Goal: Task Accomplishment & Management: Complete application form

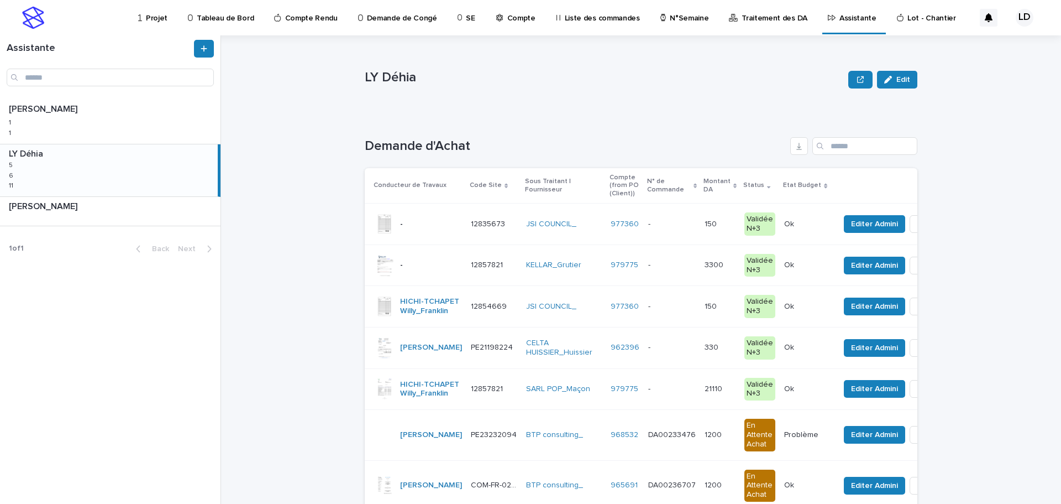
click at [164, 180] on div "LY Déhia LY Déhia 5 5 6 6 11 11" at bounding box center [109, 170] width 218 height 52
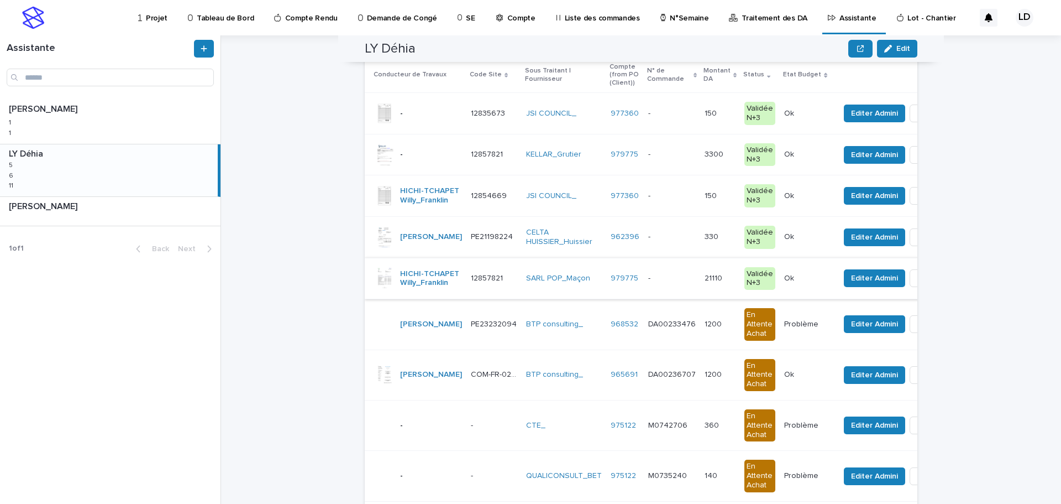
scroll to position [55, 0]
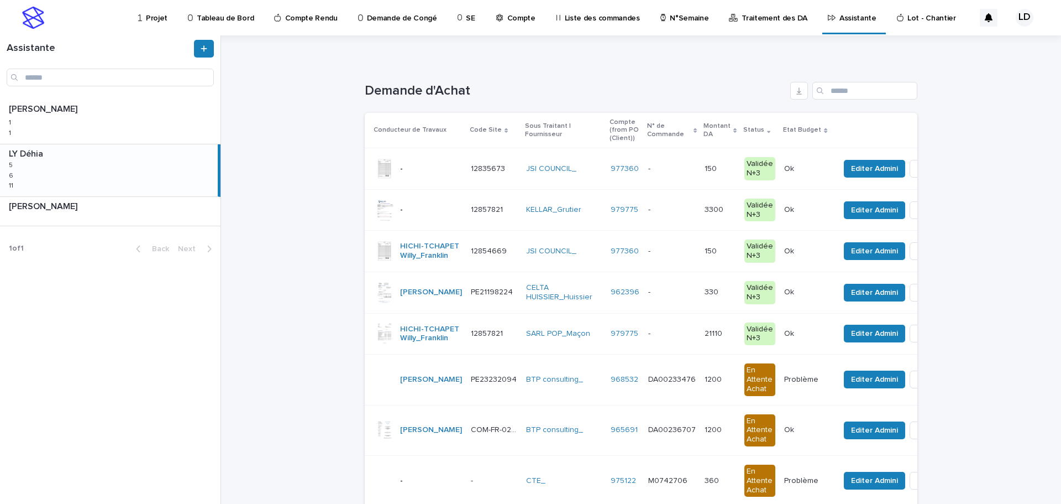
click at [526, 343] on div "SARL POP_Maçon" at bounding box center [564, 333] width 76 height 18
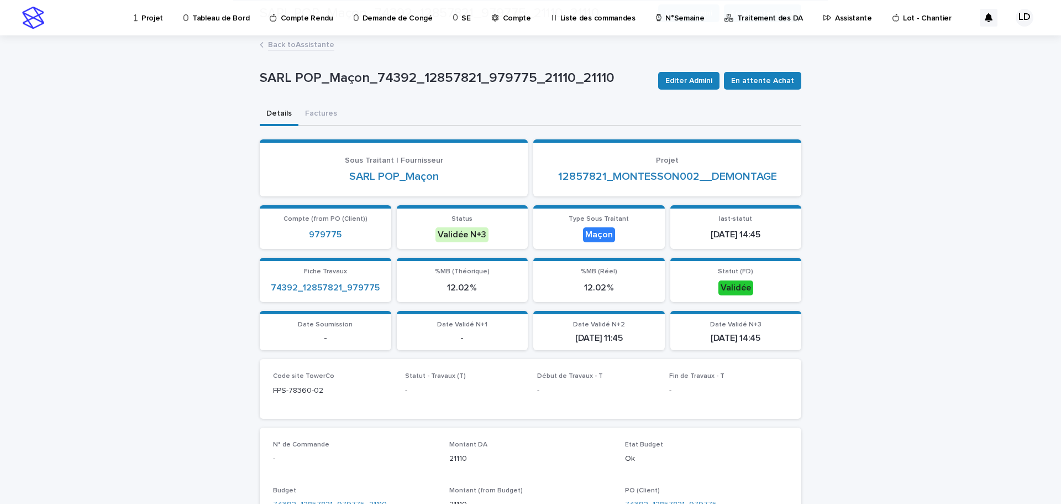
scroll to position [276, 0]
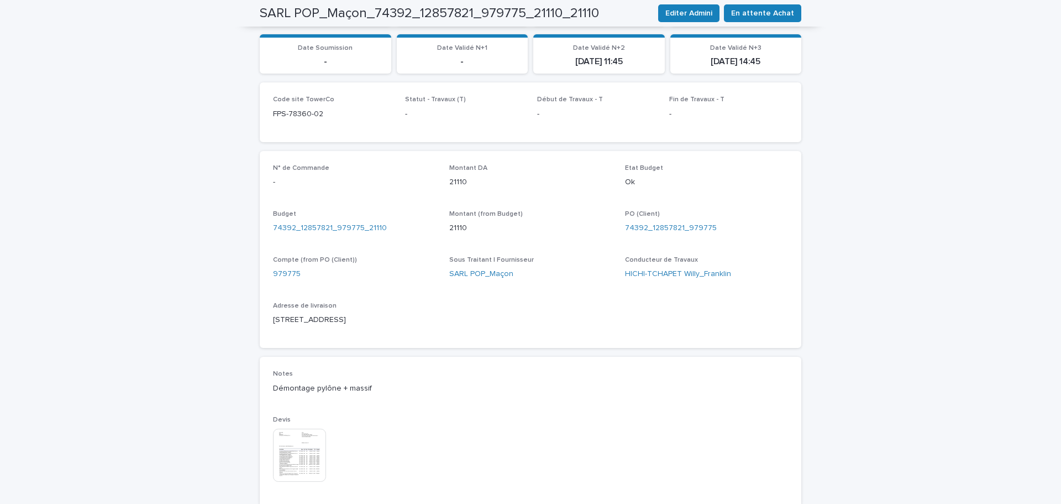
click at [296, 458] on img at bounding box center [299, 454] width 53 height 53
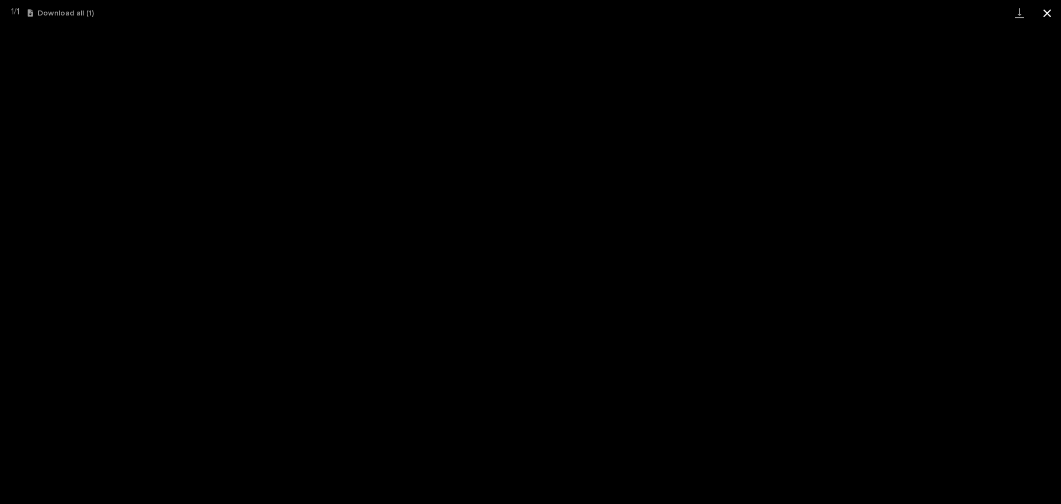
drag, startPoint x: 1046, startPoint y: 10, endPoint x: 1043, endPoint y: 20, distance: 10.5
click at [1046, 10] on button "Close gallery" at bounding box center [1048, 13] width 28 height 26
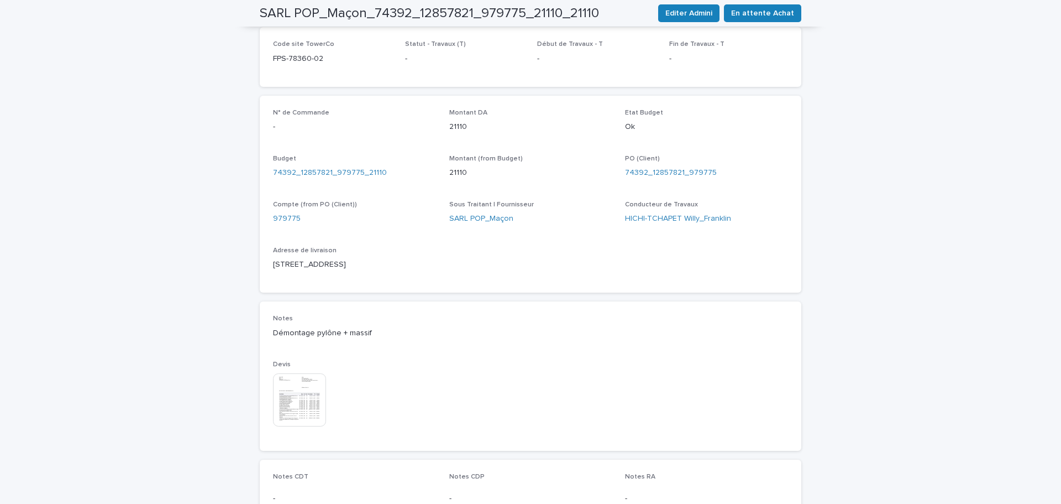
scroll to position [221, 0]
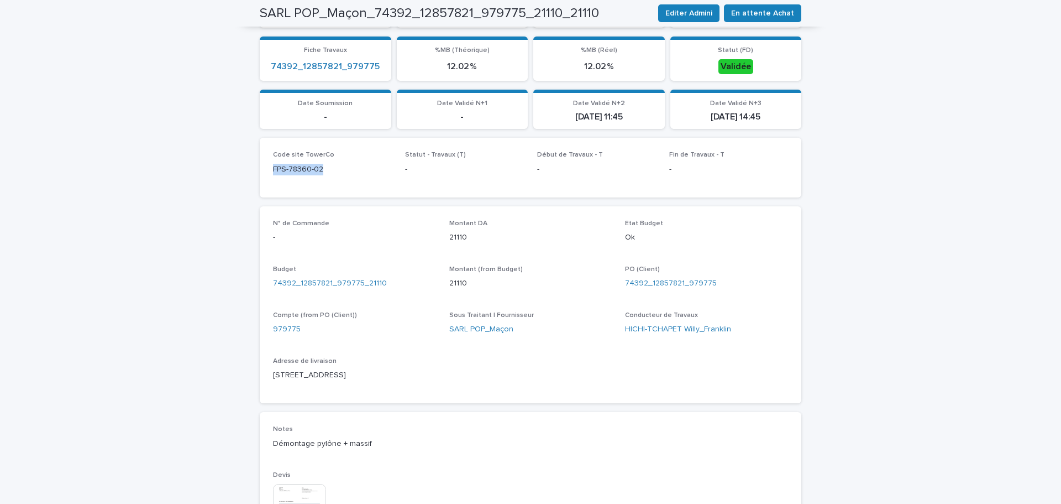
drag, startPoint x: 305, startPoint y: 172, endPoint x: 265, endPoint y: 172, distance: 40.3
click at [265, 172] on div "Code site TowerCo FPS-78360-02 Statut - Travaux (T) - Début de Travaux - T - Fi…" at bounding box center [531, 167] width 542 height 59
copy p "FPS-78360-02"
drag, startPoint x: 713, startPoint y: 282, endPoint x: 646, endPoint y: 283, distance: 66.9
click at [646, 283] on div "74392_12857821_979775" at bounding box center [706, 283] width 163 height 12
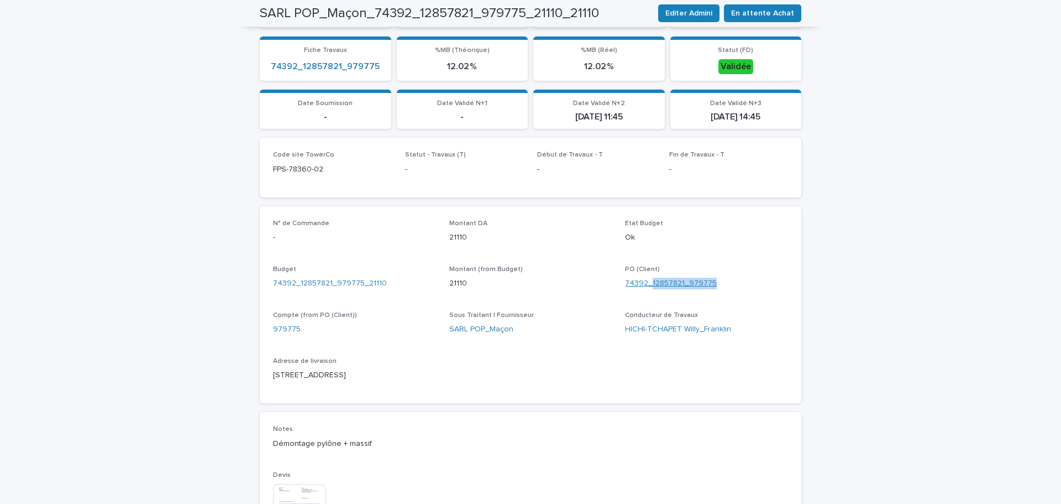
copy link "12857821_979775"
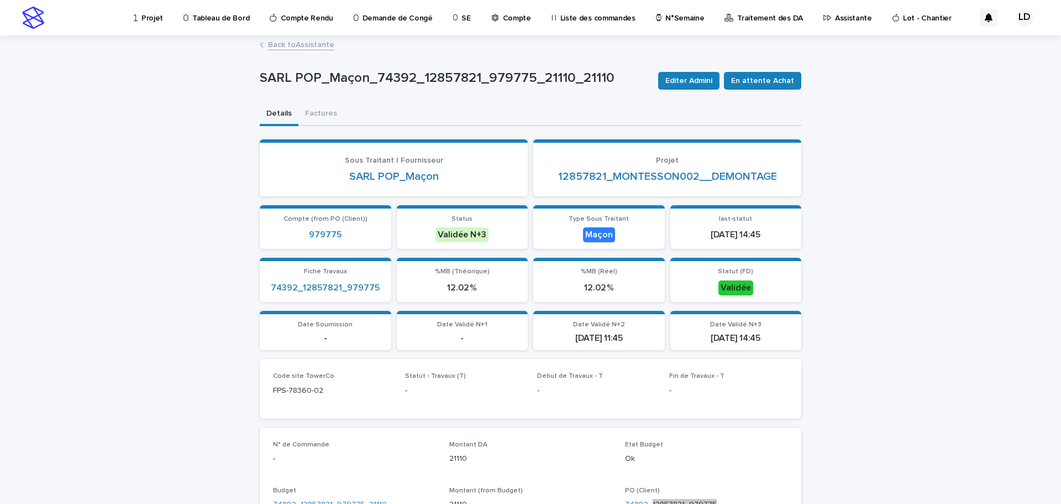
scroll to position [166, 0]
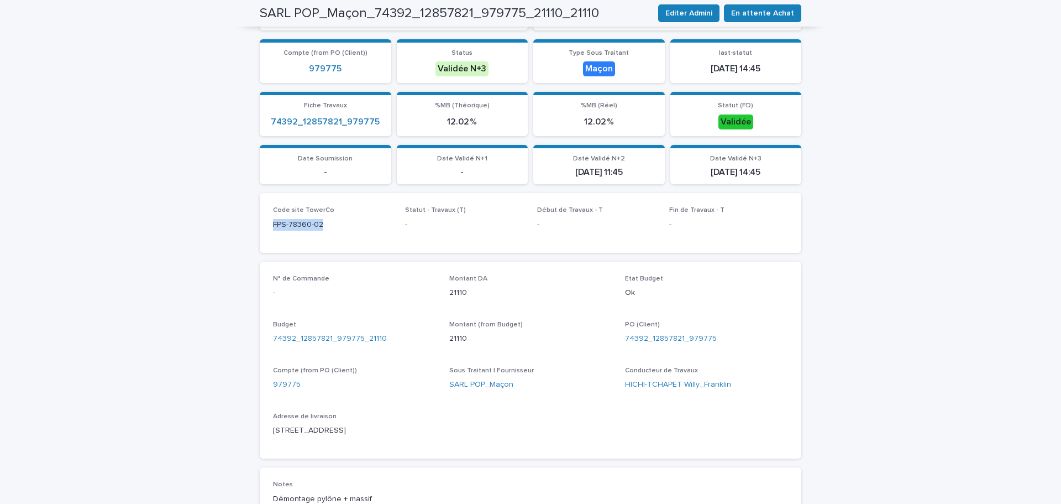
drag, startPoint x: 323, startPoint y: 224, endPoint x: 264, endPoint y: 226, distance: 59.2
click at [264, 226] on div "Code site TowerCo FPS-78360-02 Statut - Travaux (T) - Début de Travaux - T - Fi…" at bounding box center [531, 222] width 542 height 59
copy p "FPS-78360-02"
drag, startPoint x: 733, startPoint y: 339, endPoint x: 646, endPoint y: 338, distance: 86.8
click at [646, 338] on div "74392_12857821_979775" at bounding box center [706, 339] width 163 height 12
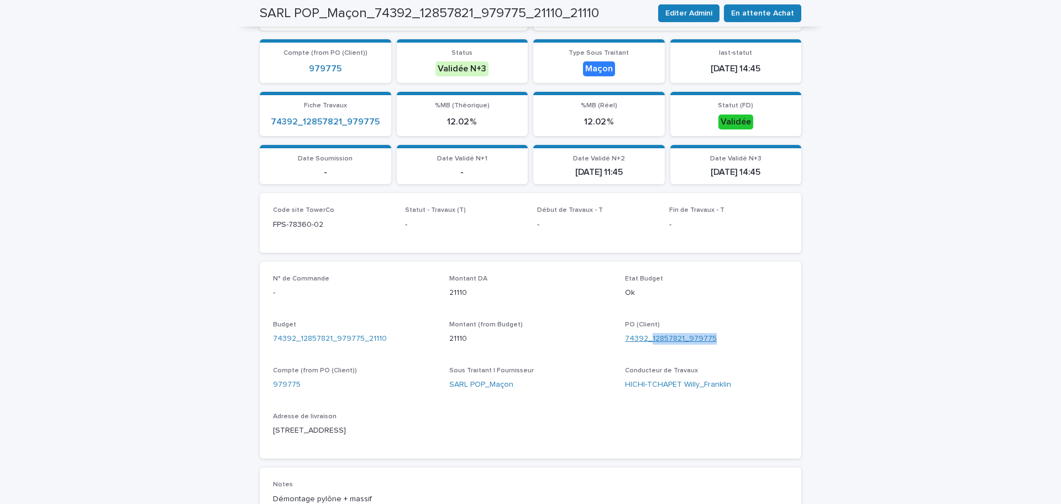
copy link "12857821_979775"
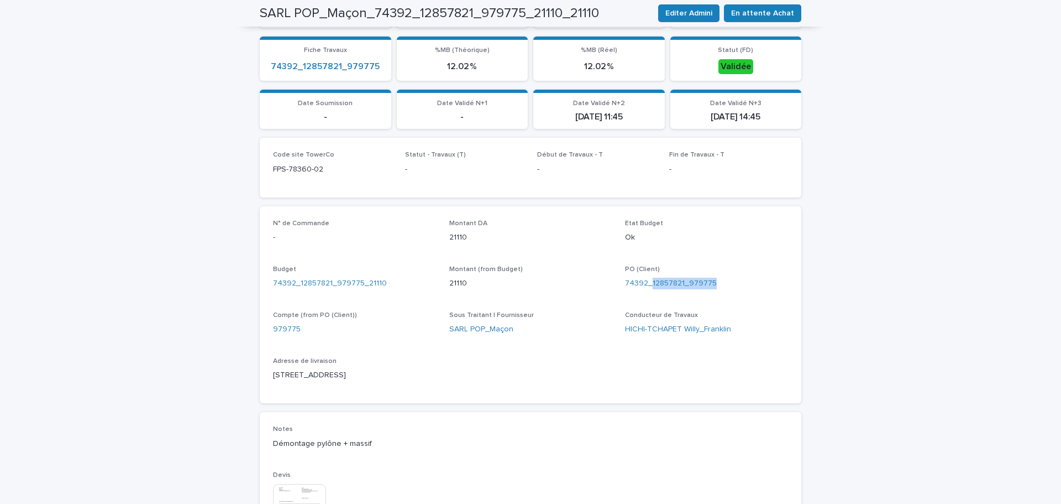
drag, startPoint x: 373, startPoint y: 371, endPoint x: 268, endPoint y: 374, distance: 105.1
click at [268, 374] on div "N° de Commande - Montant DA 21110 Etat Budget Ok Budget 74392_12857821_979775_2…" at bounding box center [531, 304] width 542 height 197
copy p "151 ROUTE DE SARTROUVILLE"
drag, startPoint x: 322, startPoint y: 165, endPoint x: 254, endPoint y: 167, distance: 68.0
click at [254, 167] on div "Loading... Saving… Loading... Saving… SARL POP_Maçon_74392_12857821_979775_2111…" at bounding box center [530, 282] width 553 height 934
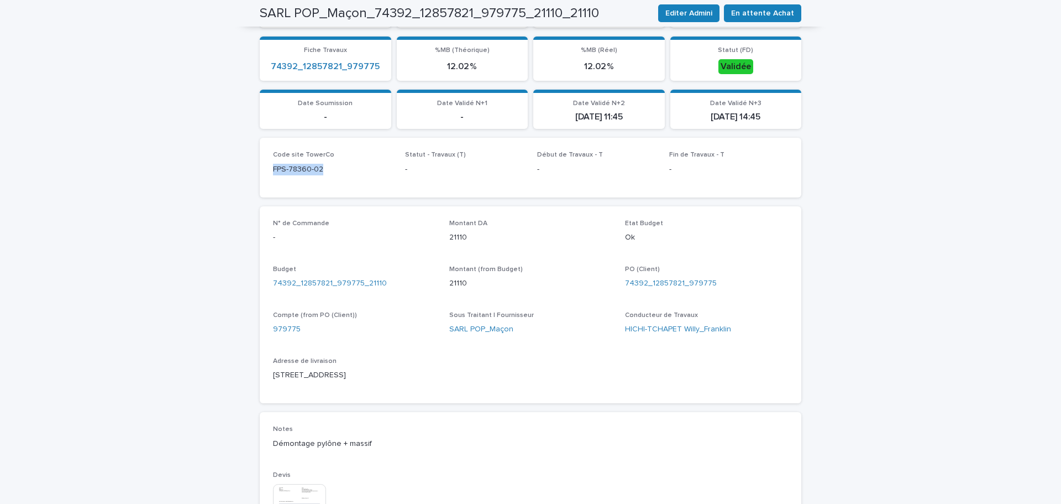
copy p "FPS-78360-02"
drag, startPoint x: 720, startPoint y: 288, endPoint x: 648, endPoint y: 286, distance: 71.9
click at [648, 286] on div "74392_12857821_979775" at bounding box center [706, 283] width 163 height 12
copy link "12857821_979775"
click at [714, 286] on div "74392_12857821_979775" at bounding box center [706, 283] width 163 height 12
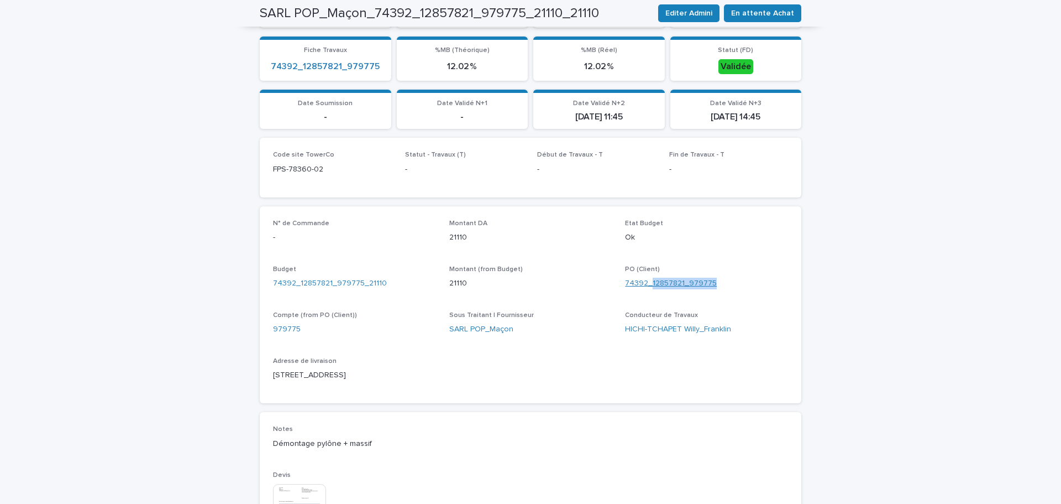
drag, startPoint x: 715, startPoint y: 283, endPoint x: 646, endPoint y: 283, distance: 68.5
click at [646, 283] on div "74392_12857821_979775" at bounding box center [706, 283] width 163 height 12
copy link "12857821_979775"
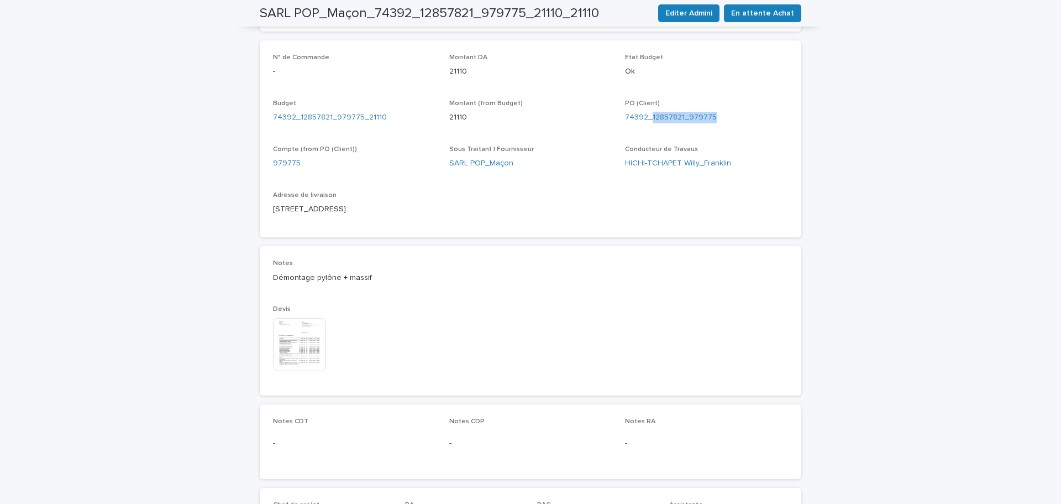
scroll to position [276, 0]
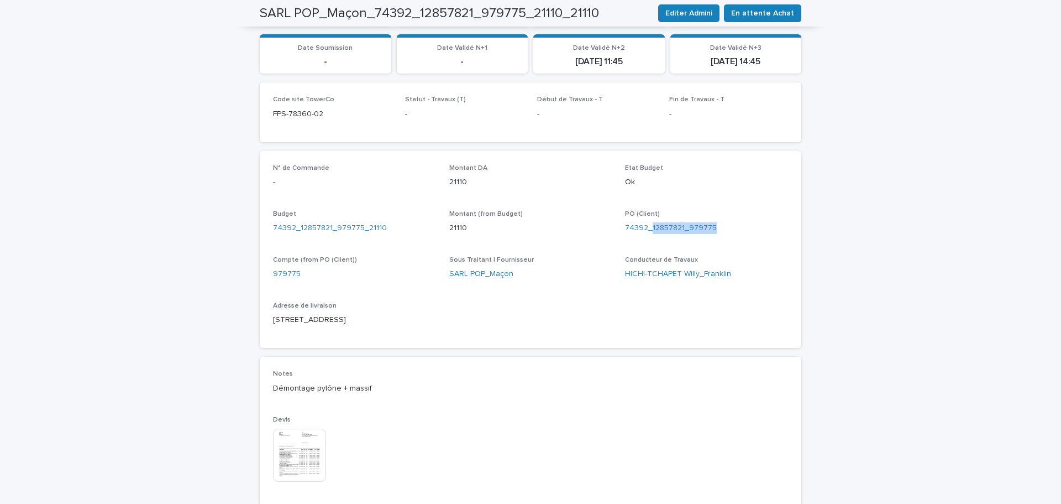
click at [736, 240] on div "PO (Client) 74392_12857821_979775" at bounding box center [706, 226] width 163 height 33
drag, startPoint x: 719, startPoint y: 225, endPoint x: 648, endPoint y: 229, distance: 71.4
click at [648, 229] on div "74392_12857821_979775" at bounding box center [706, 228] width 163 height 12
copy link "12857821_979775"
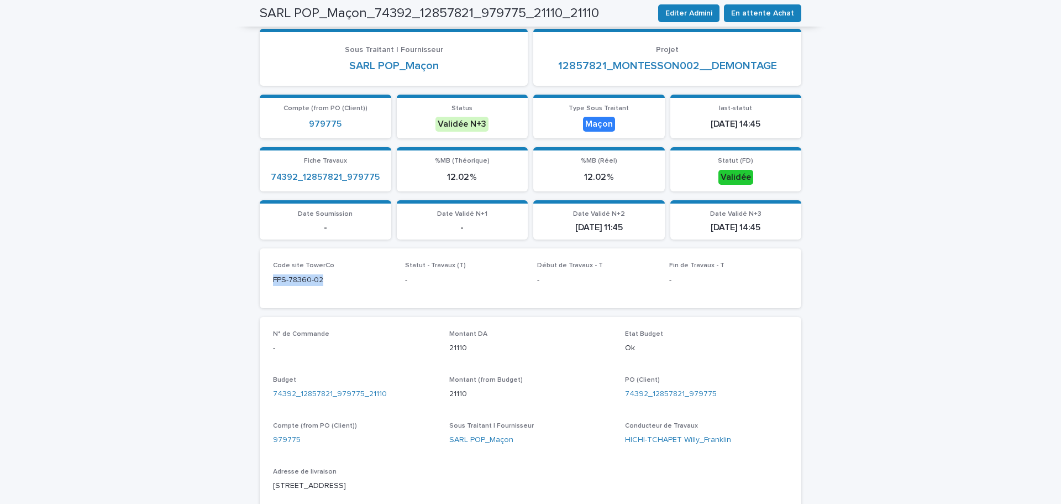
drag, startPoint x: 324, startPoint y: 282, endPoint x: 259, endPoint y: 281, distance: 65.8
click at [260, 281] on div "Code site TowerCo FPS-78360-02 Statut - Travaux (T) - Début de Travaux - T - Fi…" at bounding box center [531, 277] width 542 height 59
copy p "FPS-78360-02"
drag, startPoint x: 704, startPoint y: 395, endPoint x: 648, endPoint y: 396, distance: 55.8
click at [648, 396] on div "74392_12857821_979775" at bounding box center [706, 394] width 163 height 12
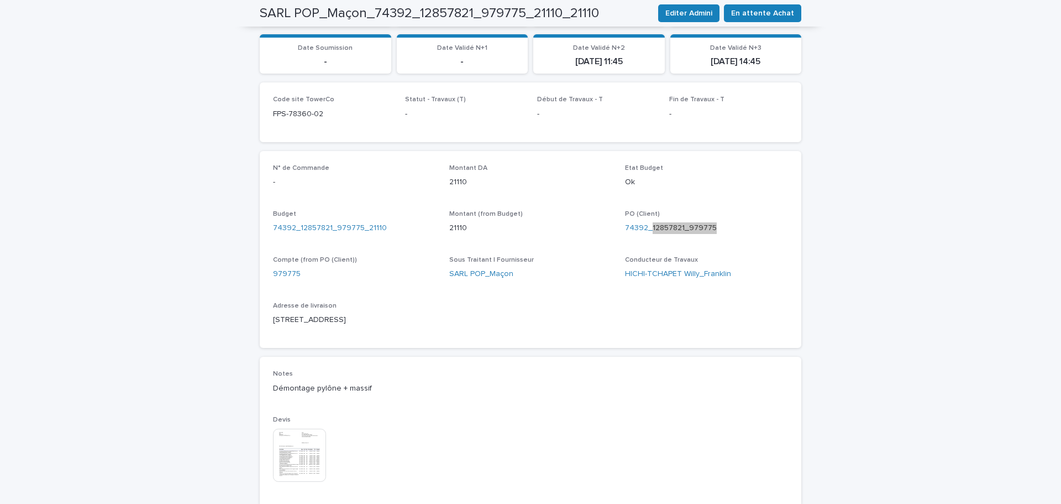
scroll to position [332, 0]
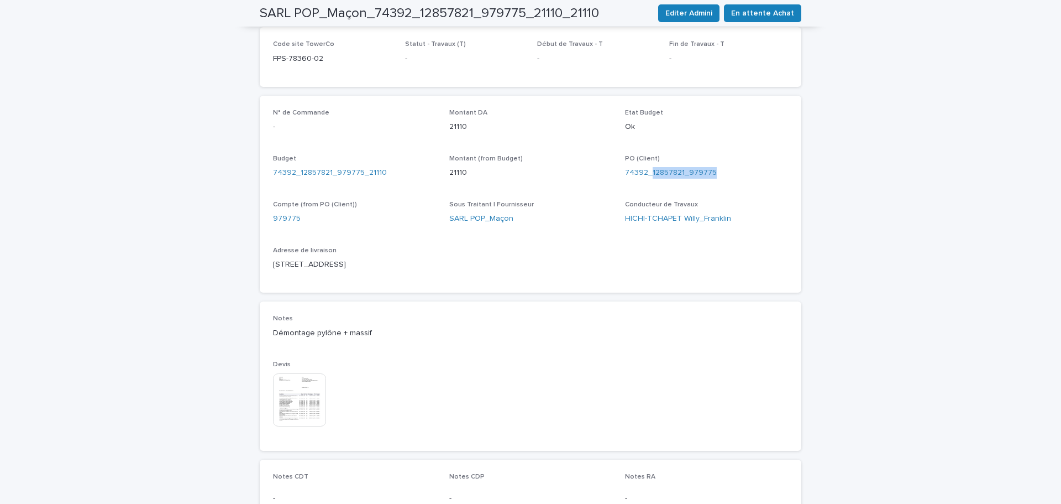
drag, startPoint x: 288, startPoint y: 344, endPoint x: 264, endPoint y: 347, distance: 24.0
click at [264, 347] on div "Notes Démontage pylône + massif Devis This file cannot be opened Download File" at bounding box center [531, 375] width 542 height 149
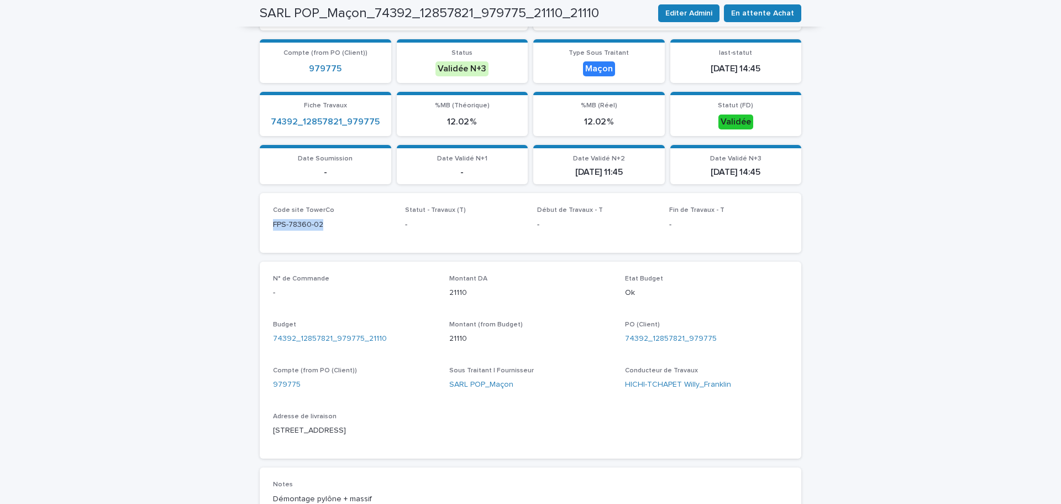
drag, startPoint x: 326, startPoint y: 224, endPoint x: 245, endPoint y: 224, distance: 80.7
click at [245, 224] on div "Loading... Saving… Loading... Saving… SARL POP_Maçon_74392_12857821_979775_2111…" at bounding box center [530, 351] width 1061 height 961
drag, startPoint x: 733, startPoint y: 338, endPoint x: 648, endPoint y: 333, distance: 85.3
click at [648, 333] on div "74392_12857821_979775" at bounding box center [706, 339] width 163 height 12
click at [726, 357] on div "N° de Commande - Montant DA 21110 Etat Budget Ok Budget 74392_12857821_979775_2…" at bounding box center [530, 360] width 515 height 171
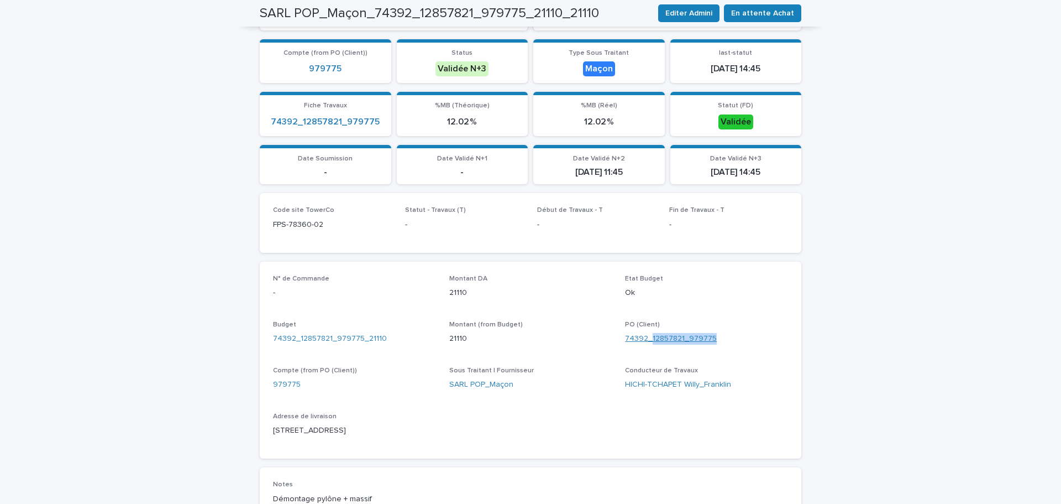
drag, startPoint x: 711, startPoint y: 338, endPoint x: 647, endPoint y: 335, distance: 63.6
click at [647, 335] on div "74392_12857821_979775" at bounding box center [706, 339] width 163 height 12
click at [702, 13] on span "Editer Admini" at bounding box center [688, 13] width 47 height 11
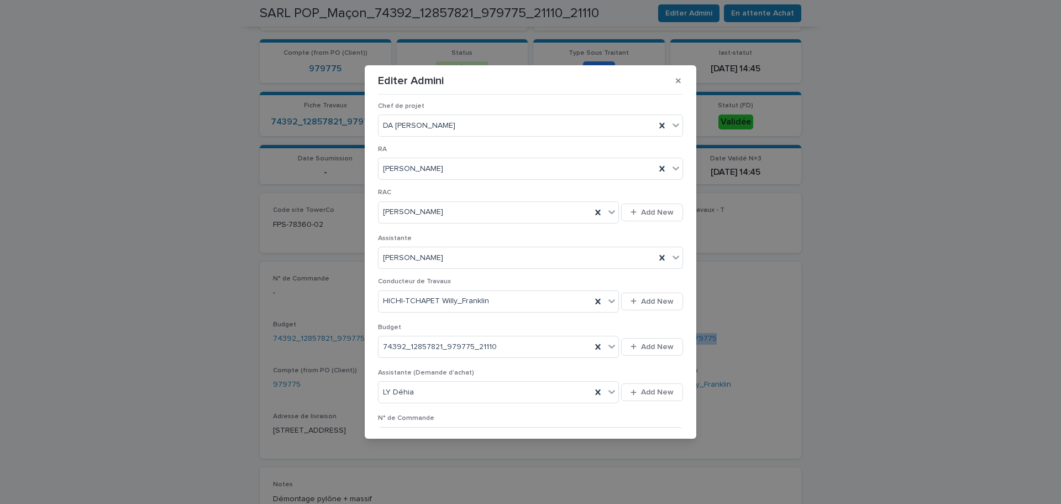
scroll to position [276, 0]
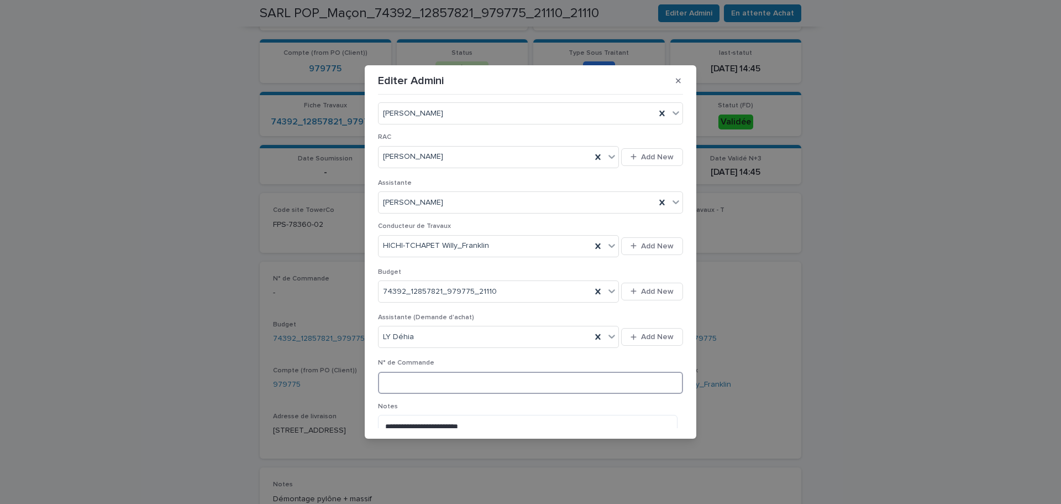
click at [407, 381] on input at bounding box center [530, 382] width 305 height 22
paste input "*******"
click at [384, 379] on input "*******" at bounding box center [530, 382] width 305 height 22
click at [438, 386] on input "********" at bounding box center [530, 382] width 305 height 22
click at [532, 384] on input "**********" at bounding box center [530, 382] width 305 height 22
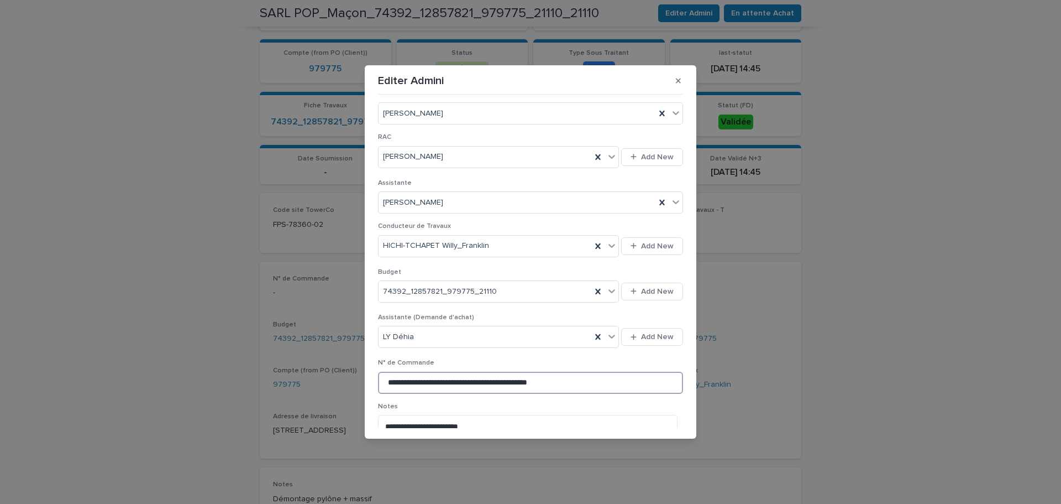
click at [387, 378] on input "**********" at bounding box center [530, 382] width 305 height 22
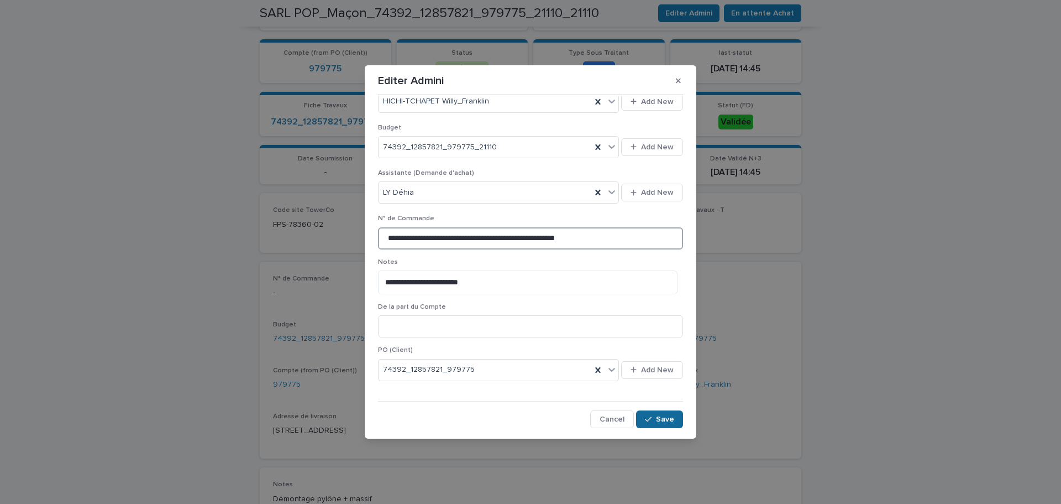
type input "**********"
click at [647, 418] on icon "button" at bounding box center [648, 419] width 7 height 8
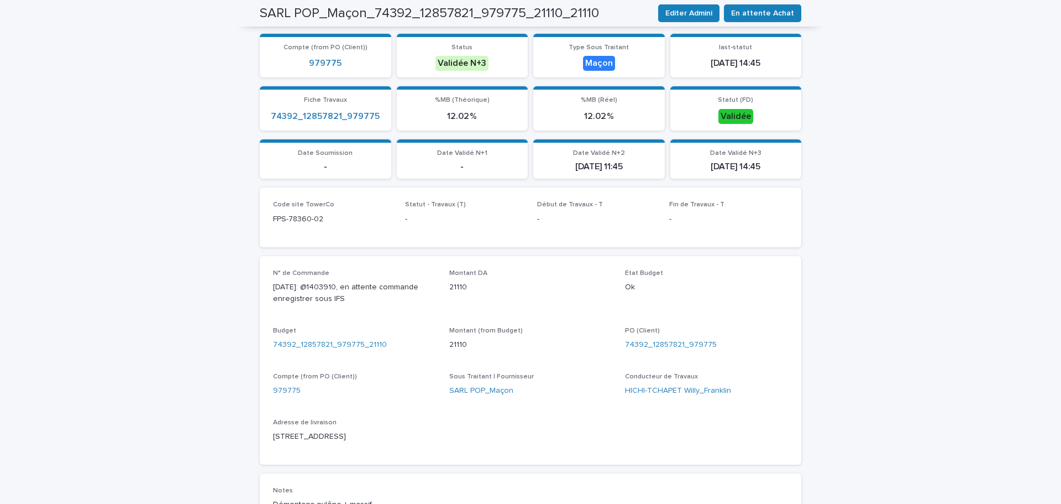
scroll to position [0, 0]
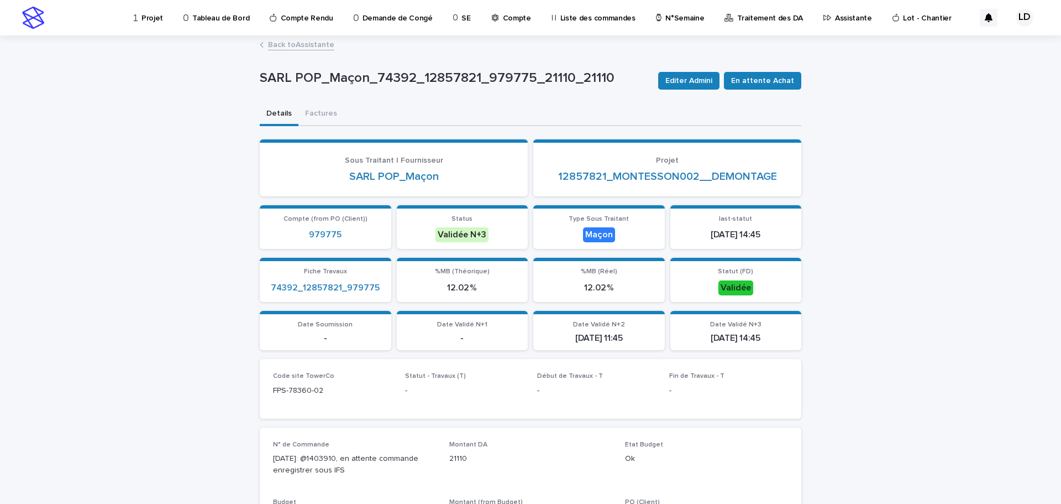
click at [314, 45] on link "Back to Assistante" at bounding box center [301, 44] width 66 height 13
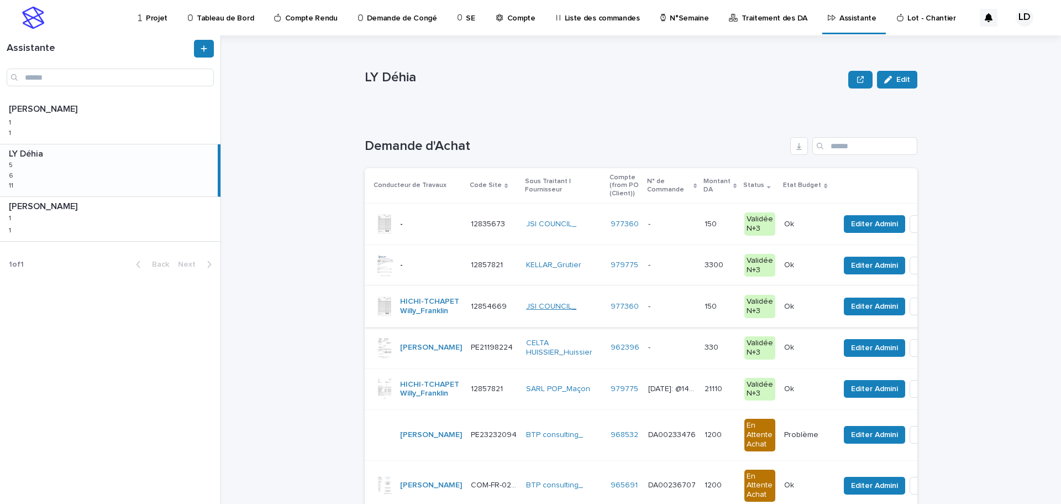
scroll to position [55, 0]
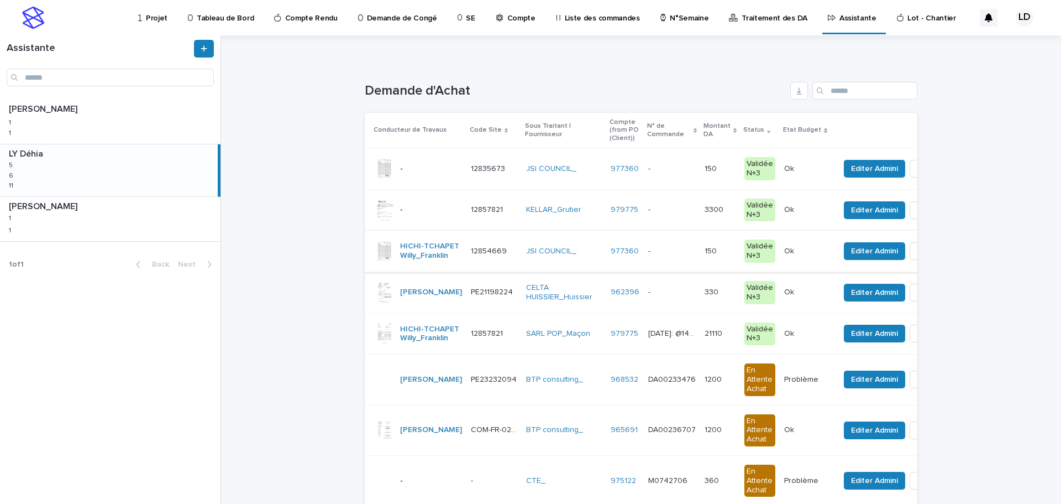
click at [540, 218] on div "KELLAR_Grutier" at bounding box center [564, 210] width 76 height 18
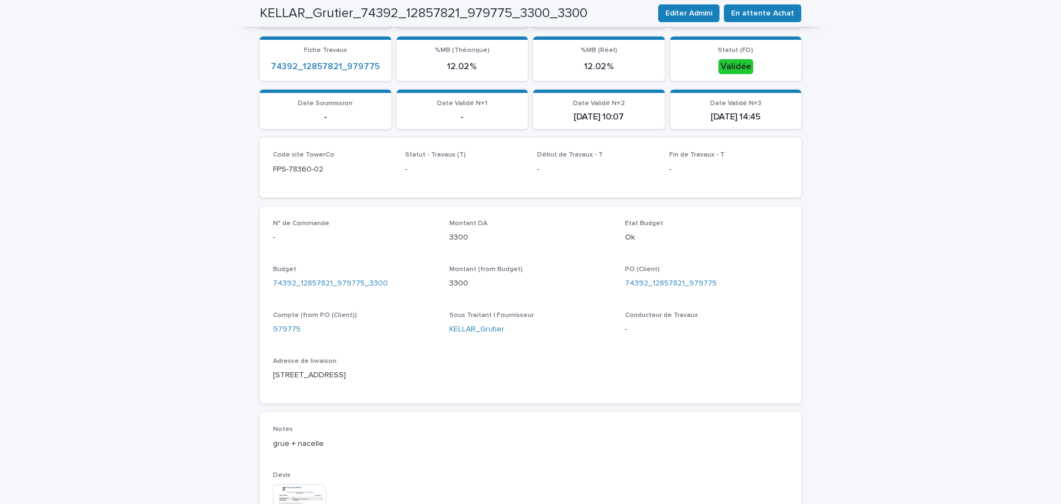
scroll to position [387, 0]
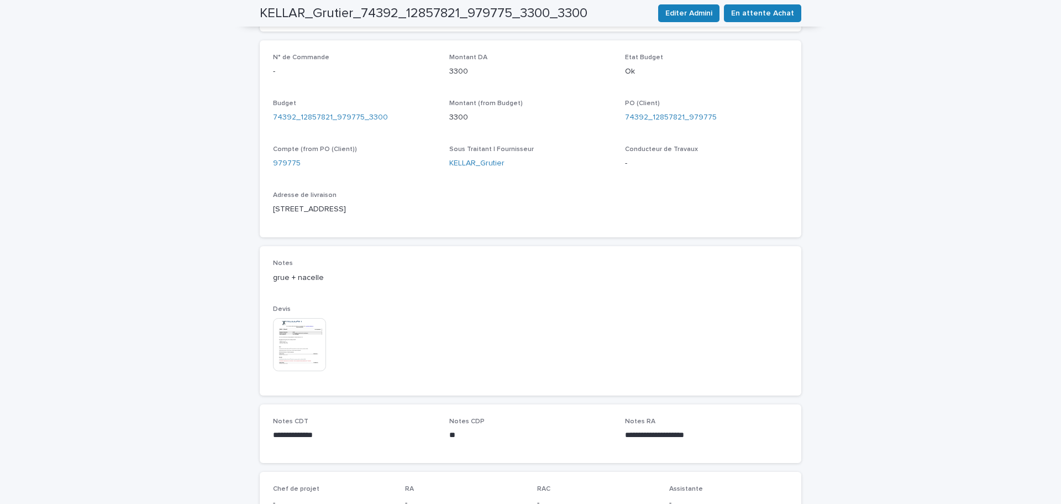
click at [314, 358] on img at bounding box center [299, 344] width 53 height 53
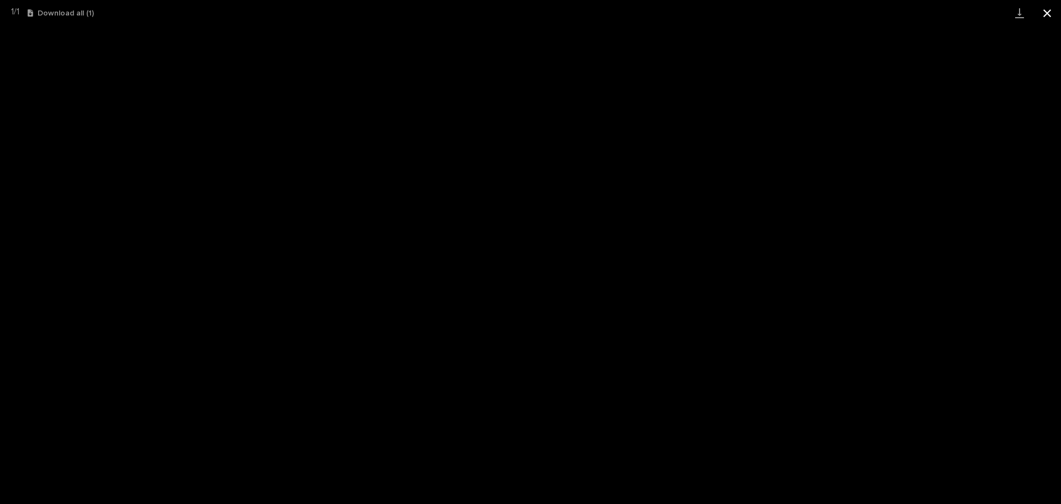
click at [1050, 13] on button "Close gallery" at bounding box center [1048, 13] width 28 height 26
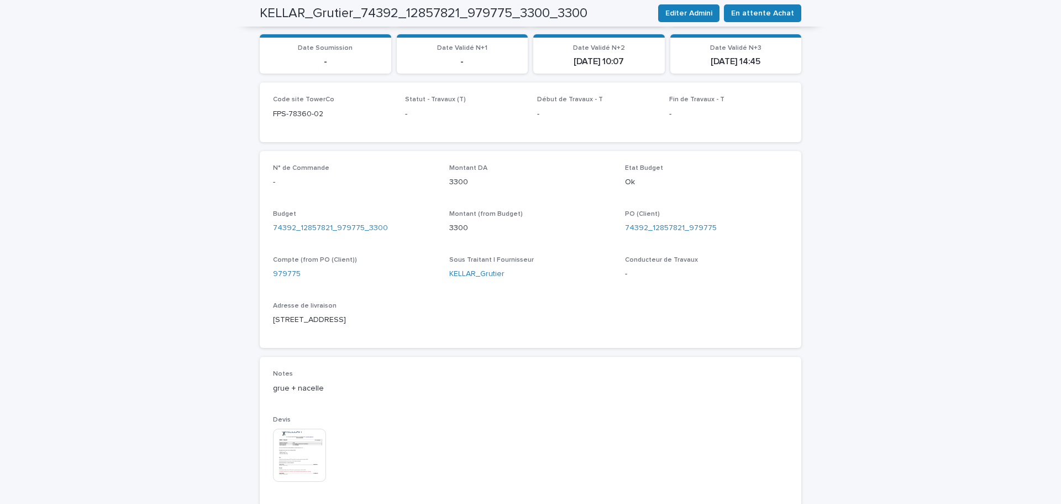
scroll to position [166, 0]
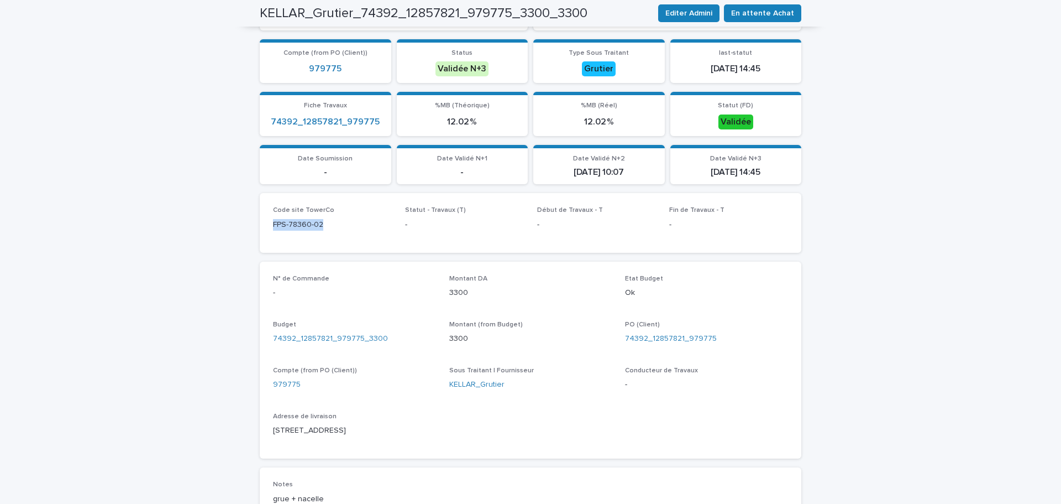
drag, startPoint x: 328, startPoint y: 222, endPoint x: 255, endPoint y: 222, distance: 72.4
click at [260, 222] on div "Code site TowerCo FPS-78360-02 Statut - Travaux (T) - Début de Travaux - T - Fi…" at bounding box center [531, 222] width 542 height 59
drag, startPoint x: 716, startPoint y: 338, endPoint x: 648, endPoint y: 338, distance: 68.0
click at [648, 338] on div "74392_12857821_979775" at bounding box center [706, 339] width 163 height 12
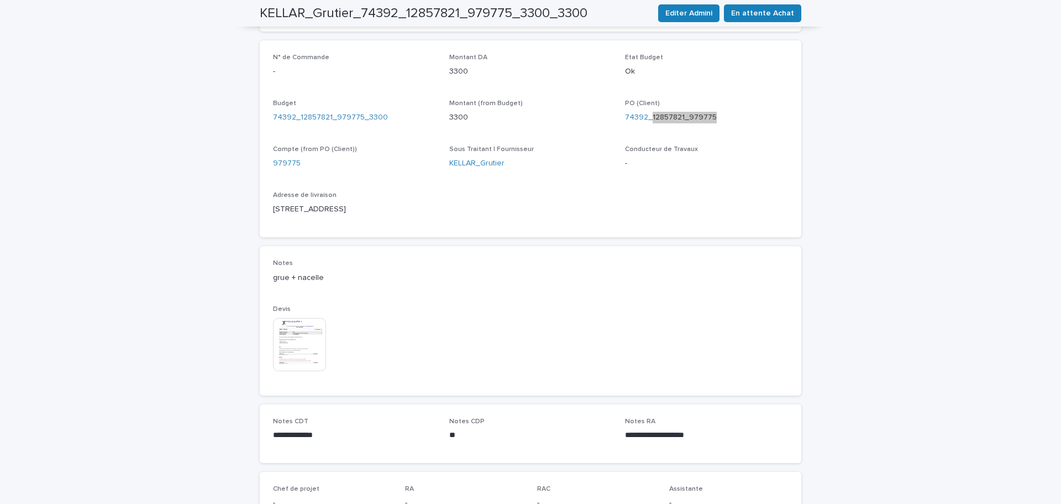
scroll to position [221, 0]
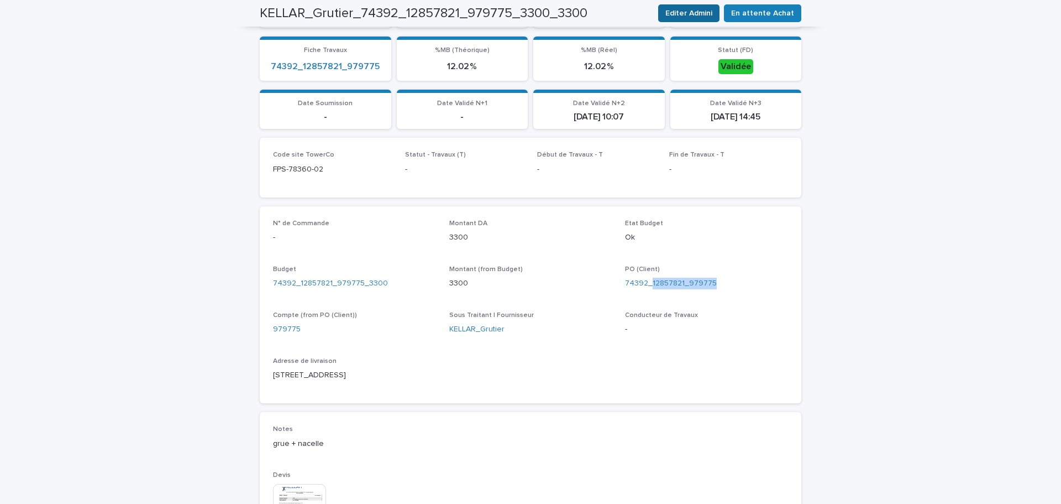
click at [695, 17] on span "Editer Admini" at bounding box center [688, 13] width 47 height 11
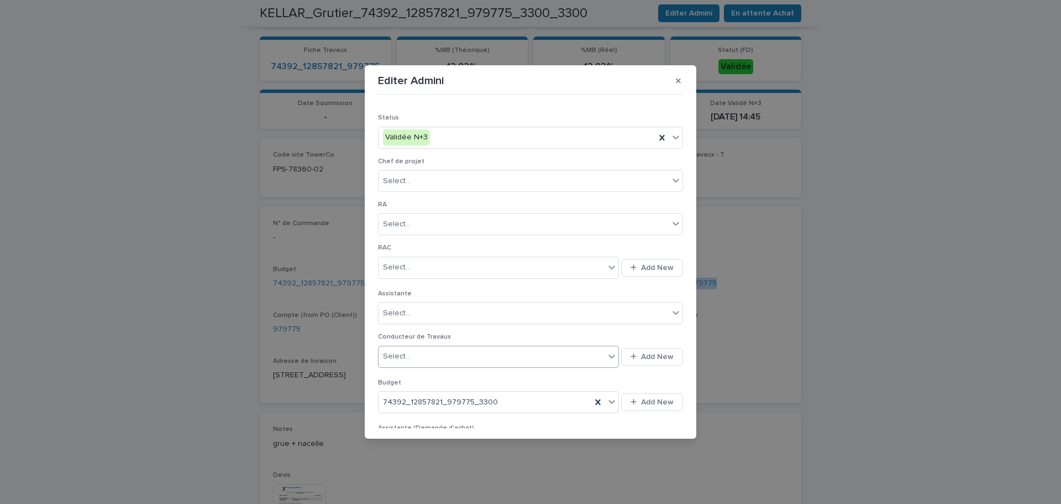
scroll to position [276, 0]
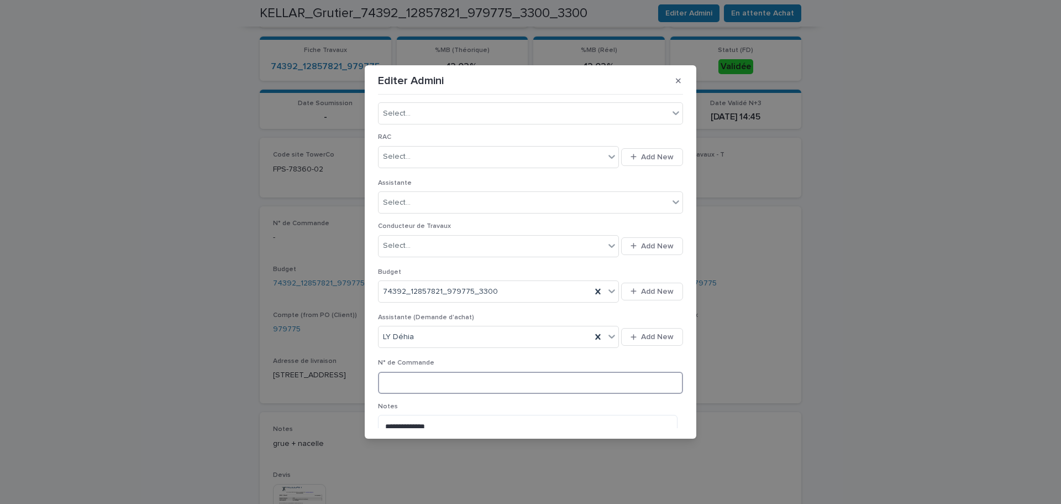
click at [392, 379] on input at bounding box center [530, 382] width 305 height 22
paste input "******"
drag, startPoint x: 396, startPoint y: 383, endPoint x: 448, endPoint y: 382, distance: 52.5
click at [448, 382] on input "*******" at bounding box center [530, 382] width 305 height 22
click at [388, 383] on input "********" at bounding box center [530, 382] width 305 height 22
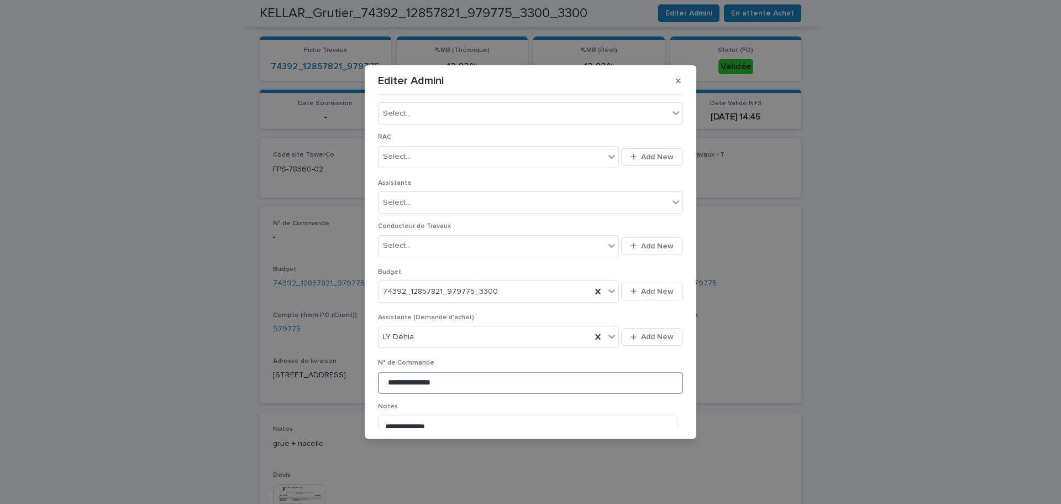
click at [485, 386] on input "**********" at bounding box center [530, 382] width 305 height 22
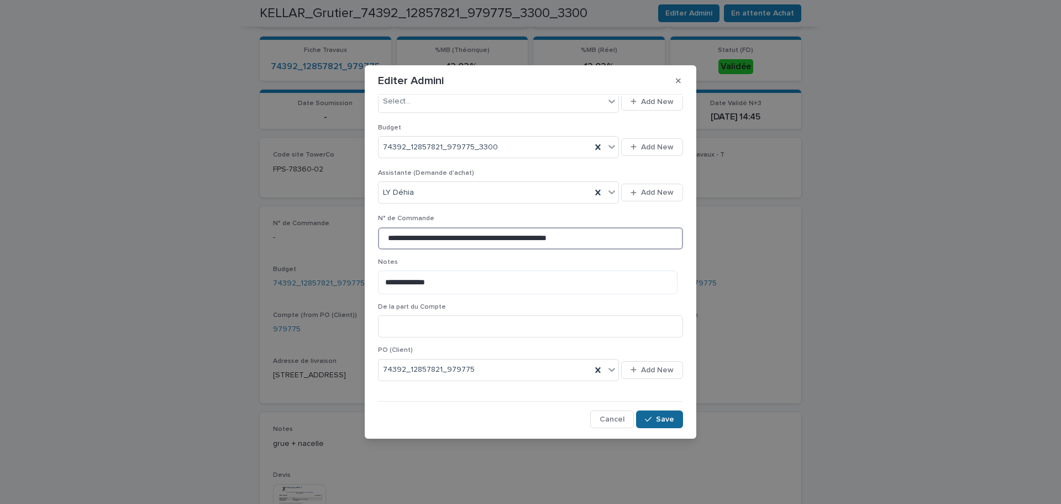
type input "**********"
click at [647, 418] on icon "button" at bounding box center [648, 419] width 7 height 8
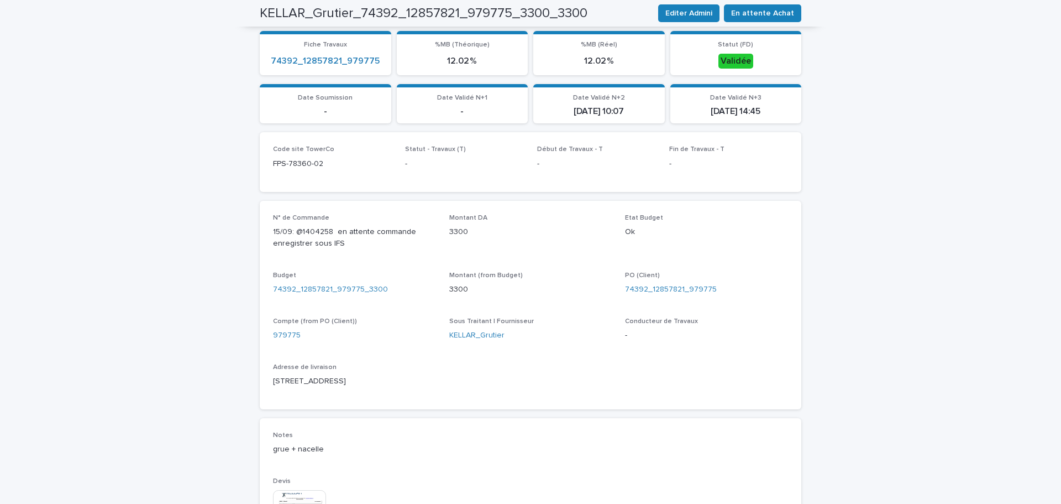
scroll to position [0, 0]
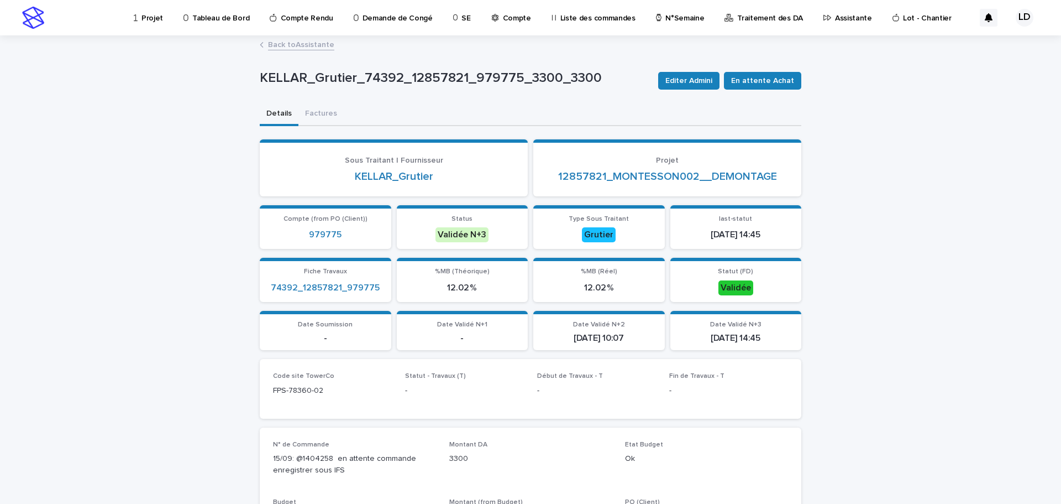
click at [312, 43] on link "Back to Assistante" at bounding box center [301, 44] width 66 height 13
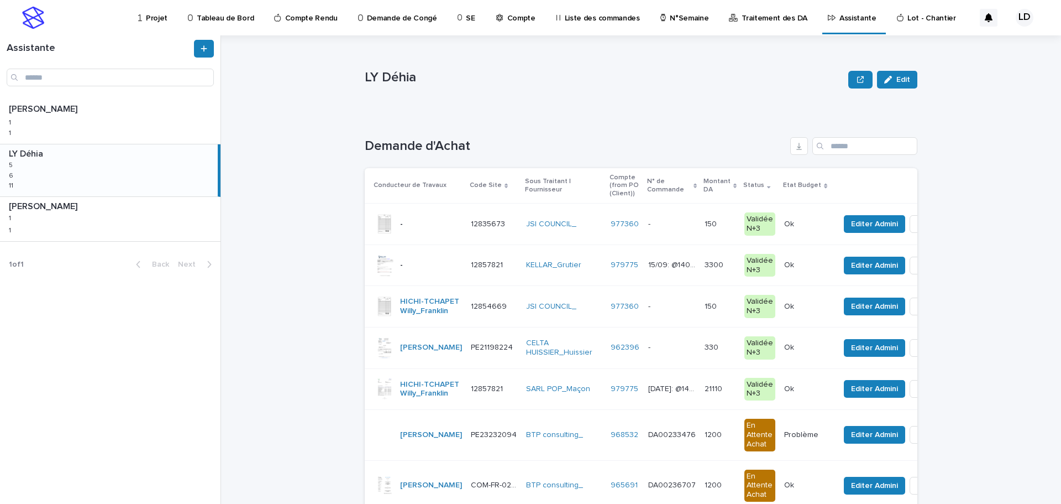
click at [148, 15] on p "Projet" at bounding box center [157, 11] width 22 height 23
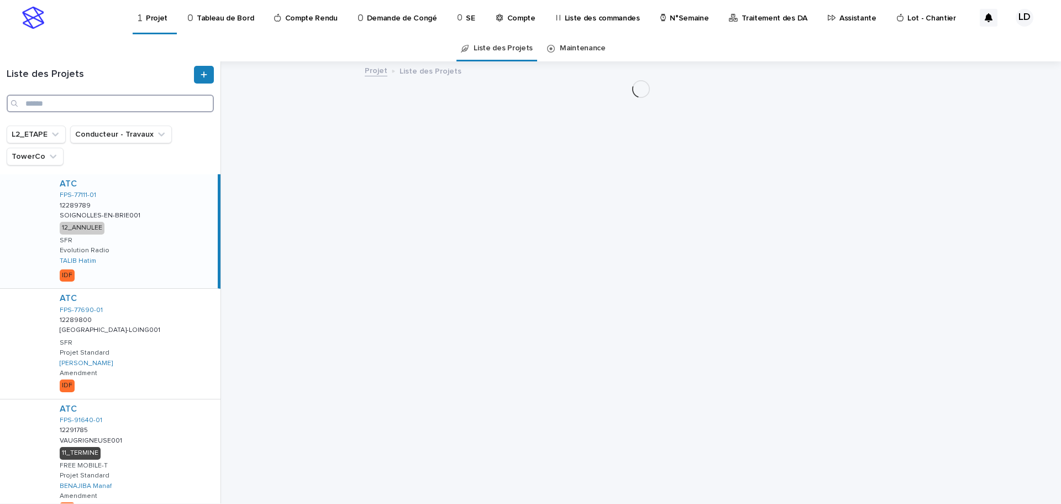
click at [40, 106] on input "Search" at bounding box center [110, 104] width 207 height 18
paste input "**********"
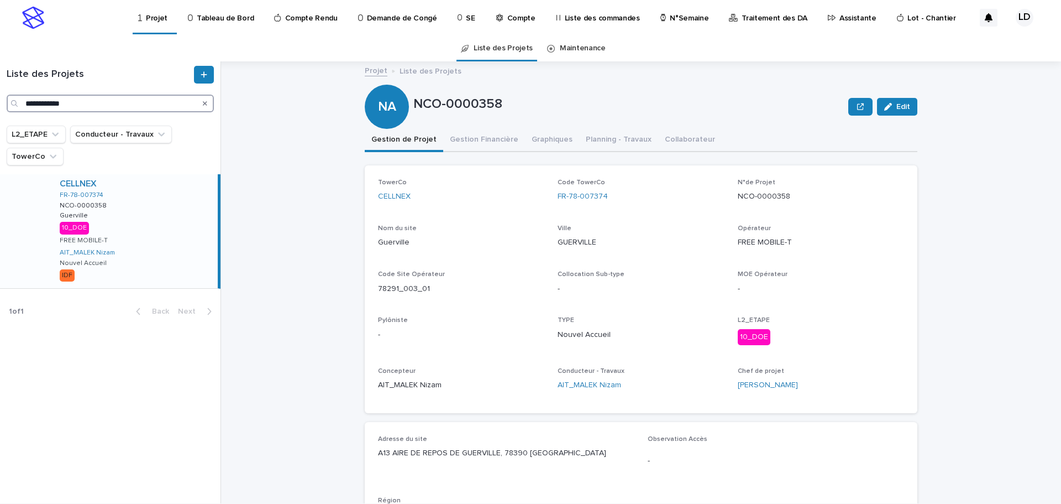
drag, startPoint x: 75, startPoint y: 104, endPoint x: 0, endPoint y: 102, distance: 75.2
click at [0, 102] on div "**********" at bounding box center [110, 89] width 221 height 46
paste input "Search"
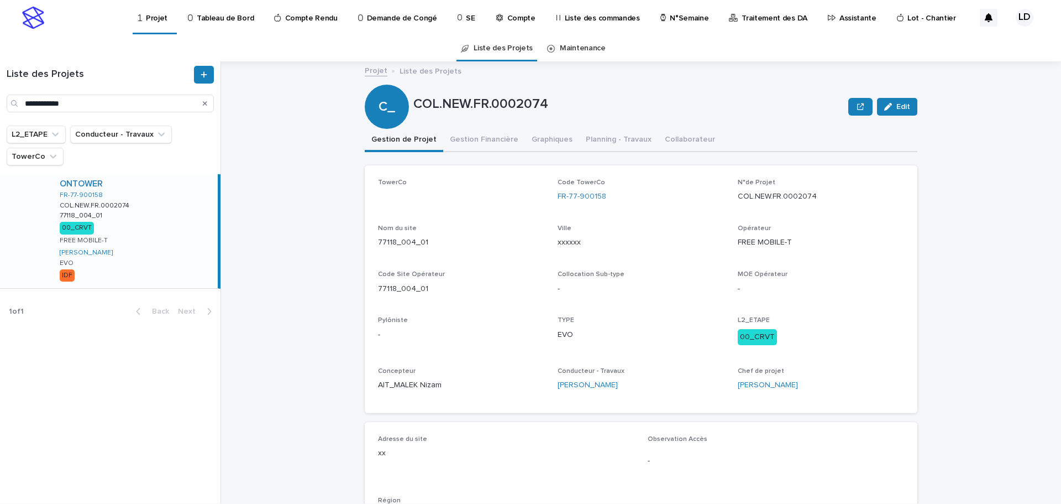
click at [178, 251] on div "ONTOWER FR-77-900158 COL.NEW.FR.0002074 COL.NEW.FR.0002074 77118_004_01 77118_0…" at bounding box center [134, 231] width 167 height 114
drag, startPoint x: 90, startPoint y: 103, endPoint x: 0, endPoint y: 98, distance: 89.7
click at [0, 98] on div "**********" at bounding box center [110, 89] width 221 height 46
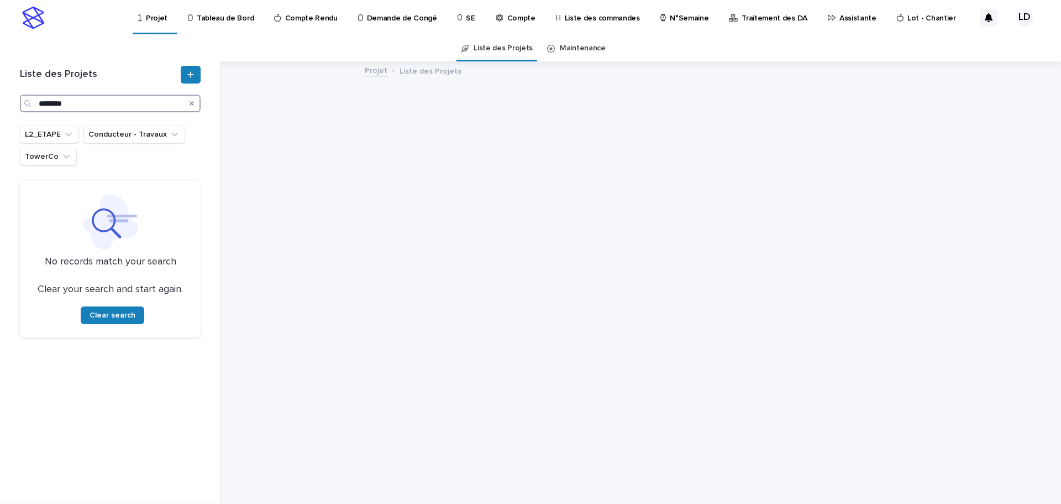
click at [48, 103] on input "********" at bounding box center [110, 104] width 181 height 18
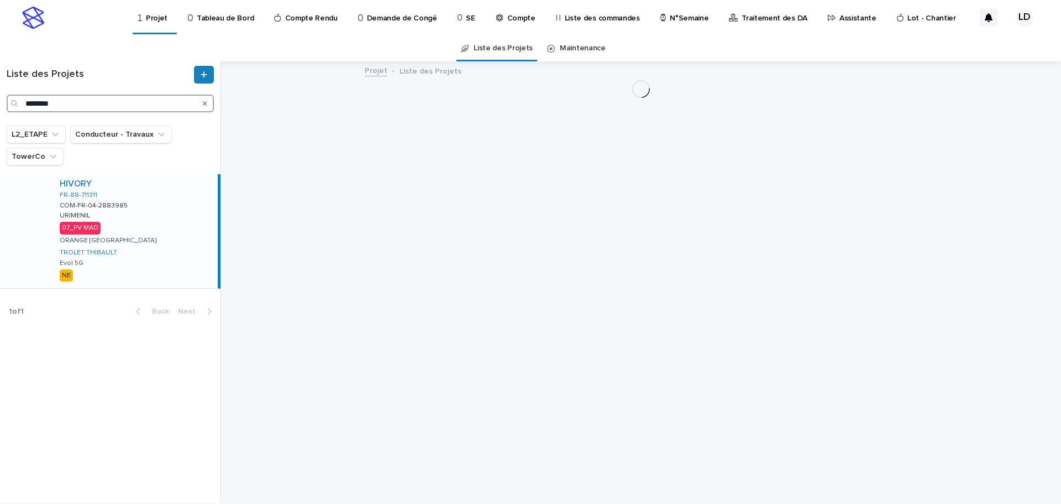
click at [80, 104] on input "********" at bounding box center [110, 104] width 207 height 18
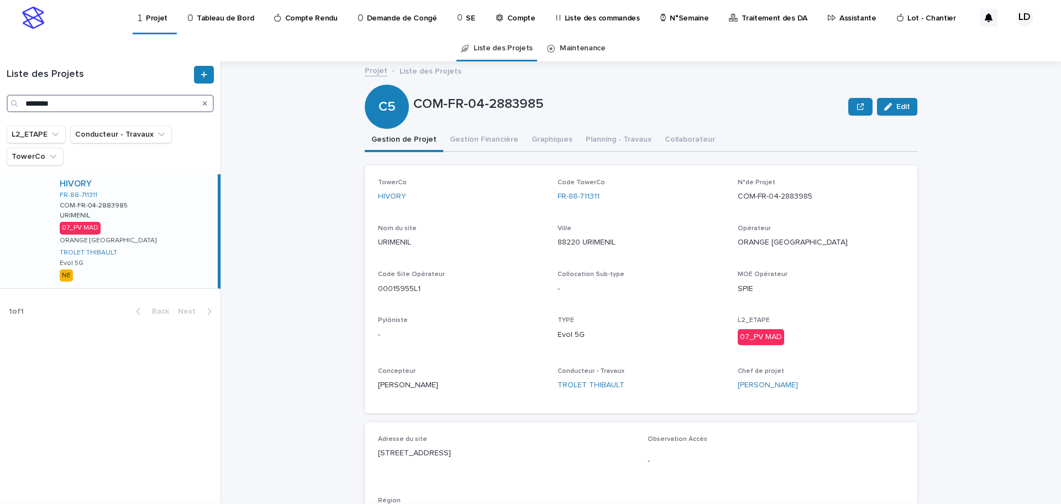
type input "********"
drag, startPoint x: 158, startPoint y: 230, endPoint x: 143, endPoint y: 213, distance: 23.1
click at [158, 230] on div "HIVORY FR-88-711311 COM-FR-04-2883985 COM-FR-04-2883985 URIMENIL URIMENIL 07_PV…" at bounding box center [134, 231] width 167 height 114
drag, startPoint x: 541, startPoint y: 106, endPoint x: 413, endPoint y: 106, distance: 127.7
click at [413, 106] on p "COM-FR-04-2883985" at bounding box center [628, 104] width 431 height 16
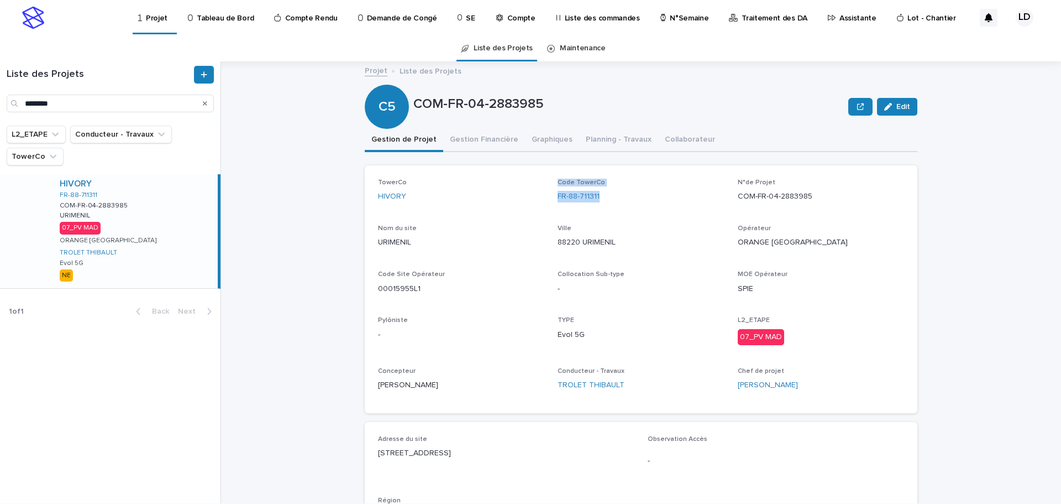
drag, startPoint x: 602, startPoint y: 198, endPoint x: 545, endPoint y: 198, distance: 57.5
click at [545, 198] on div "TowerCo HIVORY Code TowerCo FR-88-711311 N°de Projet COM-FR-04-2883985 Nom du s…" at bounding box center [641, 289] width 526 height 221
click at [607, 213] on div "TowerCo HIVORY Code TowerCo FR-88-711311 N°de Projet COM-FR-04-2883985 Nom du s…" at bounding box center [641, 289] width 526 height 221
drag, startPoint x: 602, startPoint y: 202, endPoint x: 553, endPoint y: 201, distance: 49.2
click at [553, 201] on div "TowerCo HIVORY Code TowerCo FR-88-711311 N°de Projet COM-FR-04-2883985 Nom du s…" at bounding box center [641, 289] width 526 height 221
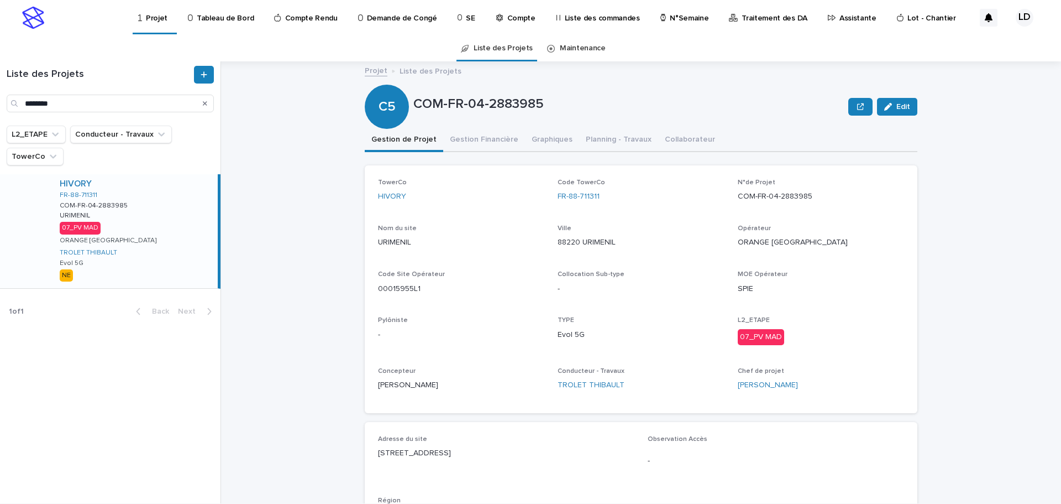
click at [461, 290] on p "00015955L1" at bounding box center [461, 289] width 166 height 12
drag, startPoint x: 427, startPoint y: 289, endPoint x: 364, endPoint y: 289, distance: 63.6
click at [365, 289] on div "TowerCo HIVORY Code TowerCo FR-88-711311 N°de Projet COM-FR-04-2883985 Nom du s…" at bounding box center [641, 289] width 553 height 248
drag, startPoint x: 618, startPoint y: 241, endPoint x: 599, endPoint y: 243, distance: 19.5
click at [599, 243] on p "88220 URIMENIL" at bounding box center [641, 243] width 166 height 12
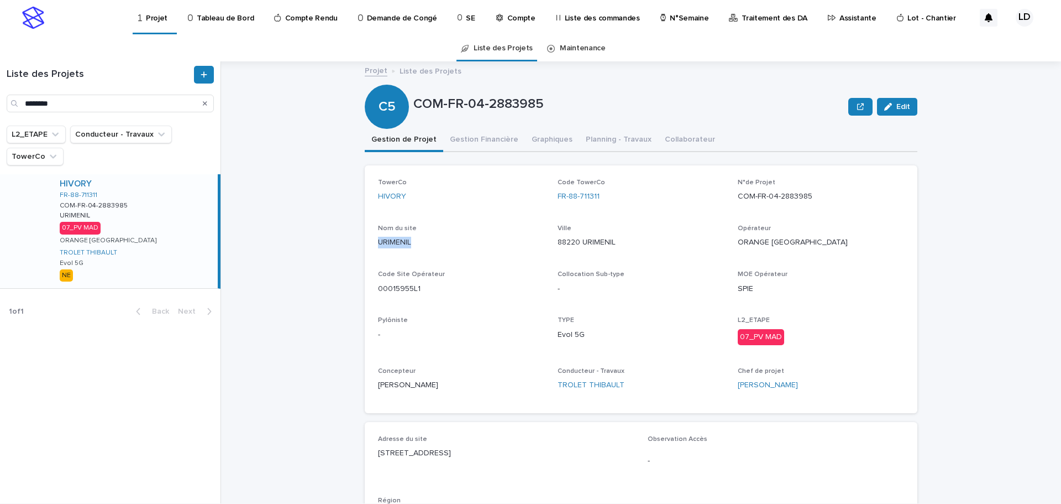
drag, startPoint x: 408, startPoint y: 237, endPoint x: 371, endPoint y: 240, distance: 37.2
click at [371, 240] on div "TowerCo HIVORY Code TowerCo FR-88-711311 N°de Projet COM-FR-04-2883985 Nom du s…" at bounding box center [641, 289] width 553 height 248
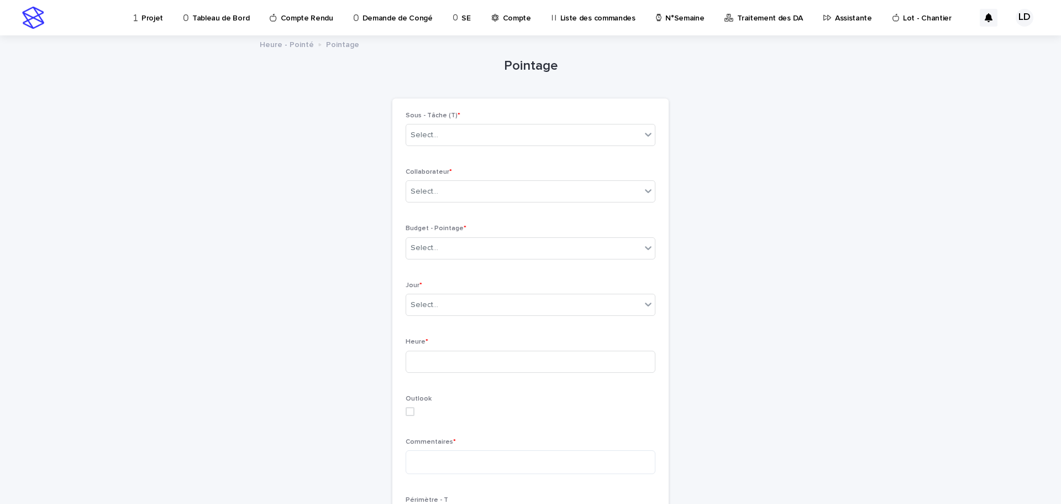
click at [155, 17] on p "Projet" at bounding box center [152, 11] width 22 height 23
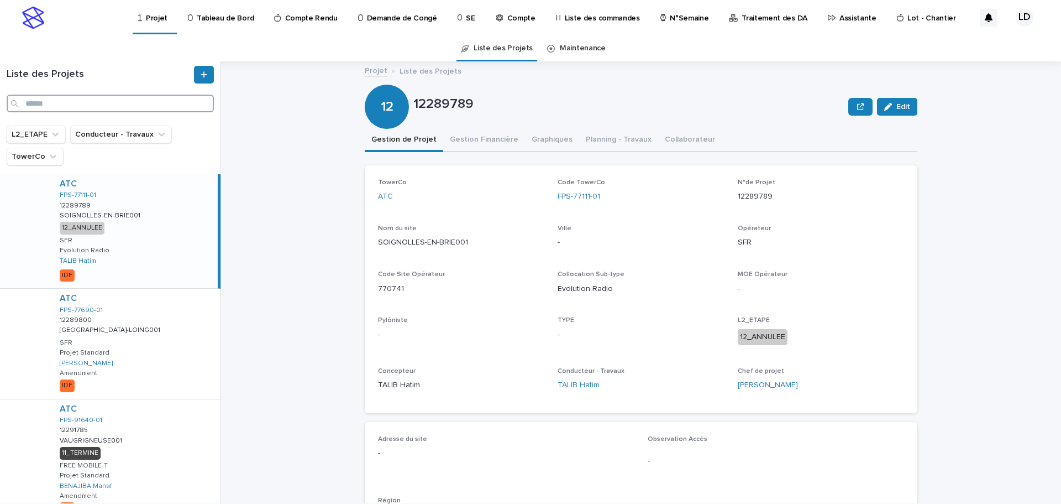
click at [29, 101] on input "Search" at bounding box center [110, 104] width 207 height 18
paste input "**********"
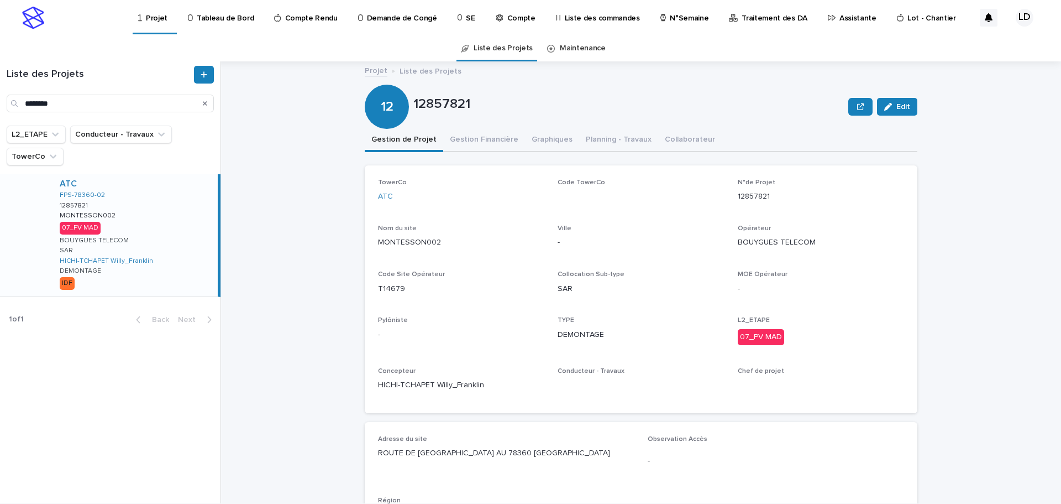
click at [170, 259] on div "ATC FPS-78360-02 12857821 12857821 MONTESSON002 MONTESSON002 07_PV MAD BOUYGUES…" at bounding box center [134, 235] width 167 height 122
click at [82, 99] on input "********" at bounding box center [110, 104] width 207 height 18
drag, startPoint x: 50, startPoint y: 104, endPoint x: 0, endPoint y: 105, distance: 49.7
click at [0, 105] on div "Liste des Projets ********" at bounding box center [110, 89] width 221 height 46
paste input "****"
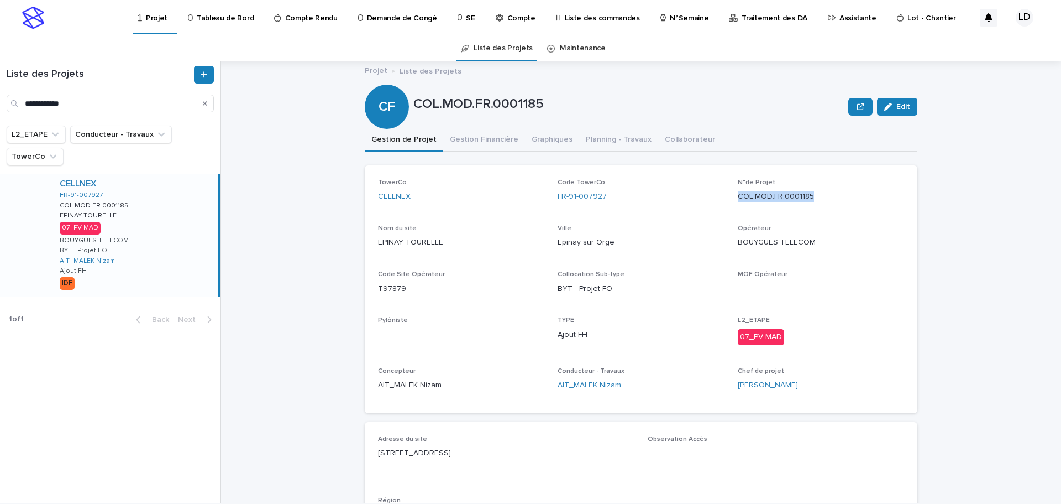
drag, startPoint x: 810, startPoint y: 195, endPoint x: 733, endPoint y: 192, distance: 76.9
click at [738, 192] on p "COL.MOD.FR.0001185" at bounding box center [821, 197] width 166 height 12
copy p "COL.MOD.FR.0001185"
drag, startPoint x: 91, startPoint y: 108, endPoint x: 0, endPoint y: 93, distance: 92.4
click at [0, 93] on div "**********" at bounding box center [110, 89] width 221 height 46
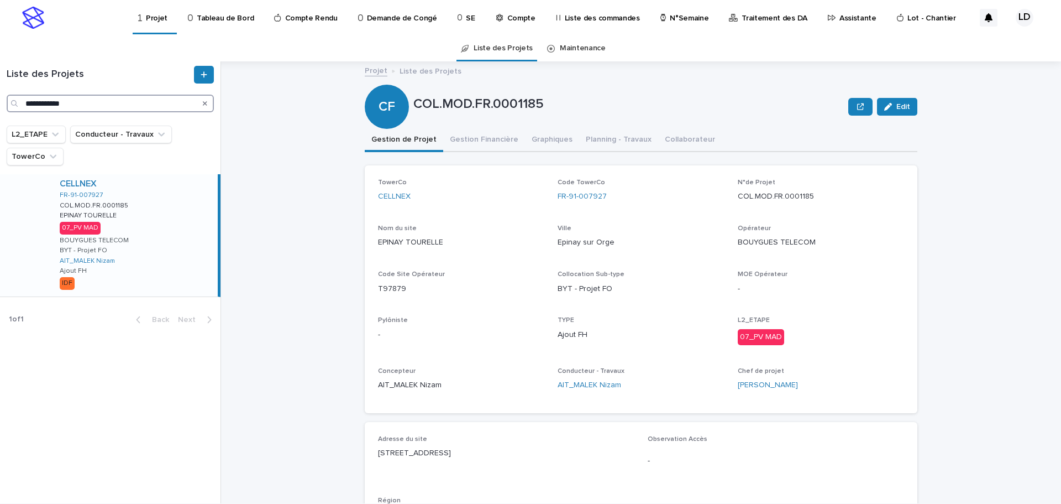
paste input "***"
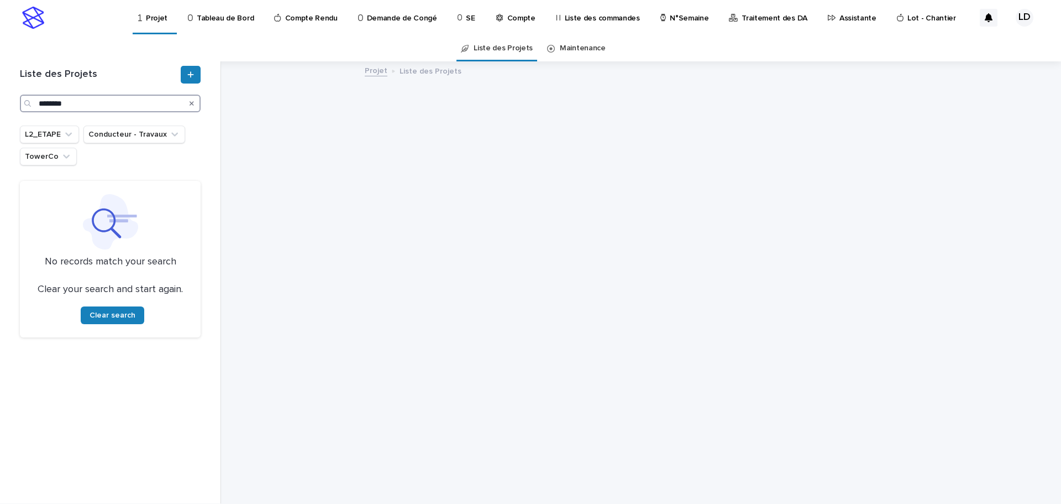
type input "********"
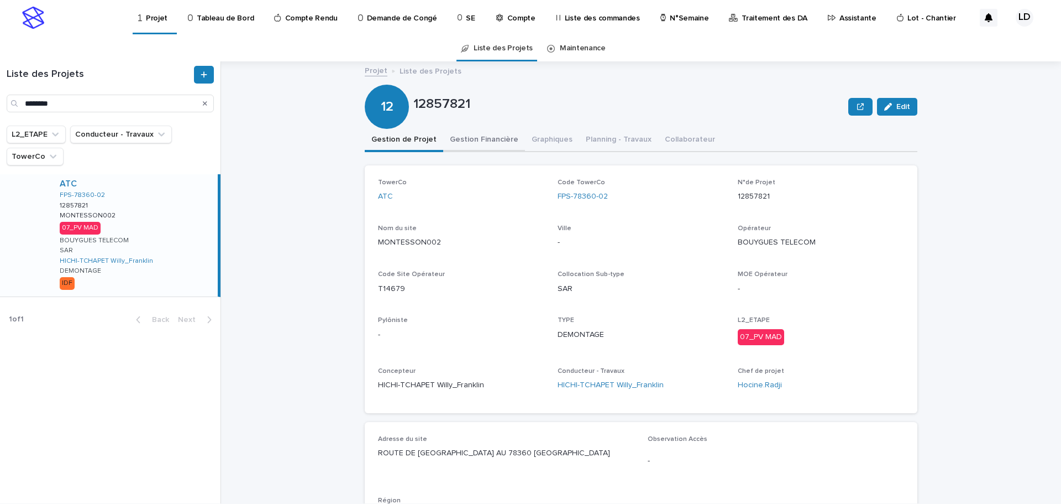
click at [496, 142] on button "Gestion Financière" at bounding box center [484, 140] width 82 height 23
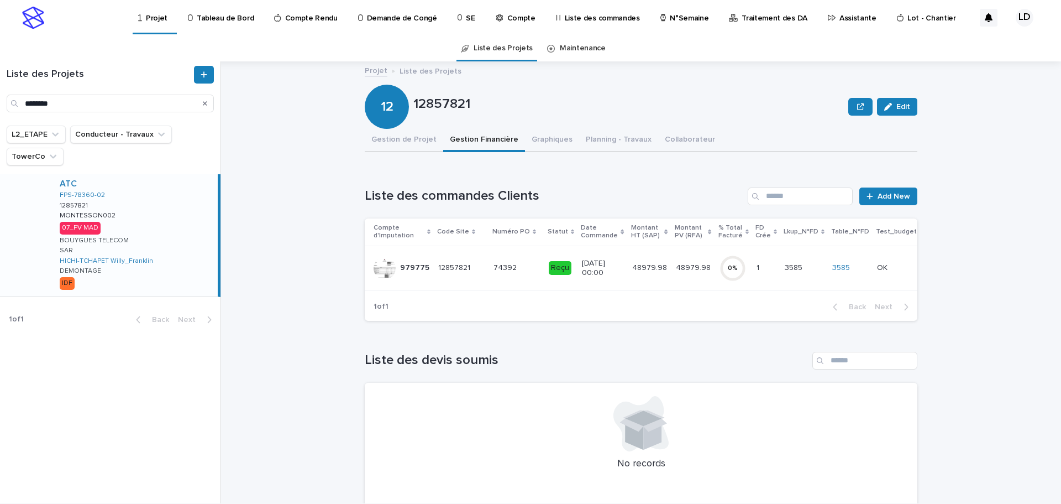
click at [498, 277] on td "74392 74392" at bounding box center [516, 267] width 55 height 45
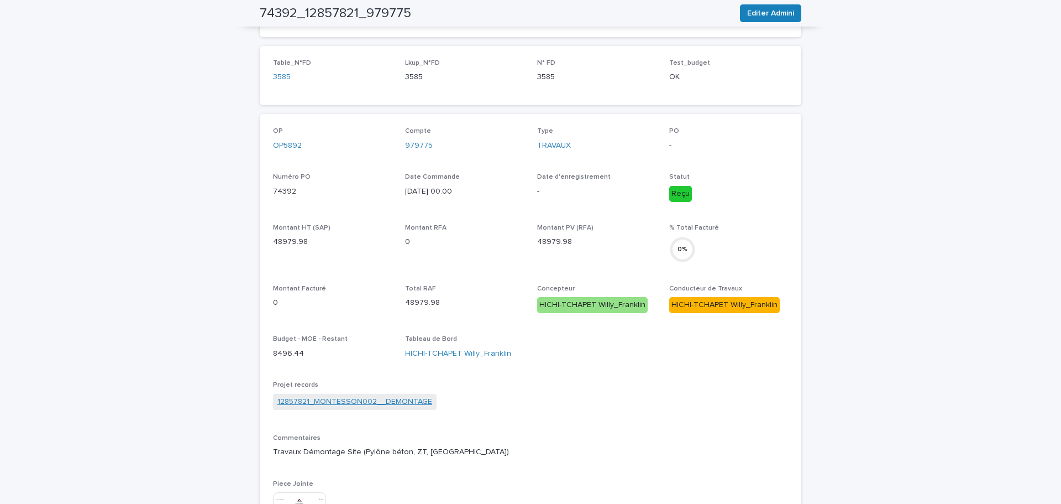
scroll to position [332, 0]
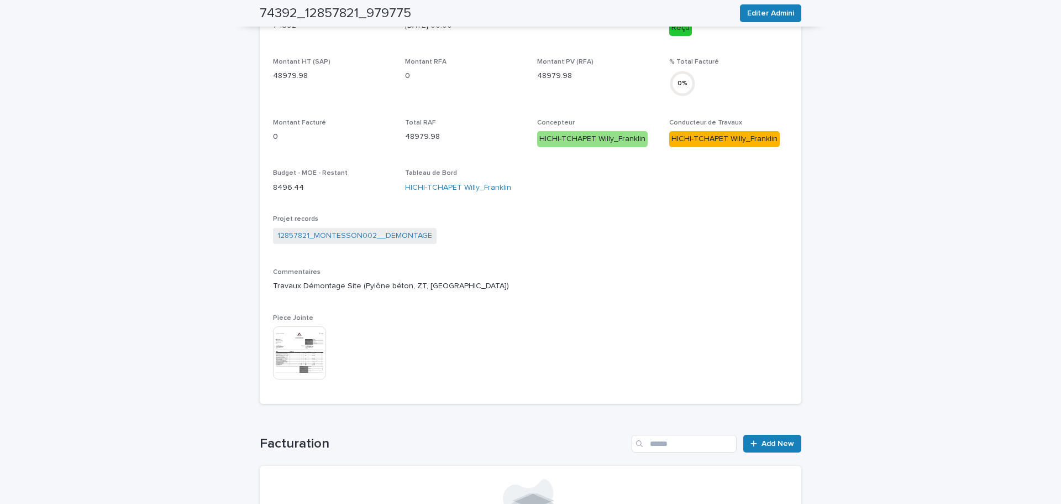
click at [288, 340] on img at bounding box center [299, 352] width 53 height 53
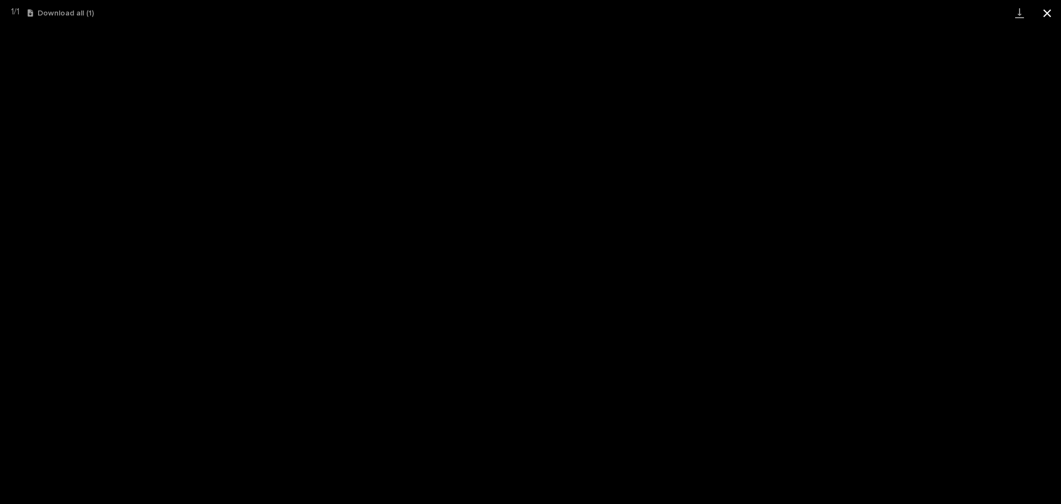
click at [1040, 10] on button "Close gallery" at bounding box center [1048, 13] width 28 height 26
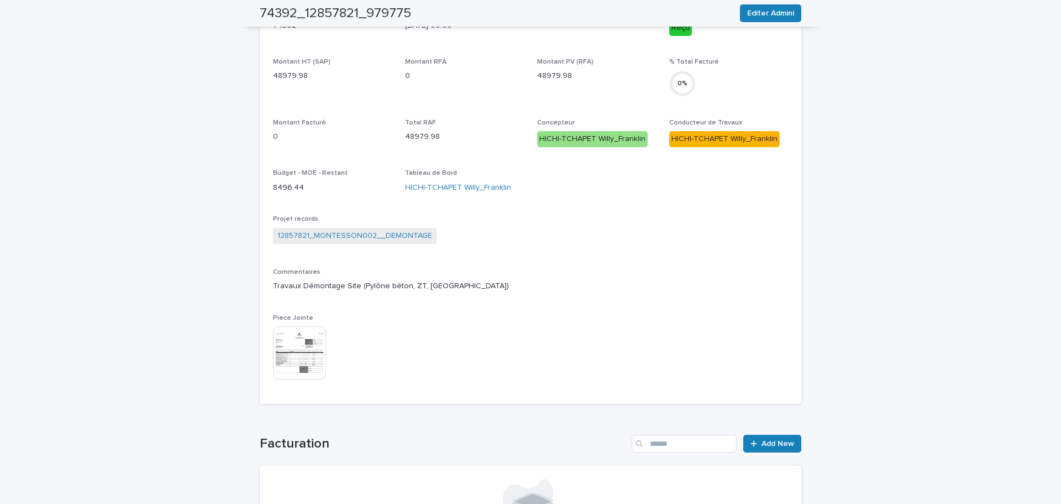
scroll to position [0, 0]
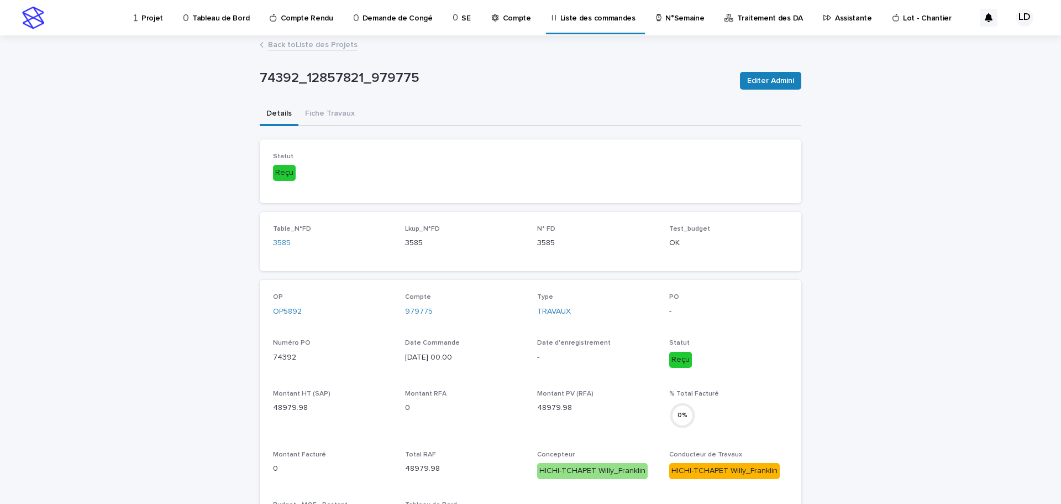
click at [302, 47] on link "Back to Liste des Projets" at bounding box center [313, 44] width 90 height 13
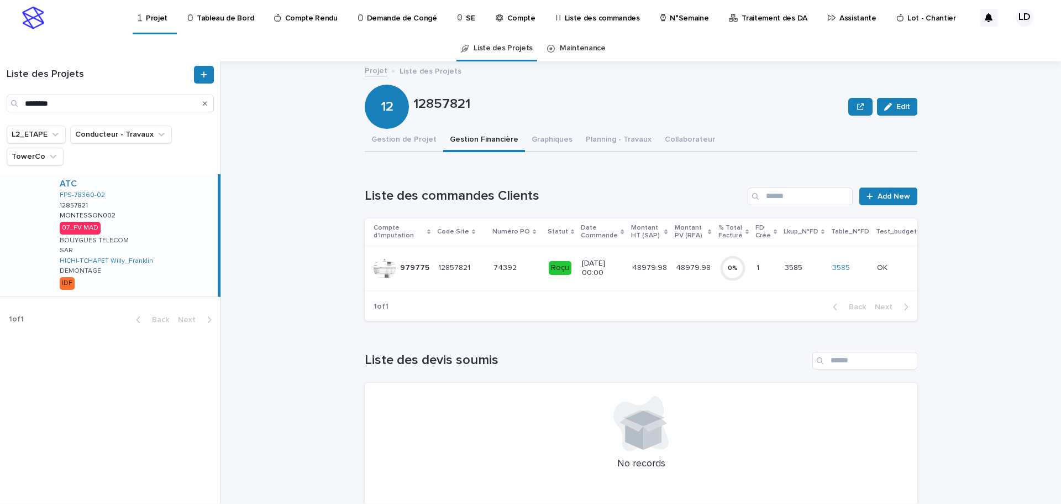
click at [500, 269] on p "74392" at bounding box center [506, 267] width 25 height 12
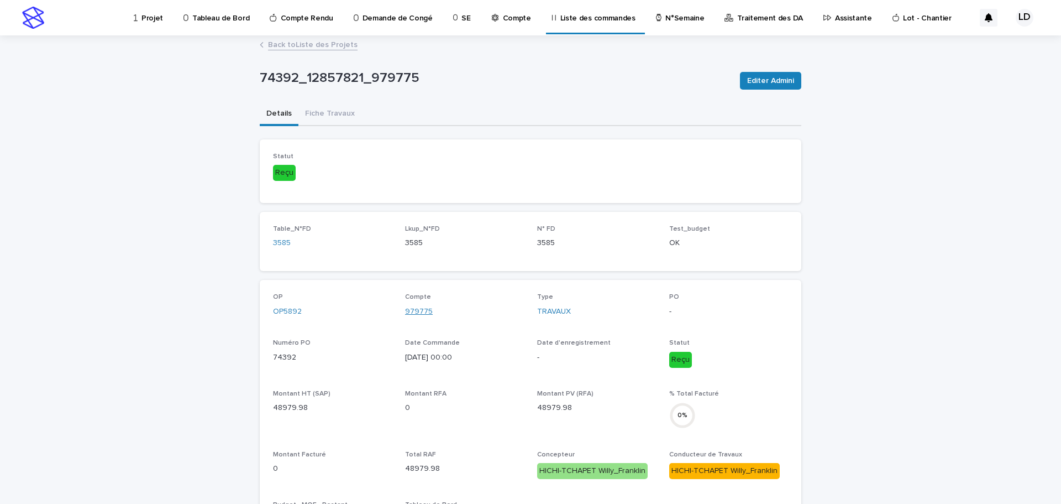
click at [410, 313] on link "979775" at bounding box center [419, 312] width 28 height 12
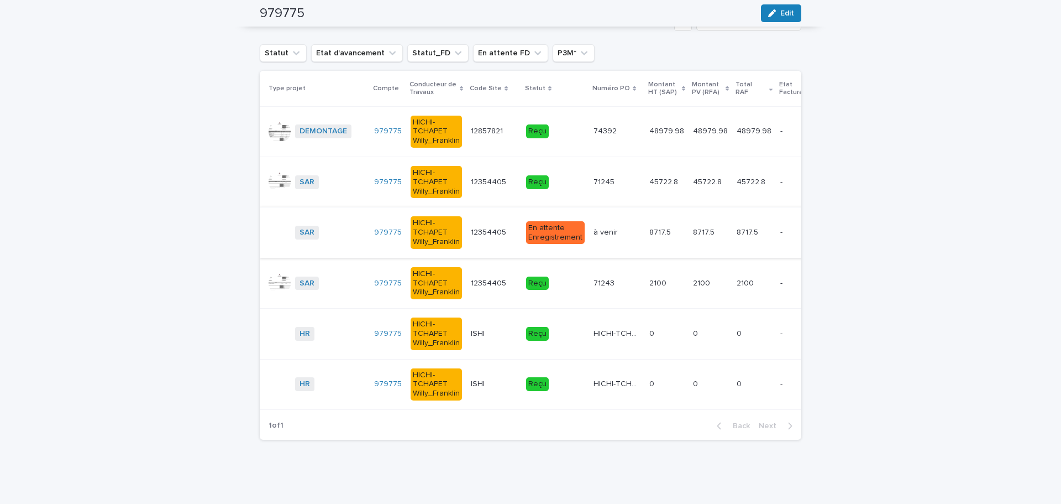
scroll to position [1359, 0]
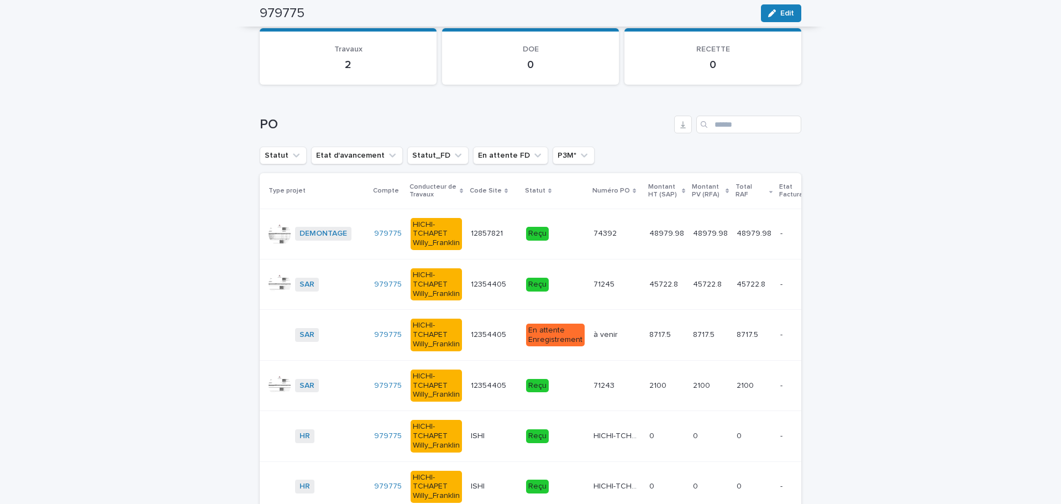
click at [370, 252] on td "979775" at bounding box center [388, 233] width 36 height 50
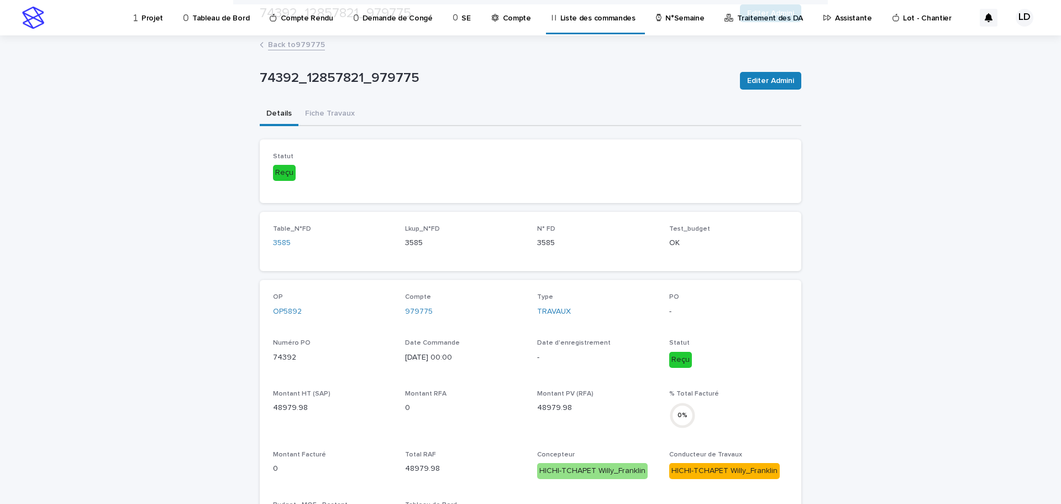
scroll to position [276, 0]
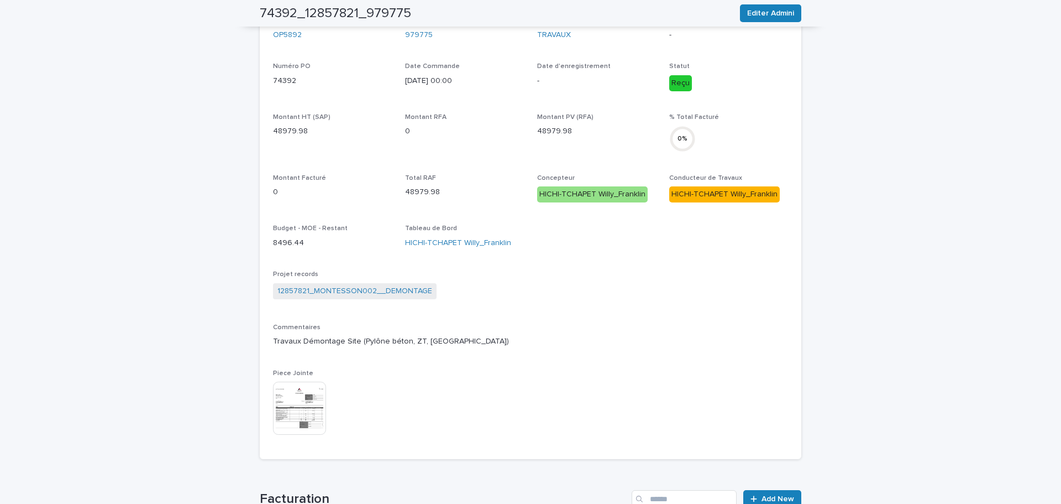
click at [306, 397] on img at bounding box center [299, 407] width 53 height 53
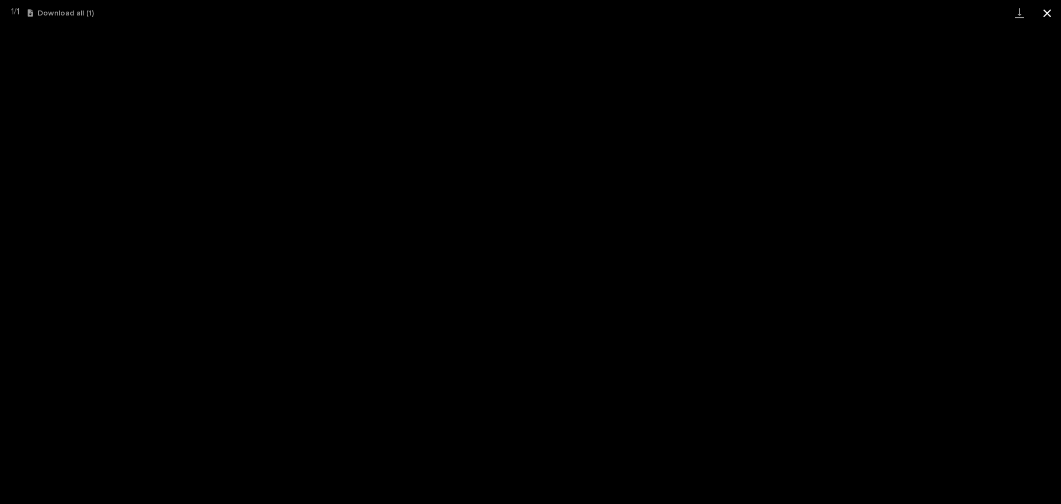
click at [1040, 13] on button "Close gallery" at bounding box center [1048, 13] width 28 height 26
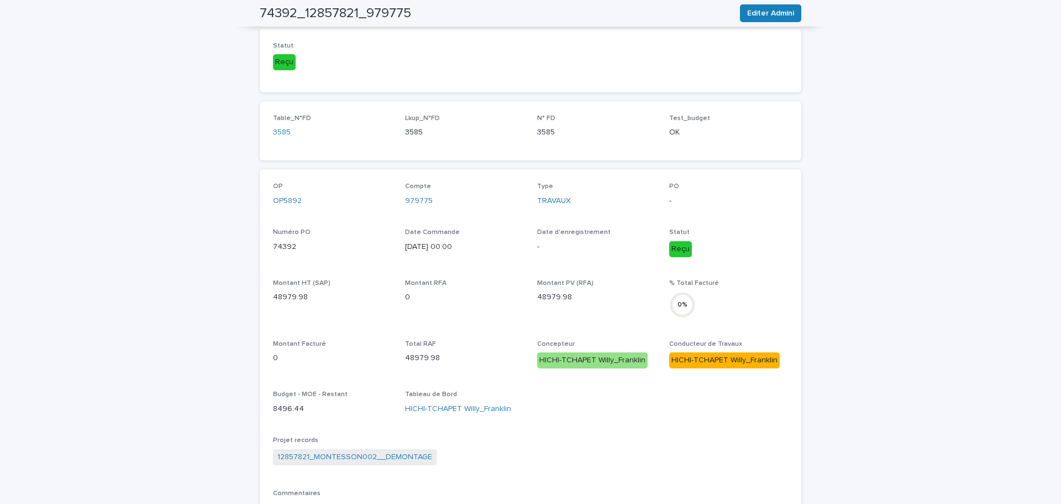
scroll to position [0, 0]
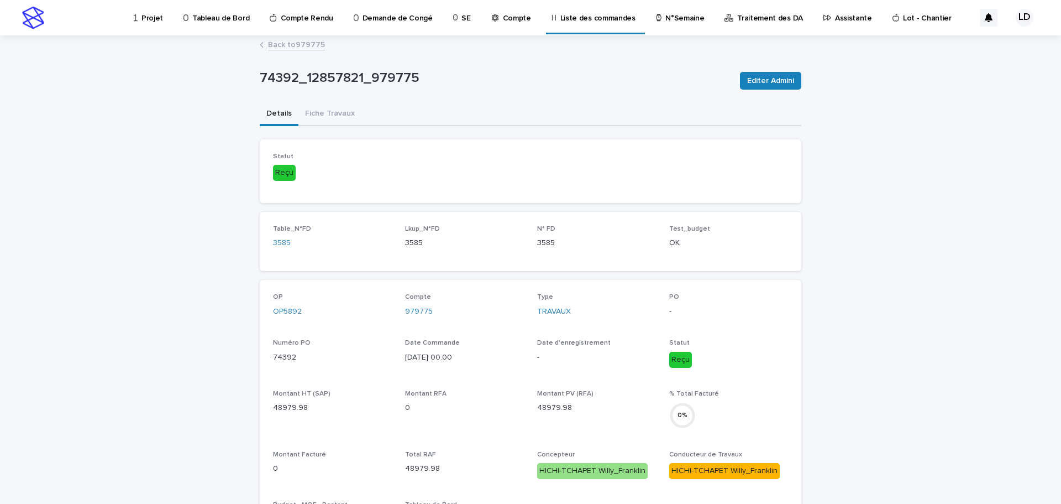
click at [281, 46] on link "Back to 979775" at bounding box center [296, 44] width 57 height 13
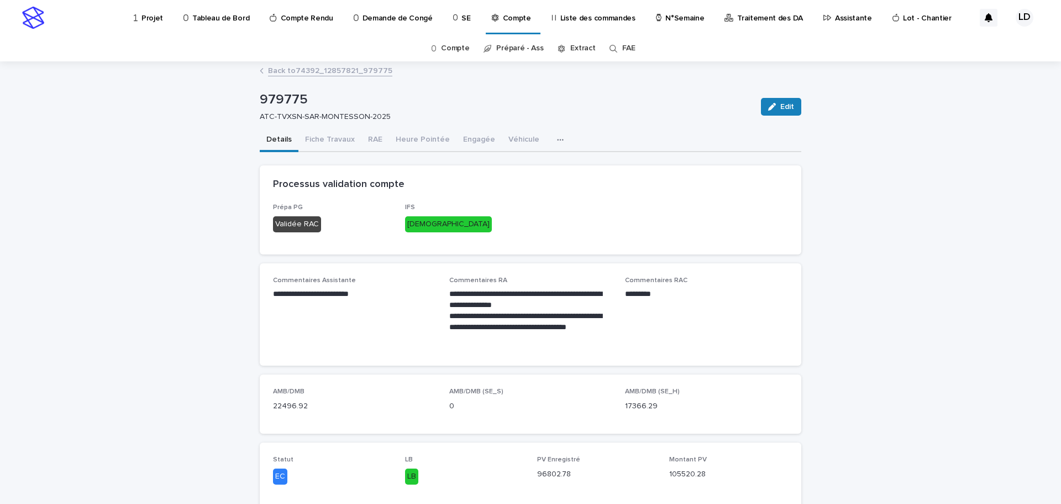
click at [745, 15] on p "Traitement des DA" at bounding box center [770, 11] width 66 height 23
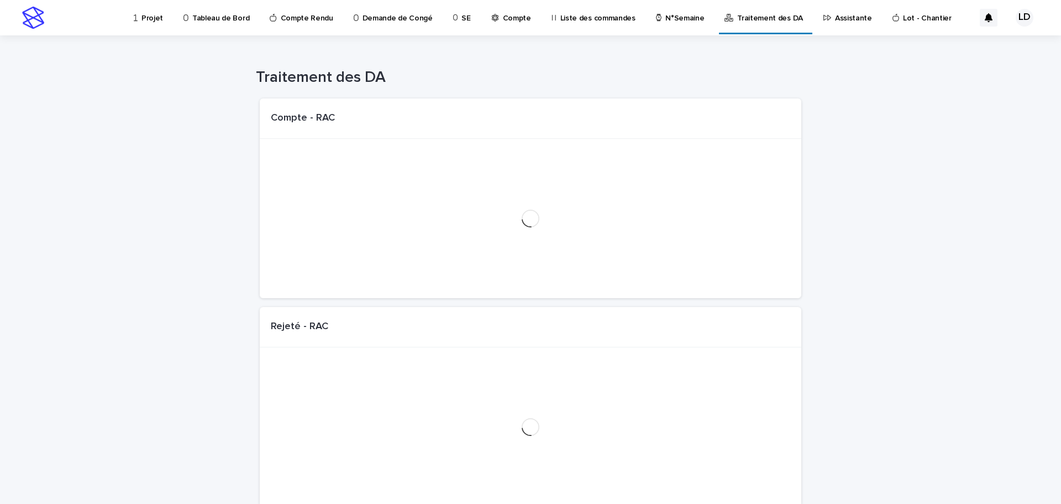
click at [677, 18] on p "N°Semaine" at bounding box center [684, 11] width 39 height 23
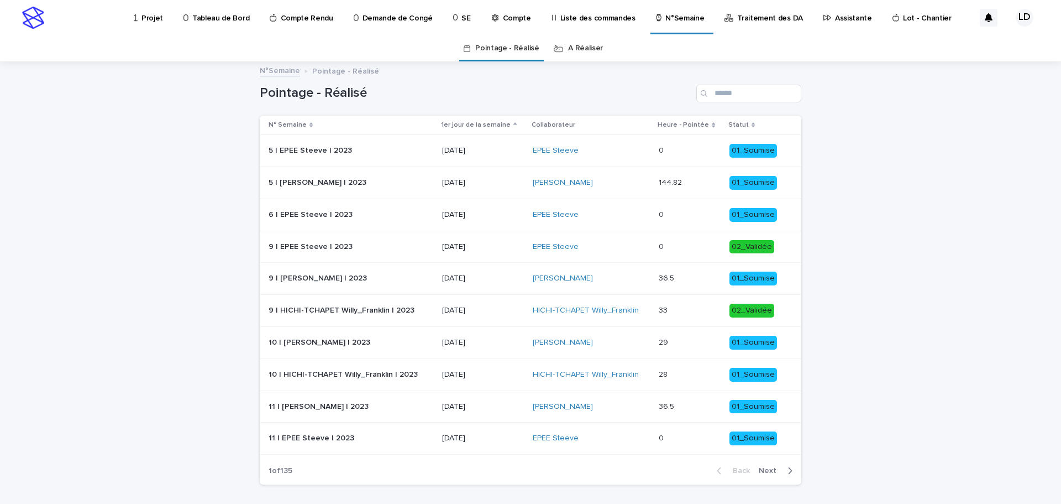
click at [572, 47] on link "A Réaliser" at bounding box center [585, 48] width 35 height 26
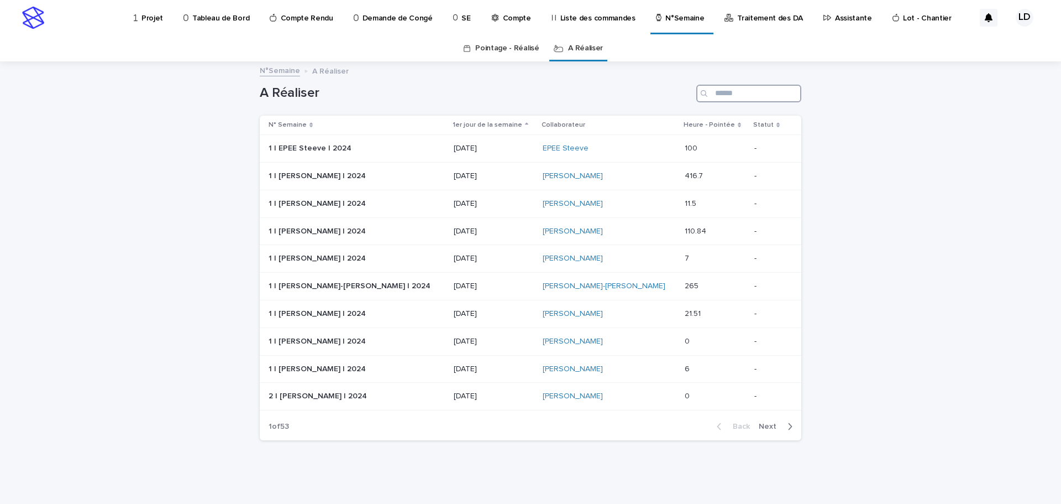
click at [726, 91] on input "Search" at bounding box center [748, 94] width 105 height 18
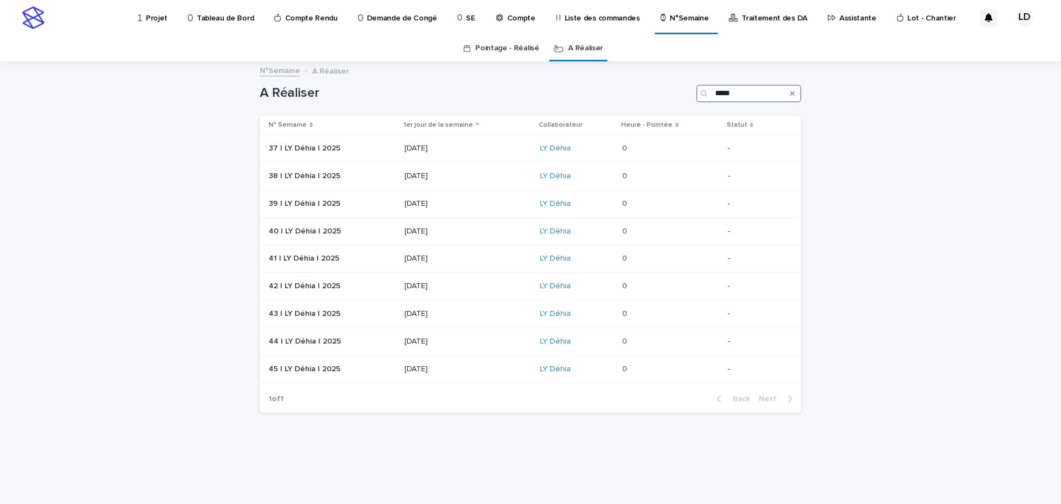
type input "*****"
click at [362, 159] on td "37 | LY Déhia | 2025 37 | [GEOGRAPHIC_DATA] | 2025" at bounding box center [330, 149] width 140 height 28
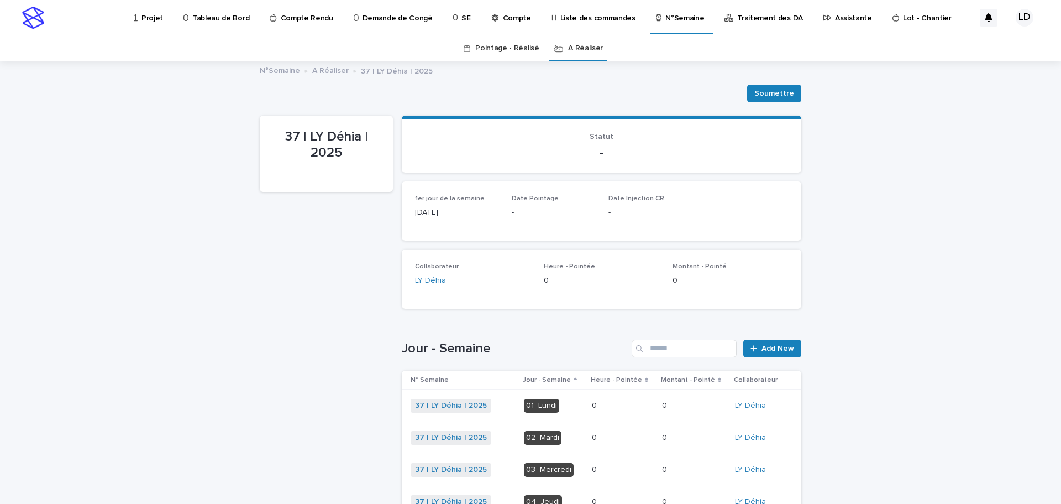
scroll to position [111, 0]
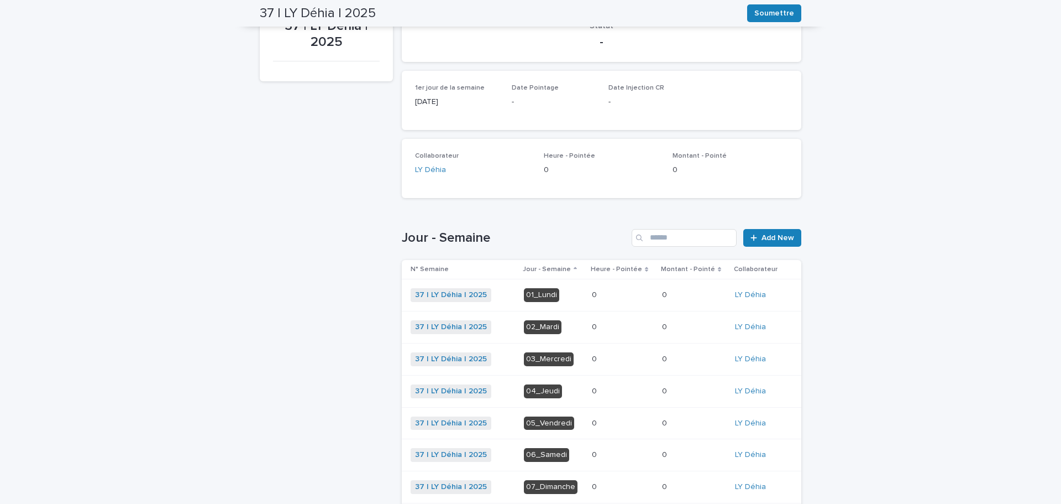
click at [536, 295] on div "01_Lundi" at bounding box center [541, 295] width 35 height 14
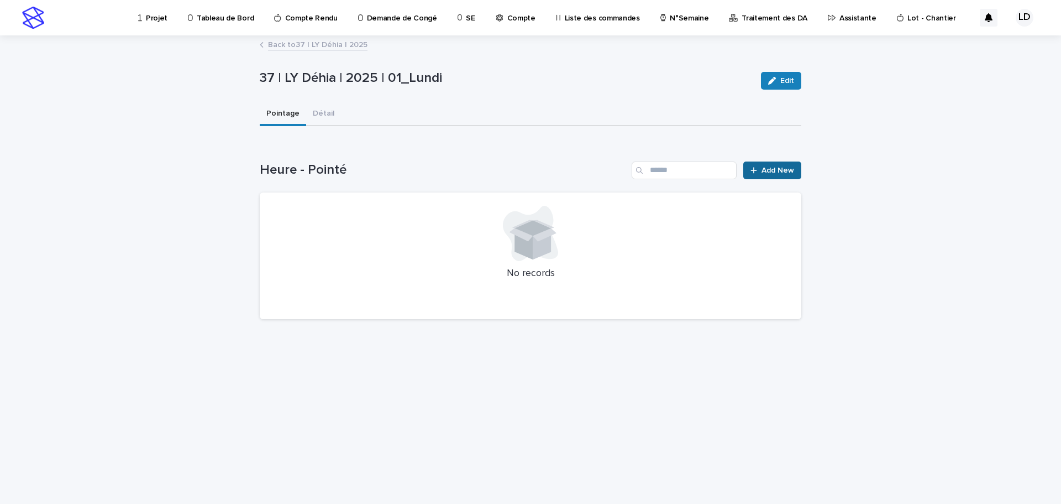
click at [751, 173] on link "Add New" at bounding box center [772, 170] width 58 height 18
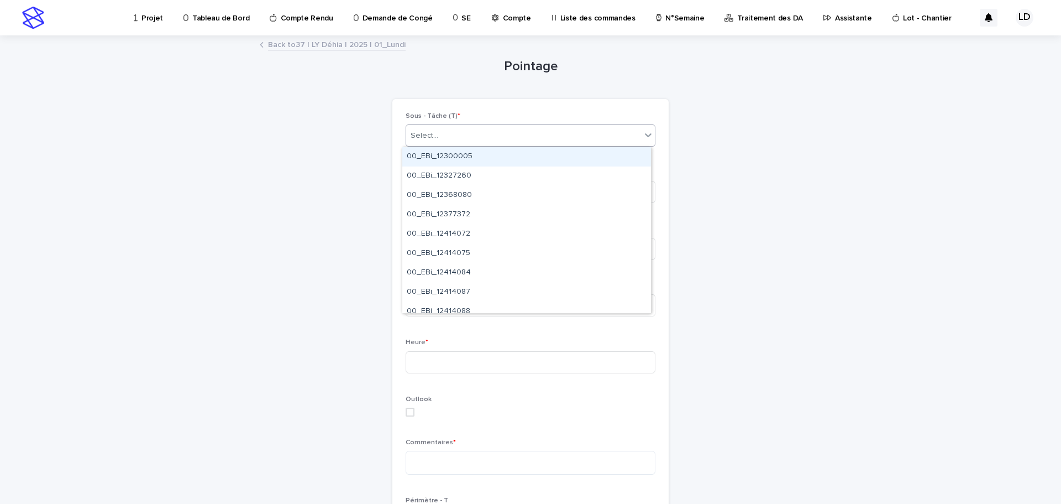
click at [558, 138] on div "Select..." at bounding box center [523, 136] width 235 height 18
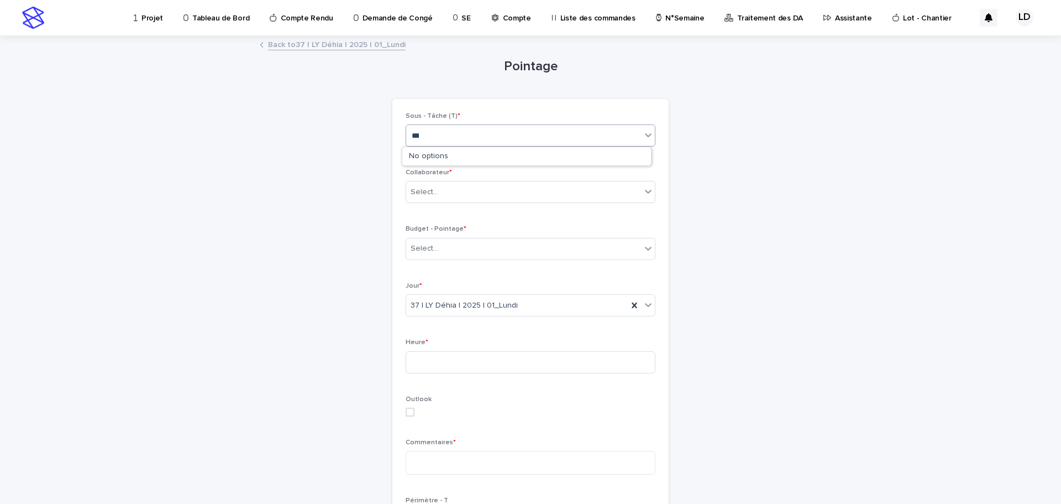
type input "****"
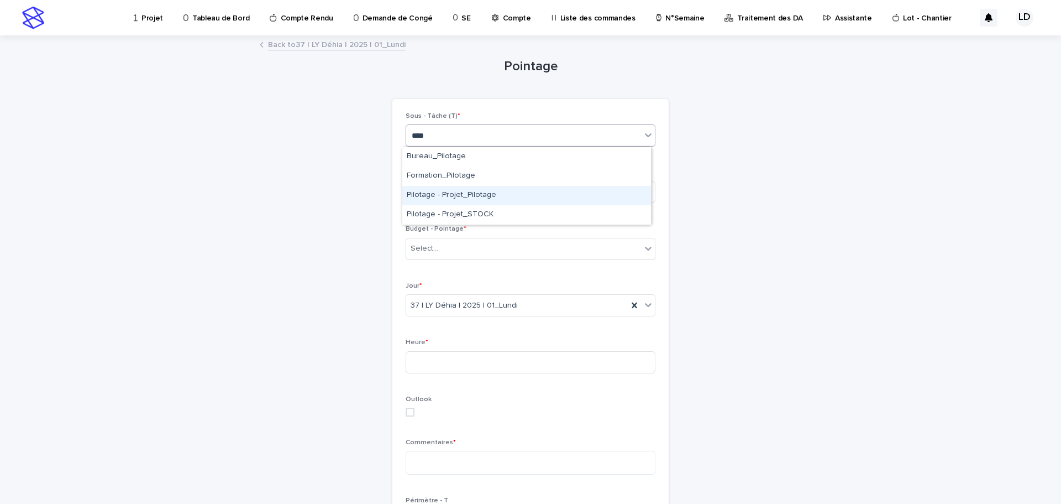
click at [500, 191] on div "Pilotage - Projet_Pilotage" at bounding box center [526, 195] width 249 height 19
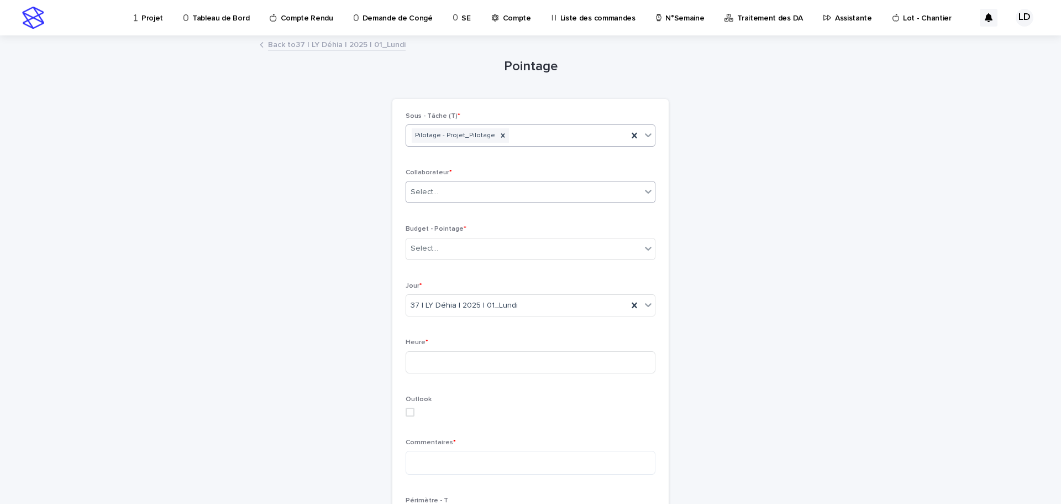
click at [499, 192] on div "Select..." at bounding box center [523, 192] width 235 height 18
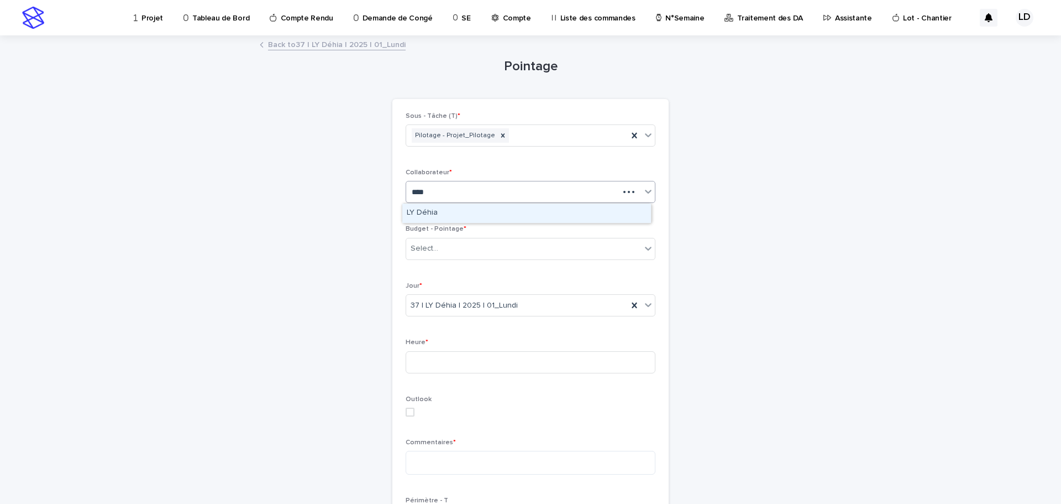
type input "*****"
drag, startPoint x: 490, startPoint y: 209, endPoint x: 482, endPoint y: 224, distance: 16.6
click at [490, 211] on div "LY Déhia" at bounding box center [526, 212] width 249 height 19
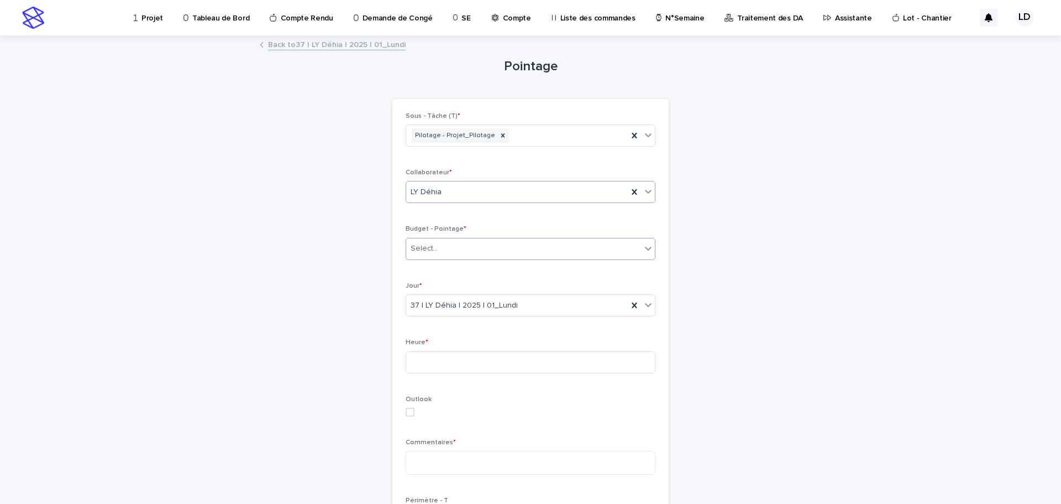
click at [473, 248] on div "Select..." at bounding box center [523, 248] width 235 height 18
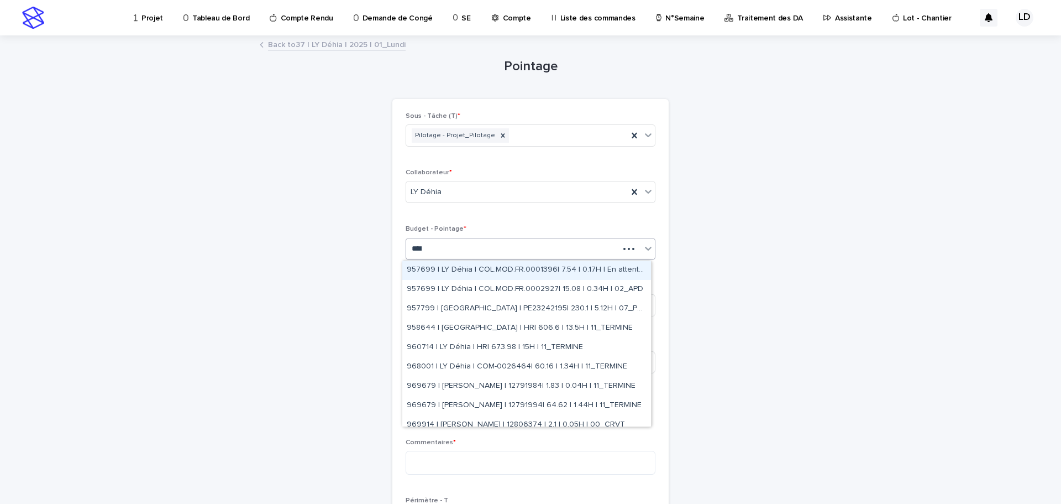
type input "*****"
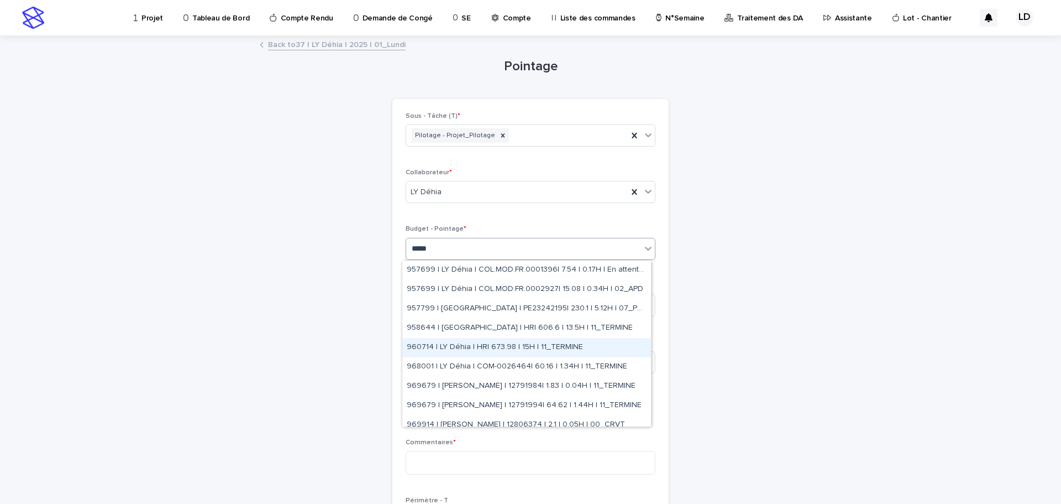
click at [487, 348] on div "960714 | LY Déhia | HR| 673.98 | 15H | 11_TERMINE" at bounding box center [526, 347] width 249 height 19
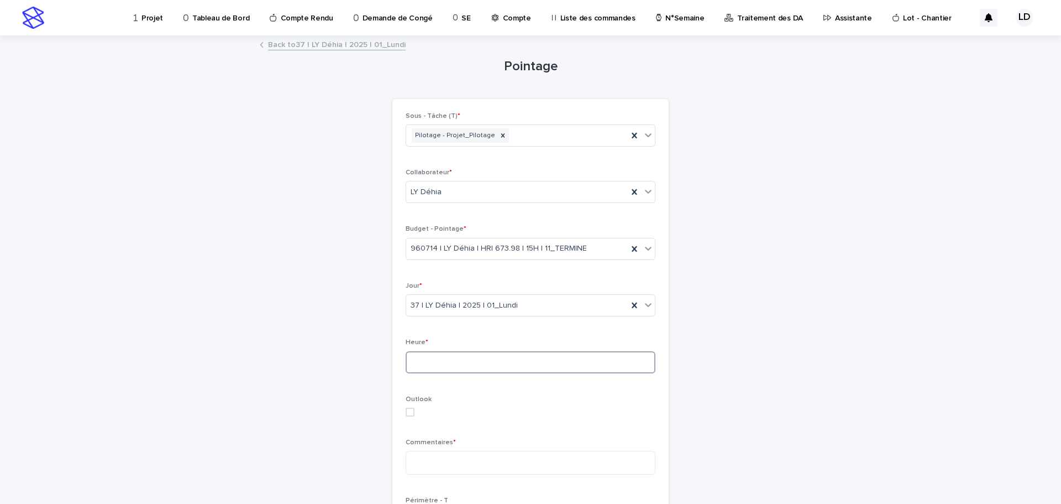
click at [487, 359] on input at bounding box center [531, 362] width 250 height 22
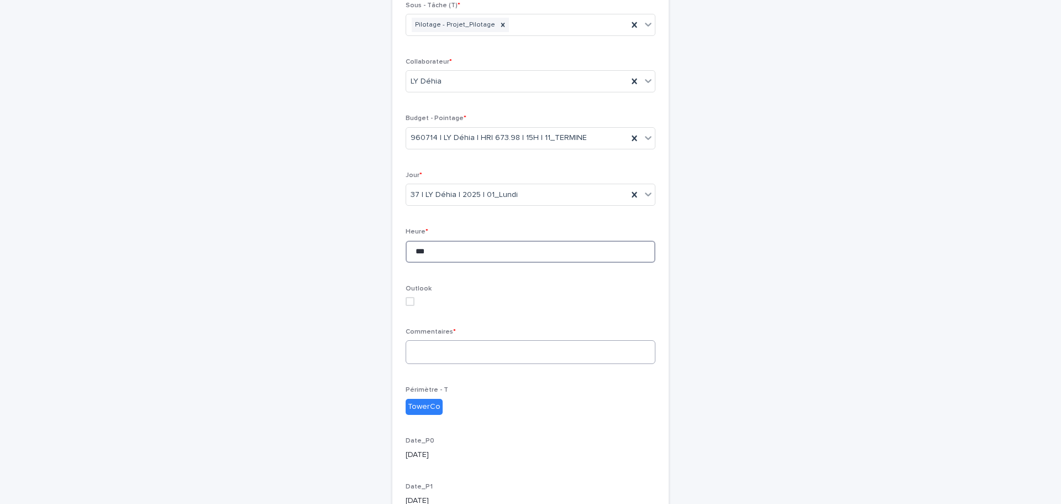
type input "***"
click at [536, 349] on textarea at bounding box center [531, 352] width 250 height 24
click at [428, 352] on textarea "******" at bounding box center [531, 352] width 250 height 24
type textarea "*******"
click at [618, 397] on div "TowerCo" at bounding box center [531, 405] width 250 height 18
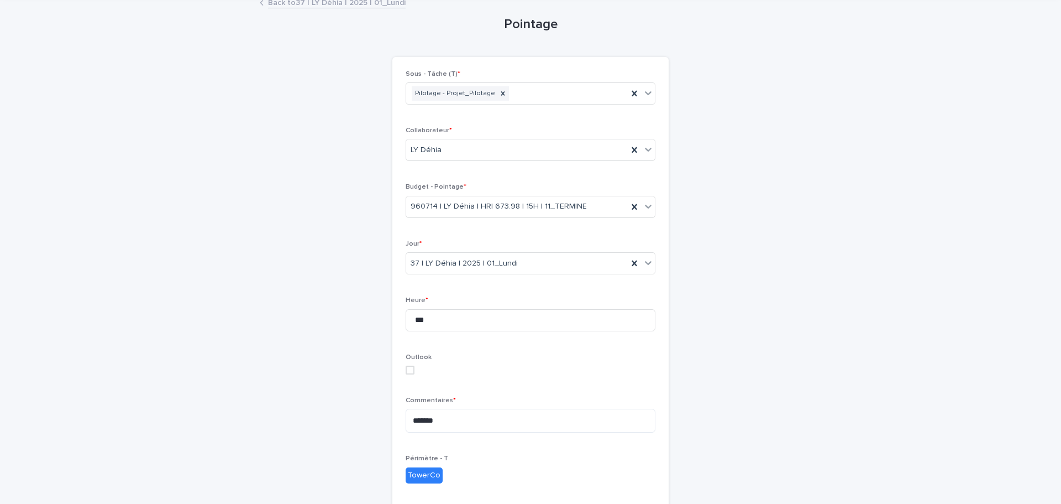
scroll to position [263, 0]
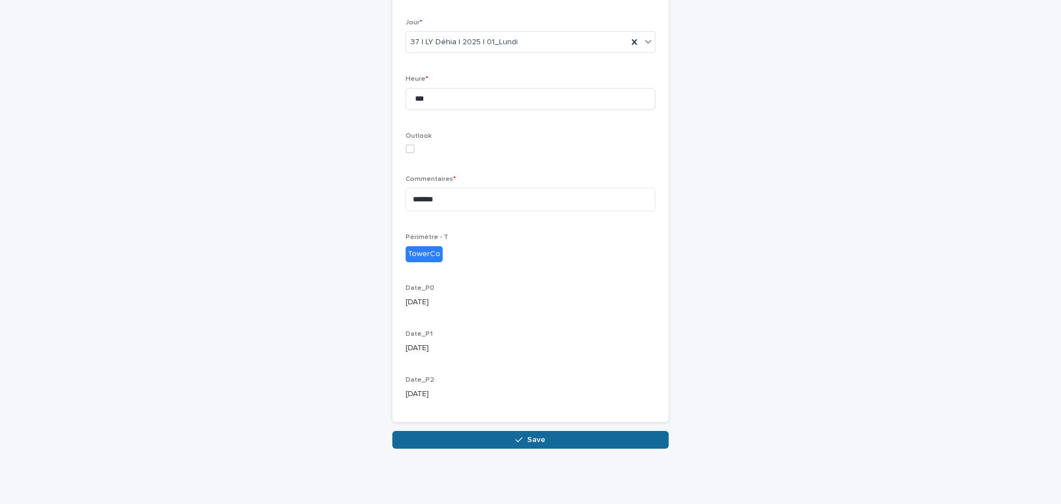
click at [535, 439] on span "Save" at bounding box center [536, 440] width 18 height 8
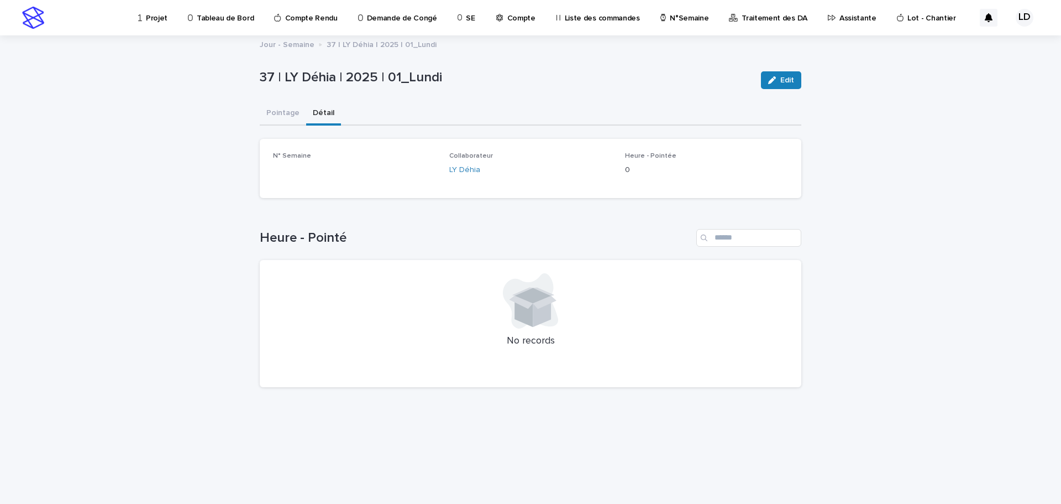
click at [328, 114] on button "Détail" at bounding box center [323, 113] width 35 height 23
click at [328, 169] on link "37 | LY Déhia | 2025" at bounding box center [312, 172] width 70 height 12
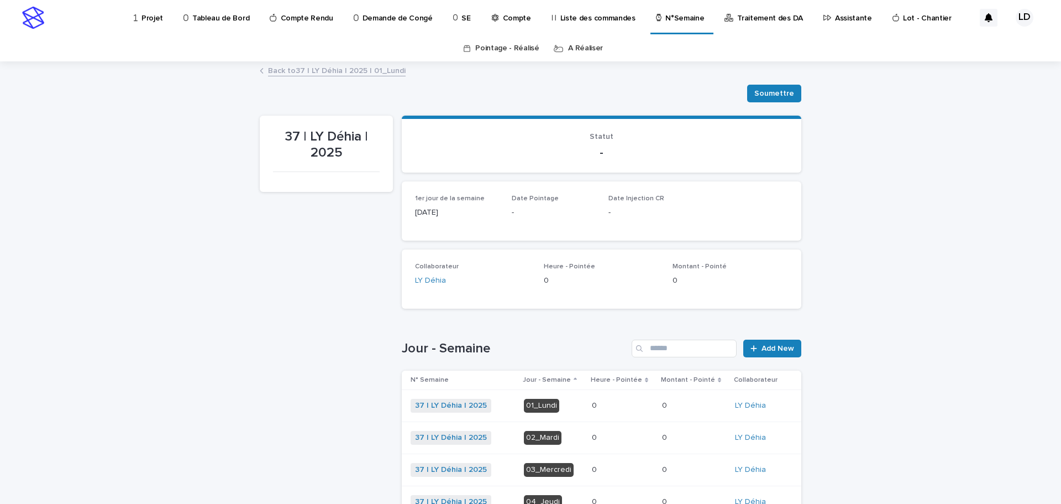
scroll to position [111, 0]
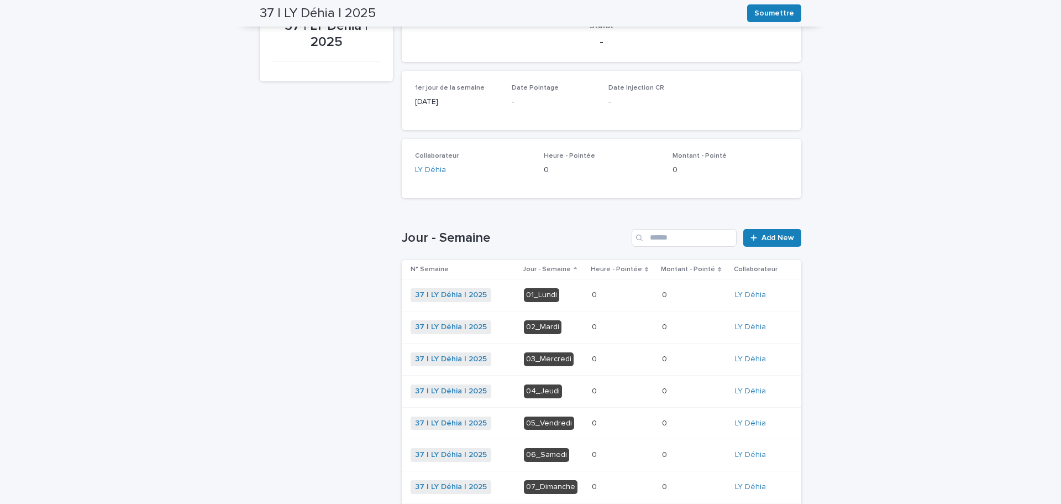
click at [541, 327] on div "02_Mardi" at bounding box center [543, 327] width 38 height 14
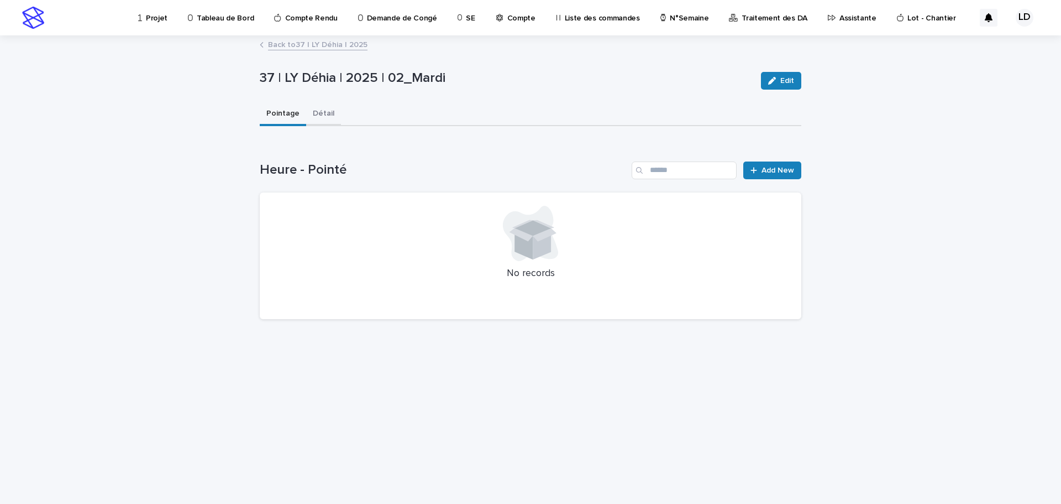
click at [324, 112] on button "Détail" at bounding box center [323, 114] width 35 height 23
click at [276, 112] on button "Pointage" at bounding box center [283, 114] width 46 height 23
click at [775, 169] on span "Add New" at bounding box center [778, 170] width 33 height 8
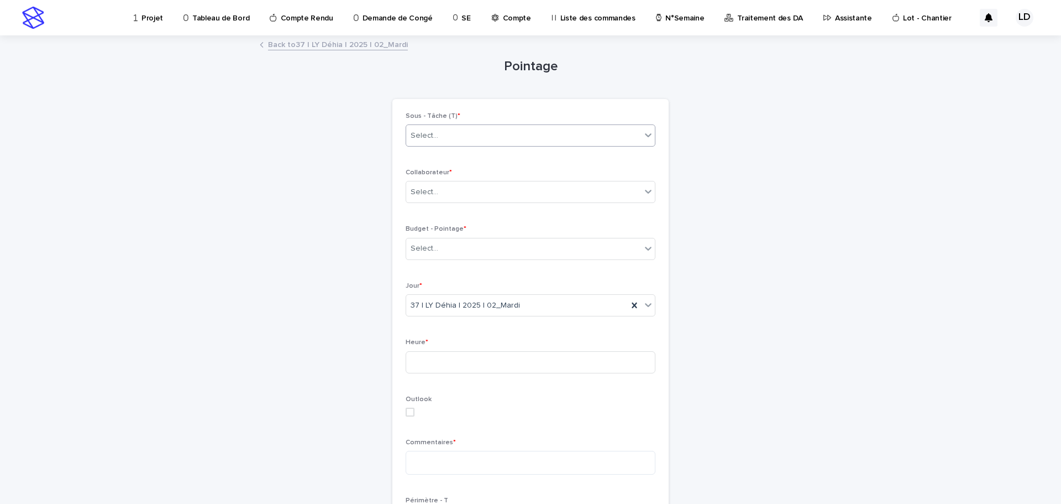
click at [476, 138] on div "Select..." at bounding box center [523, 136] width 235 height 18
type input "****"
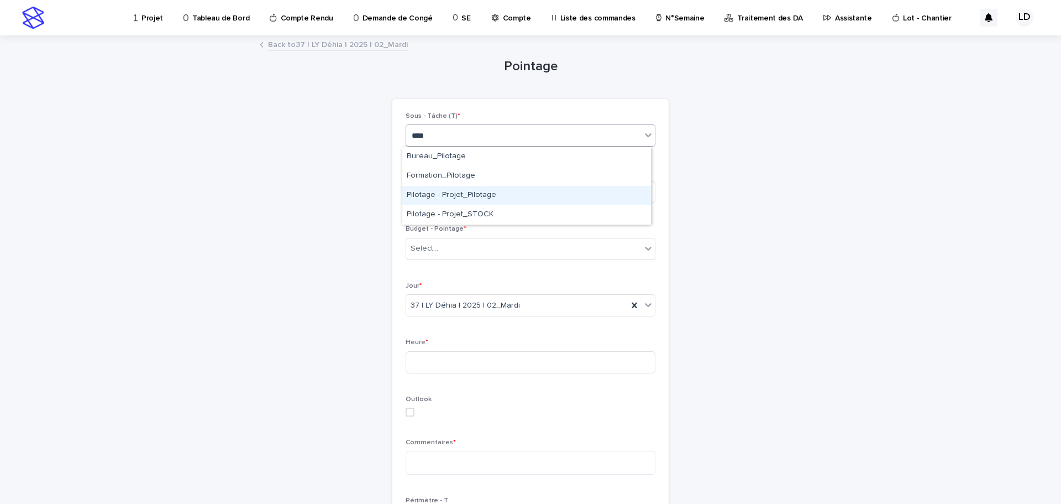
click at [470, 192] on div "Pilotage - Projet_Pilotage" at bounding box center [526, 195] width 249 height 19
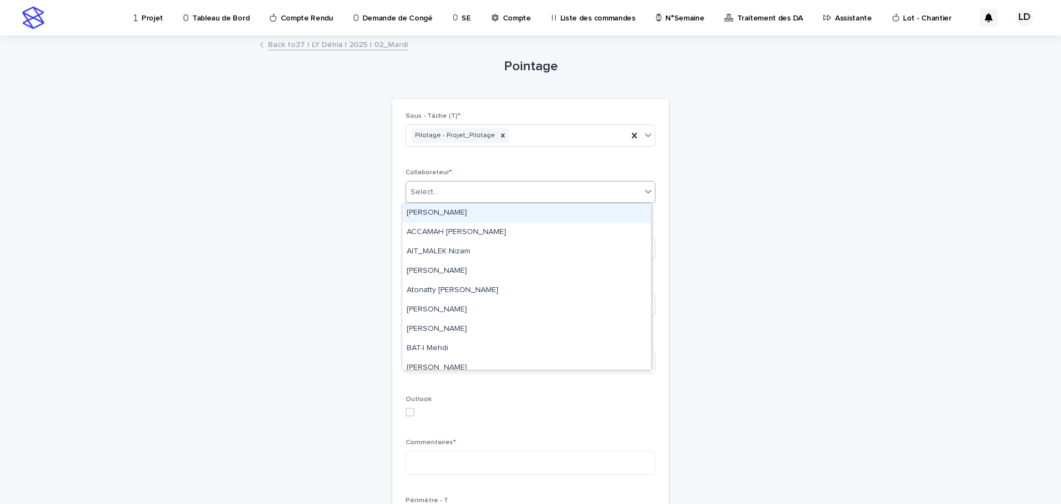
click at [470, 192] on div "Select..." at bounding box center [523, 192] width 235 height 18
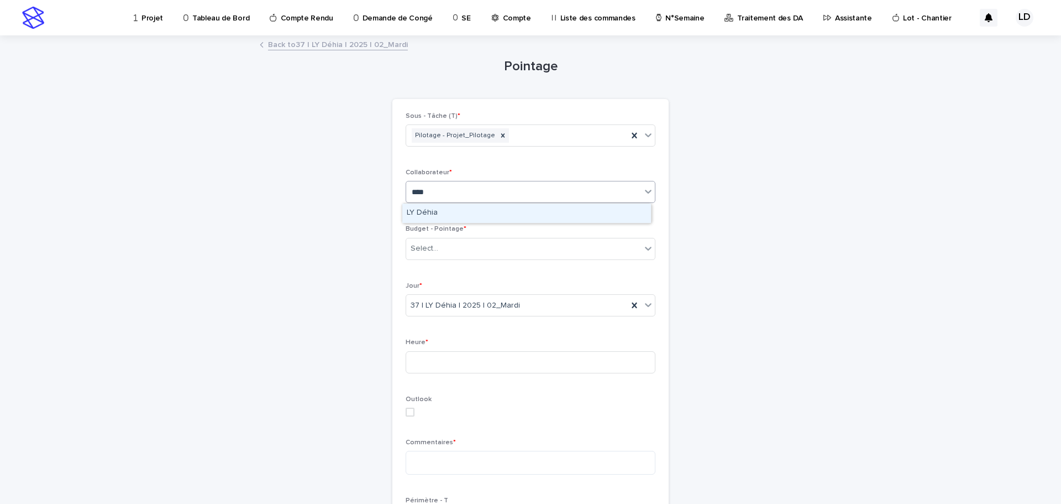
type input "*****"
click at [466, 211] on div "LY Déhia" at bounding box center [526, 212] width 249 height 19
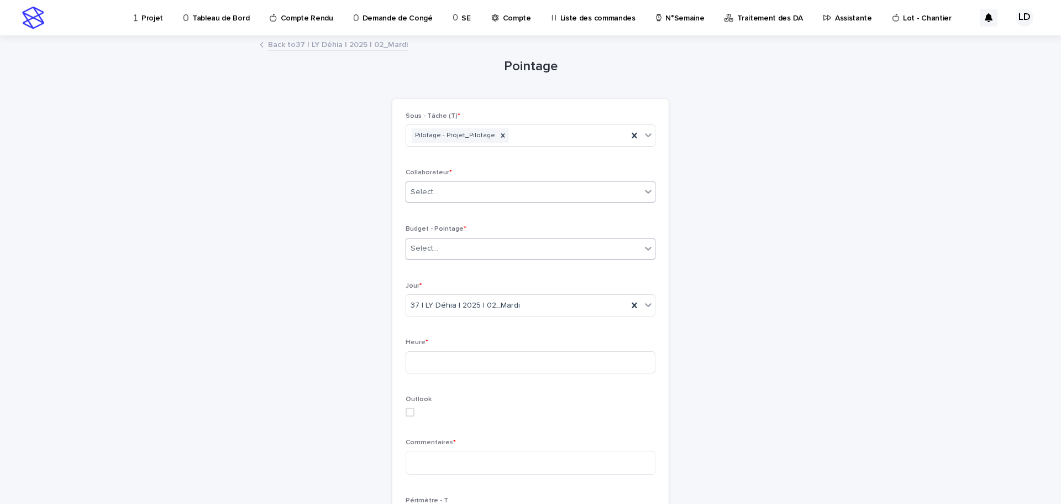
click at [459, 250] on div "Select..." at bounding box center [523, 248] width 235 height 18
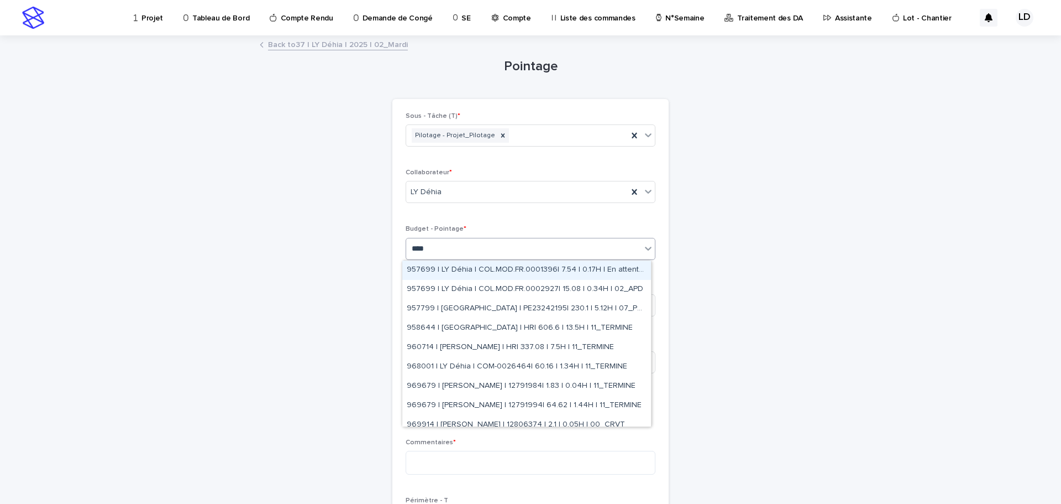
type input "*****"
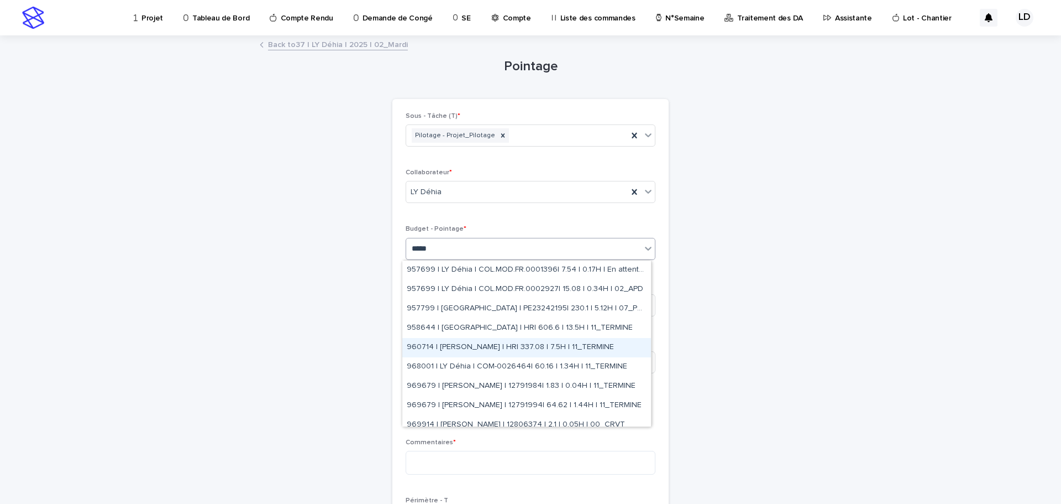
click at [449, 347] on div "960714 | [PERSON_NAME] | HR| 337.08 | 7.5H | 11_TERMINE" at bounding box center [526, 347] width 249 height 19
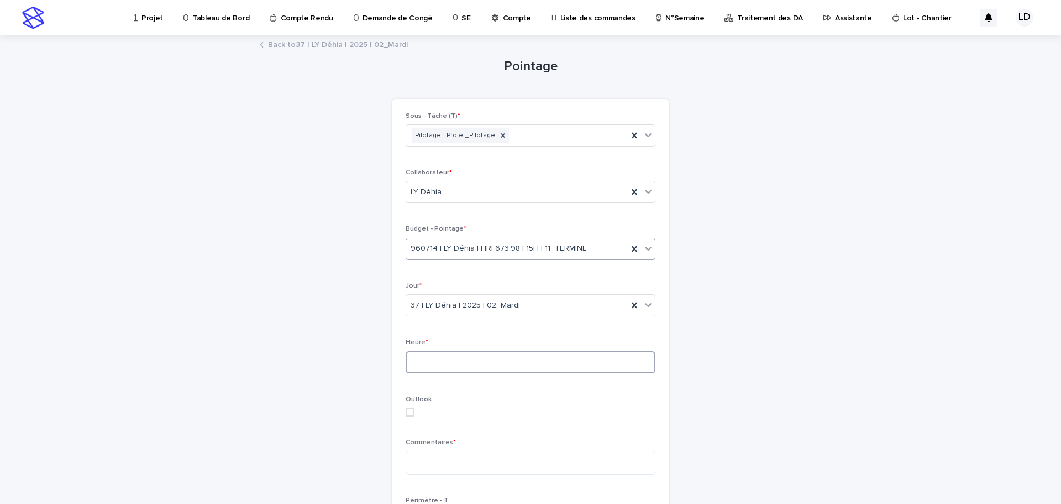
click at [434, 360] on input at bounding box center [531, 362] width 250 height 22
type input "***"
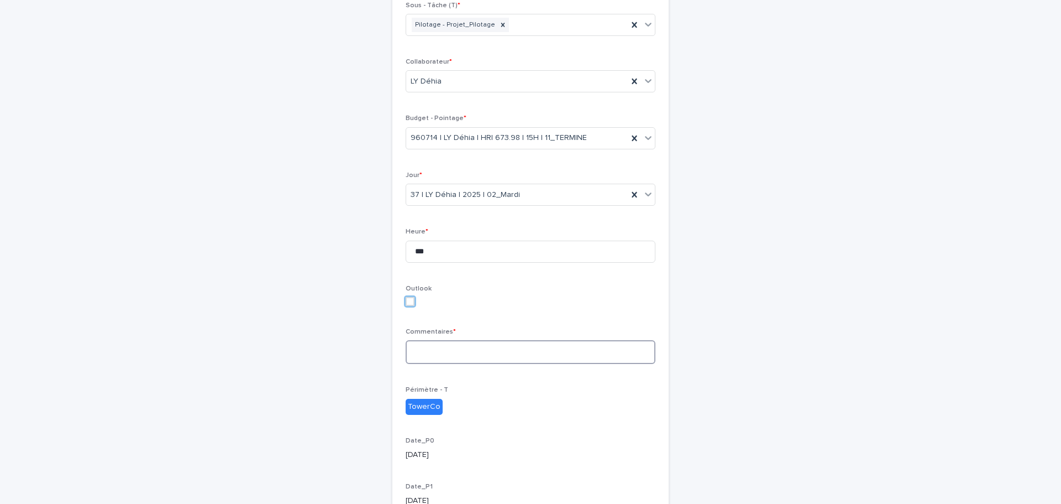
click at [455, 352] on textarea at bounding box center [531, 352] width 250 height 24
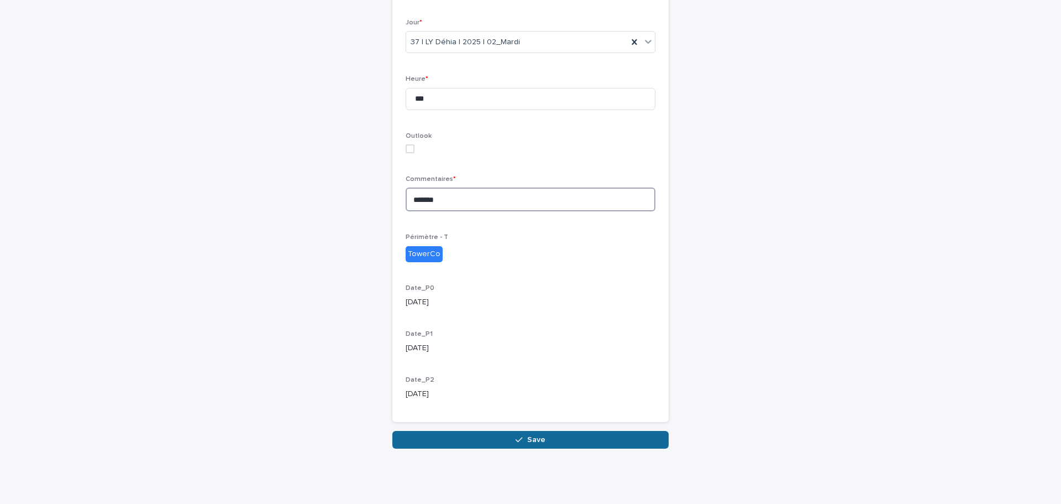
type textarea "*******"
click at [547, 441] on button "Save" at bounding box center [530, 440] width 276 height 18
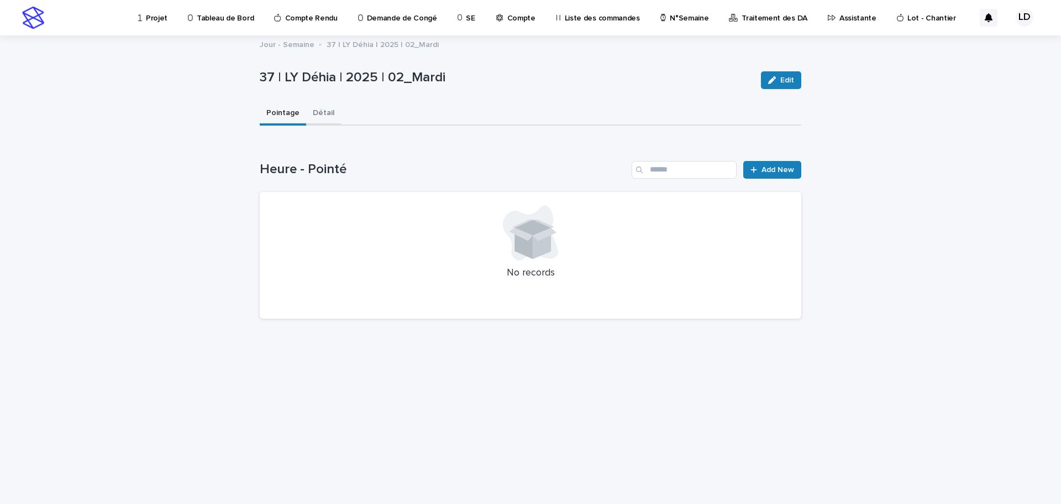
click at [313, 114] on button "Détail" at bounding box center [323, 113] width 35 height 23
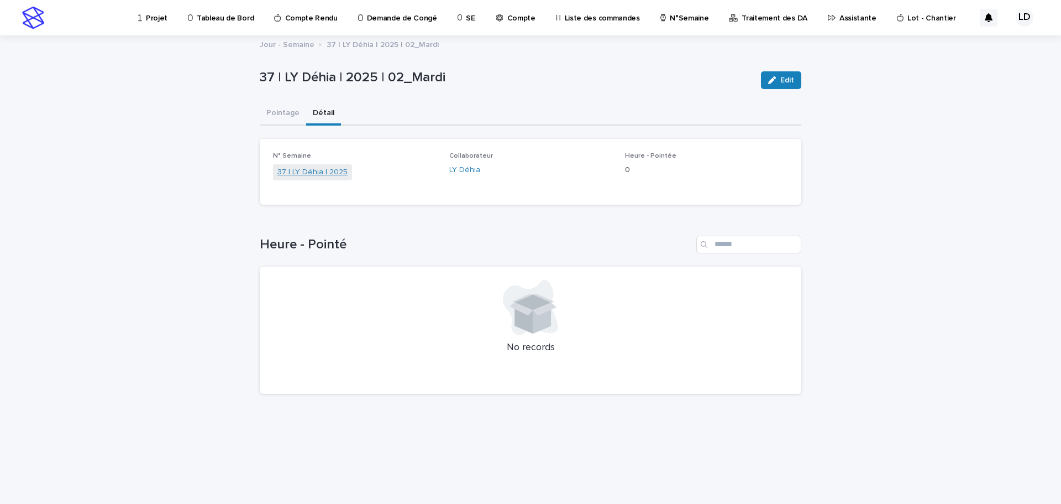
click at [303, 172] on link "37 | LY Déhia | 2025" at bounding box center [312, 172] width 70 height 12
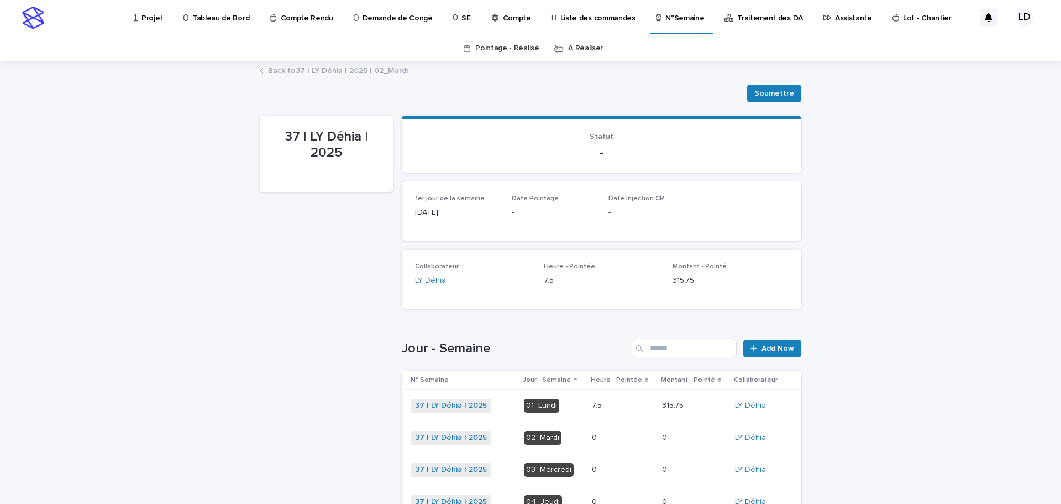
scroll to position [111, 0]
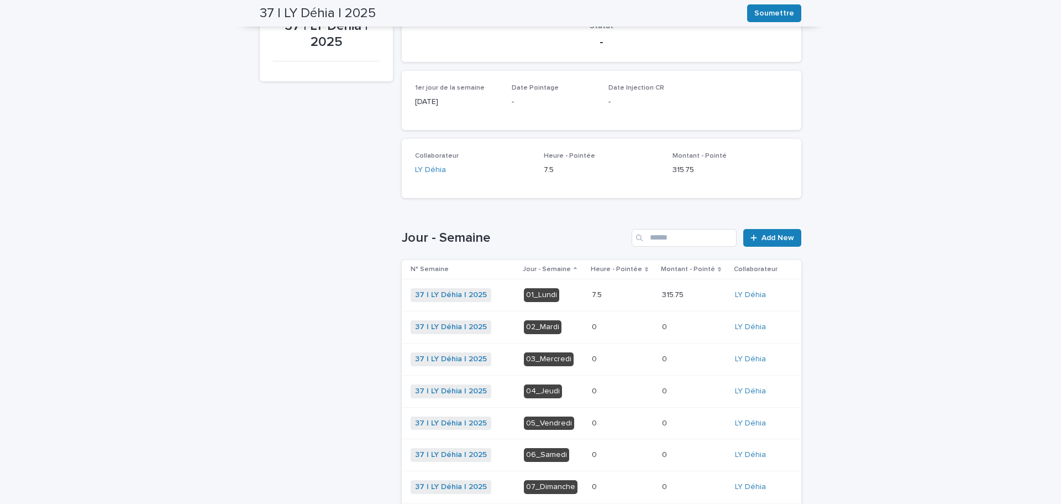
click at [548, 358] on div "03_Mercredi" at bounding box center [549, 359] width 50 height 14
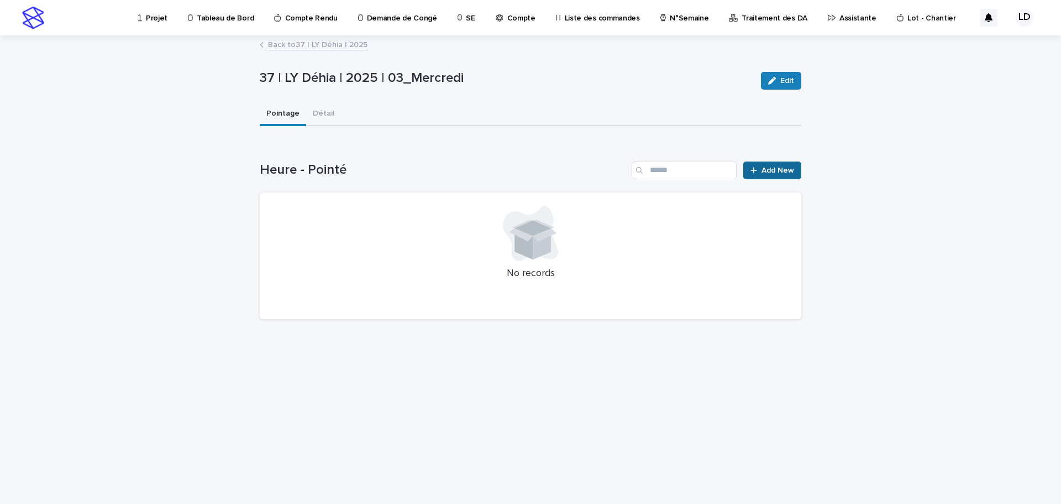
click at [770, 174] on span "Add New" at bounding box center [778, 170] width 33 height 8
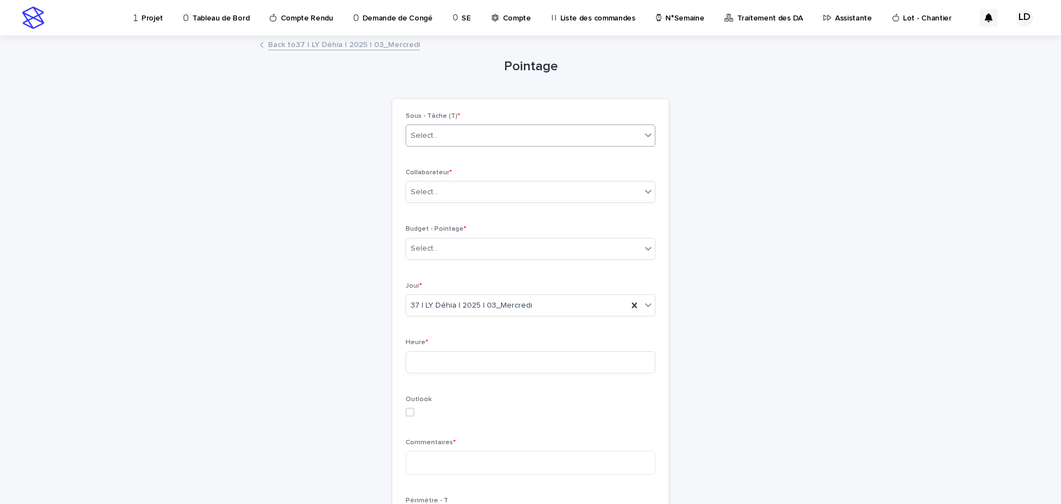
click at [447, 134] on div "Select..." at bounding box center [523, 136] width 235 height 18
type input "****"
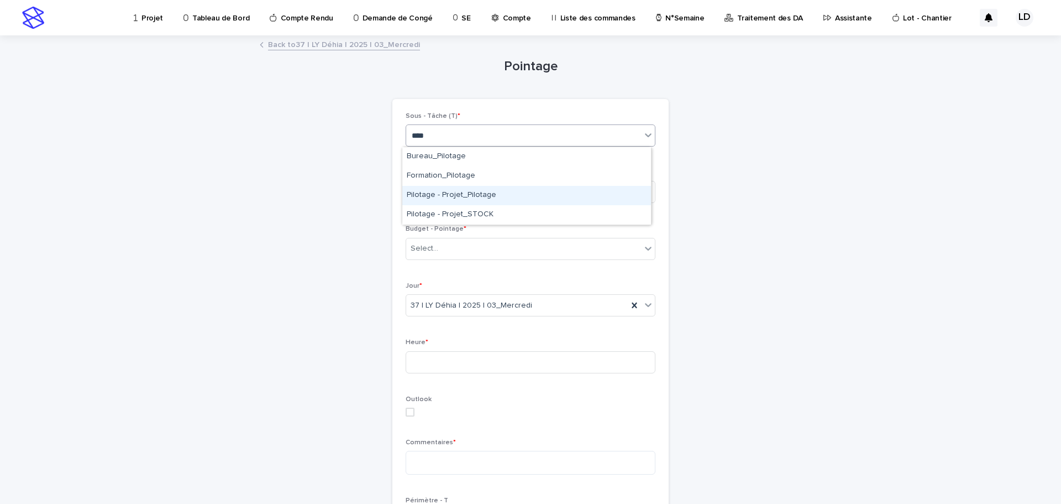
click at [466, 191] on div "Pilotage - Projet_Pilotage" at bounding box center [526, 195] width 249 height 19
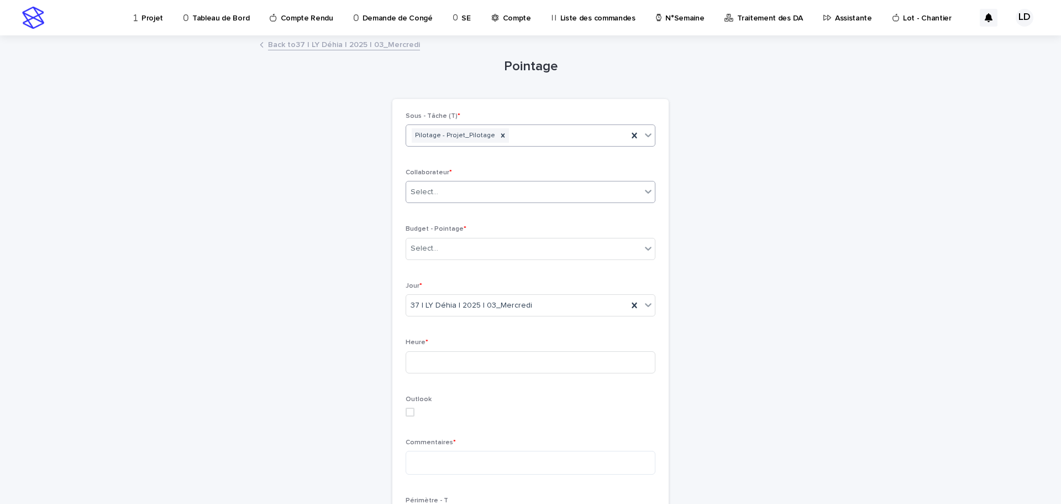
click at [455, 188] on div "Select..." at bounding box center [523, 192] width 235 height 18
type input "*"
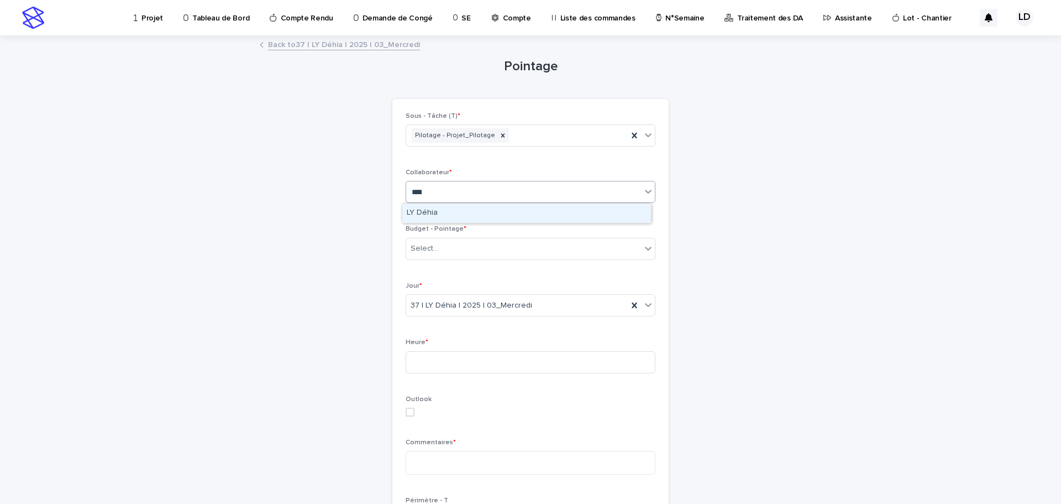
type input "*****"
click at [450, 218] on div "LY Déhia" at bounding box center [527, 213] width 250 height 20
click at [450, 218] on div "LY Déhia" at bounding box center [526, 212] width 249 height 19
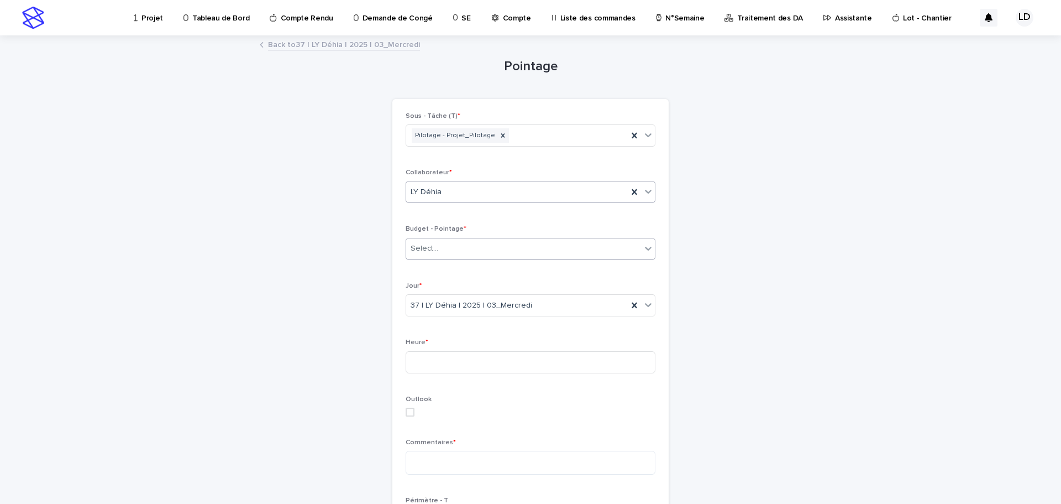
click at [438, 249] on div "Select..." at bounding box center [523, 248] width 235 height 18
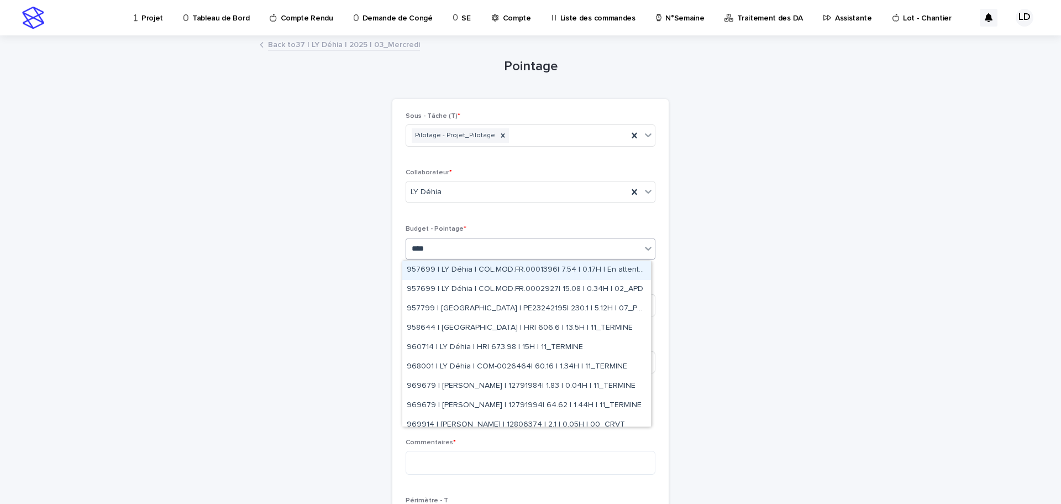
type input "*****"
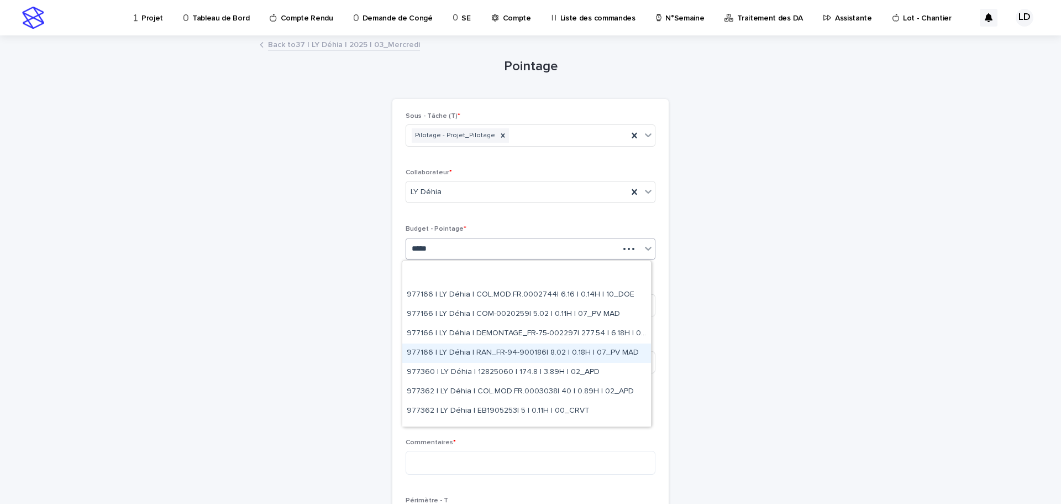
scroll to position [608, 0]
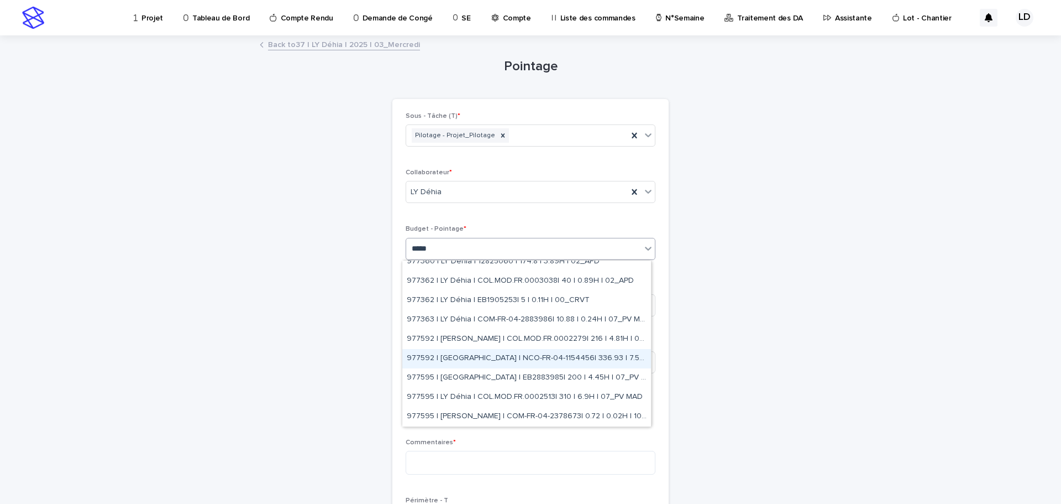
click at [448, 356] on div "977592 | [GEOGRAPHIC_DATA] | NCO-FR-04-1154456| 336.93 | 7.5H | 07_PV MAD" at bounding box center [526, 358] width 249 height 19
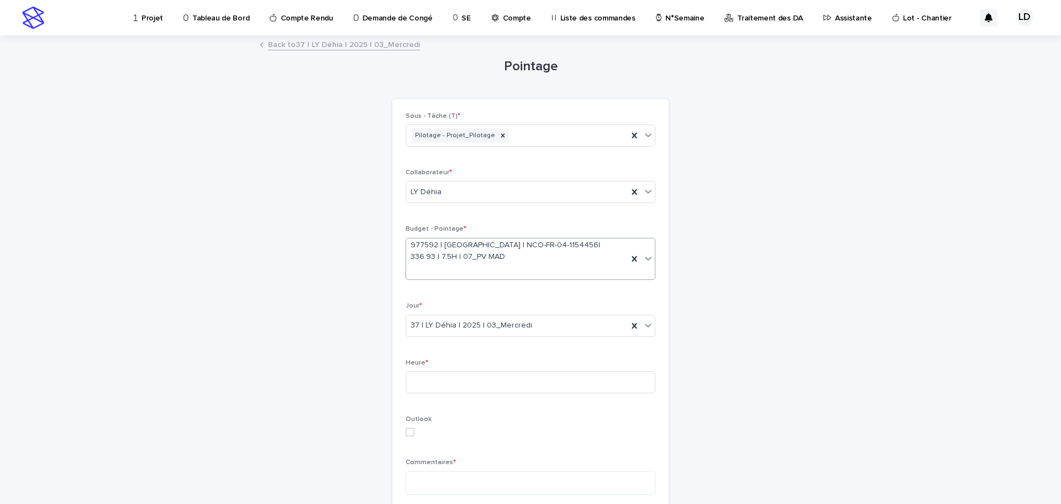
click at [645, 258] on icon at bounding box center [648, 258] width 7 height 4
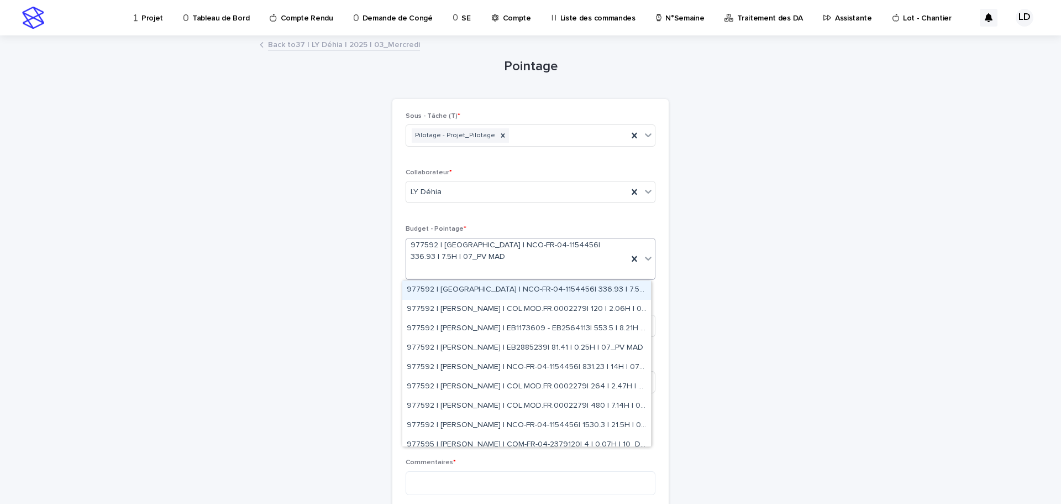
click at [450, 253] on span "977592 | [GEOGRAPHIC_DATA] | NCO-FR-04-1154456| 336.93 | 7.5H | 07_PV MAD" at bounding box center [517, 250] width 213 height 23
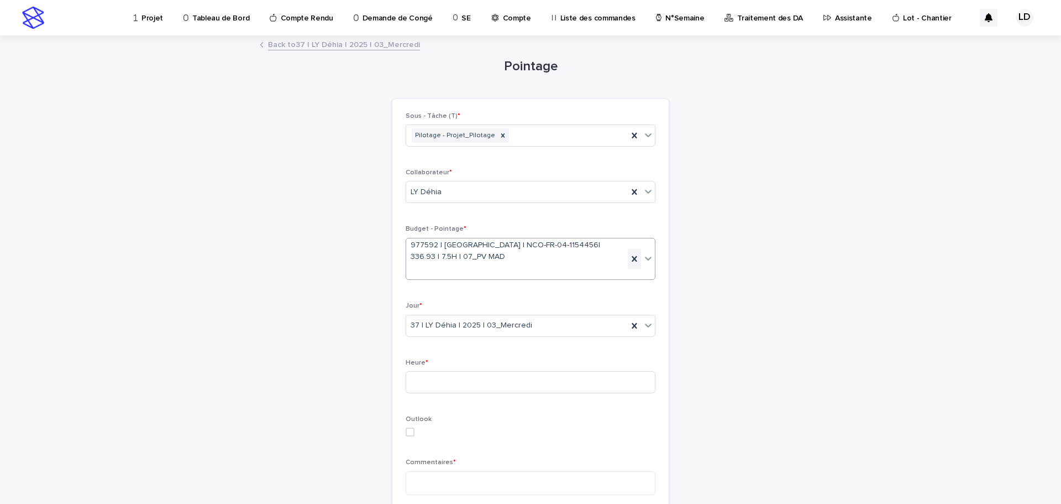
click at [632, 259] on icon at bounding box center [634, 258] width 11 height 11
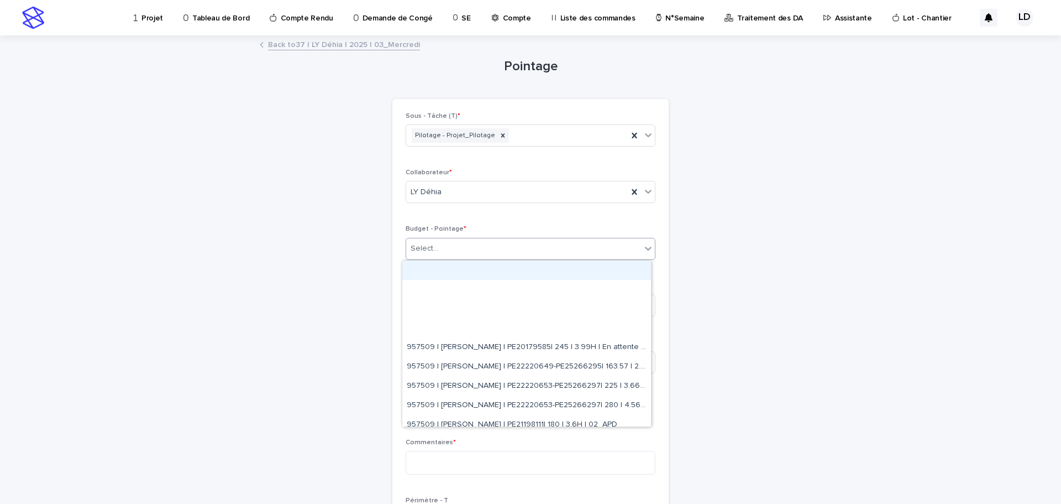
click at [485, 250] on div "Select..." at bounding box center [523, 248] width 235 height 18
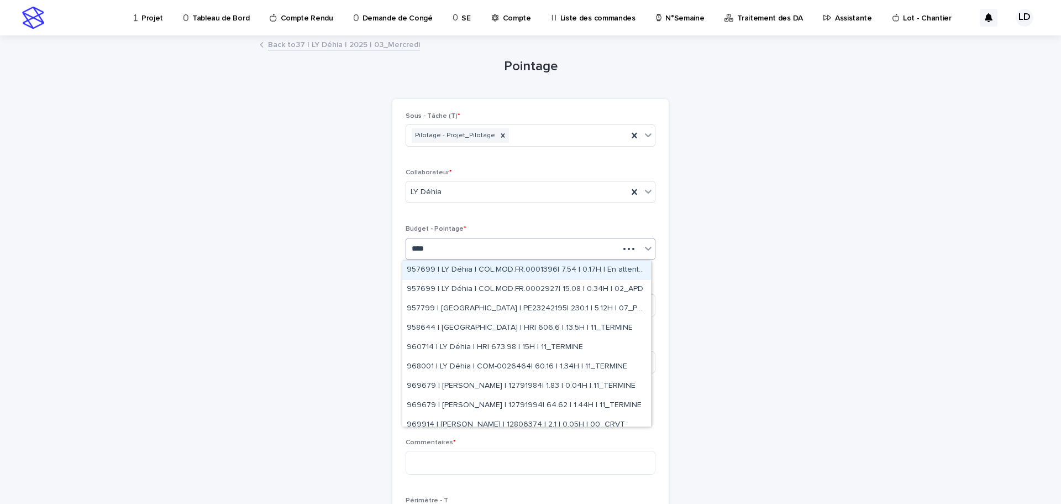
type input "*****"
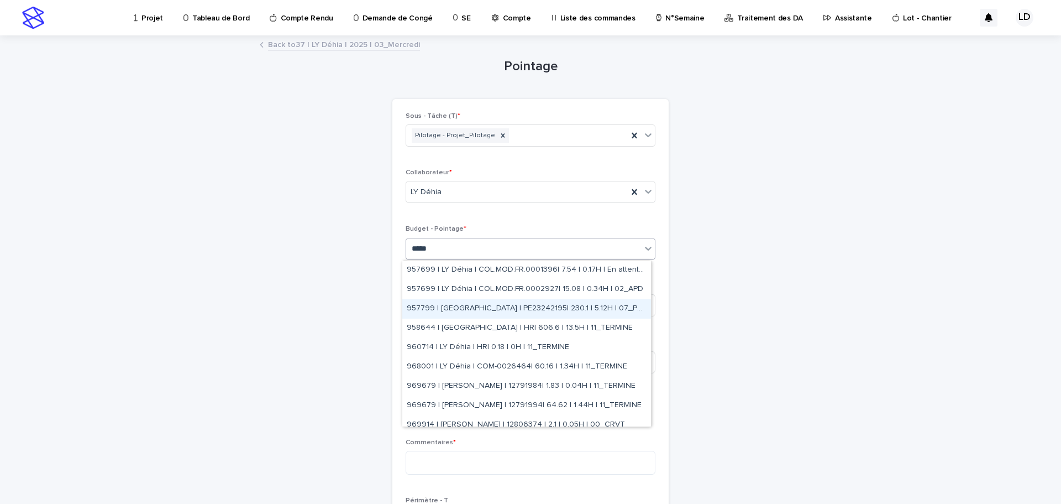
click at [487, 310] on div "957799 | [GEOGRAPHIC_DATA] | PE23242195| 230.1 | 5.12H | 07_PV MAD" at bounding box center [526, 308] width 249 height 19
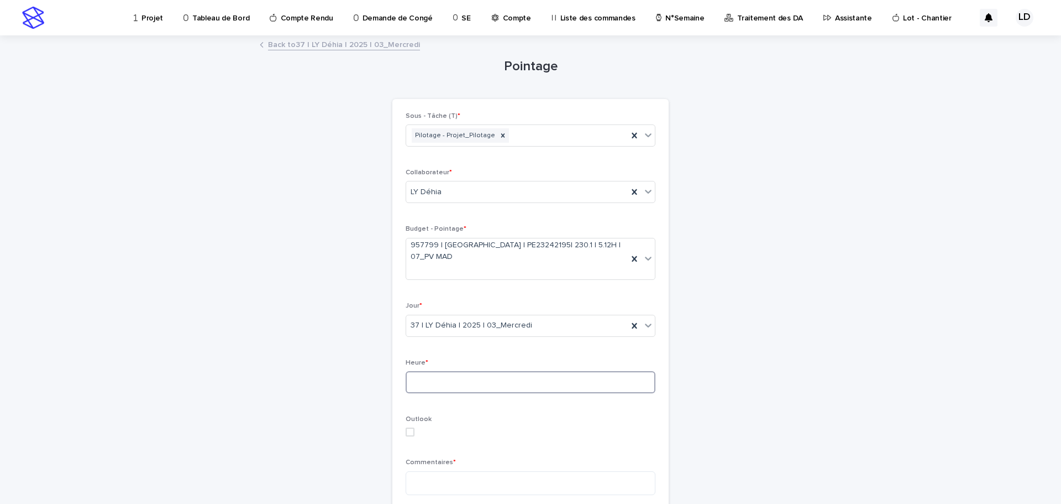
click at [493, 371] on input at bounding box center [531, 382] width 250 height 22
type input "*"
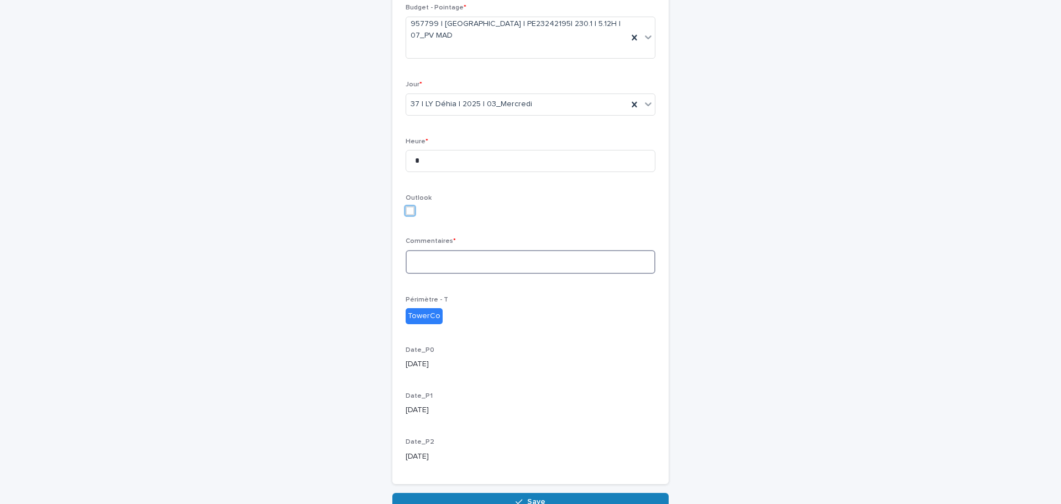
click at [495, 250] on textarea at bounding box center [531, 262] width 250 height 24
type textarea "*******"
click at [523, 497] on div "button" at bounding box center [521, 501] width 11 height 8
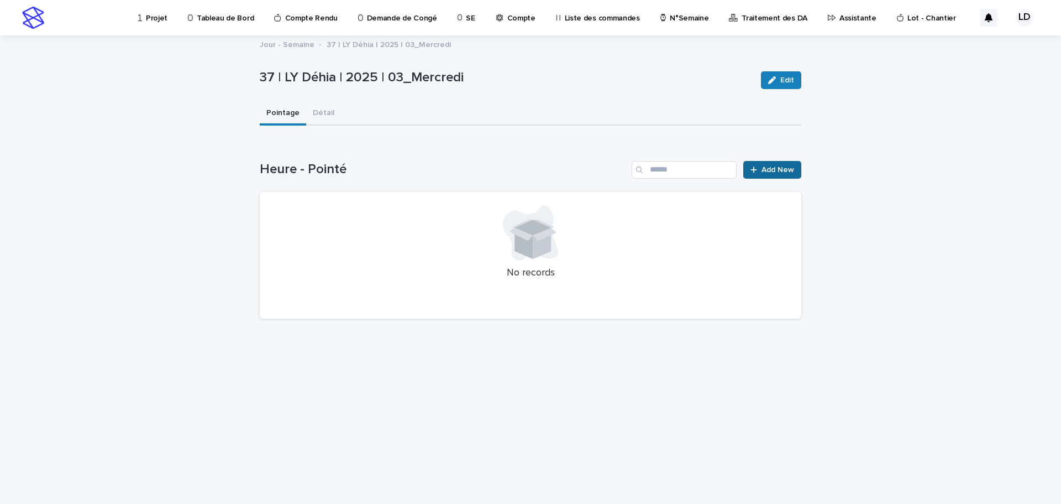
click at [766, 169] on span "Add New" at bounding box center [778, 170] width 33 height 8
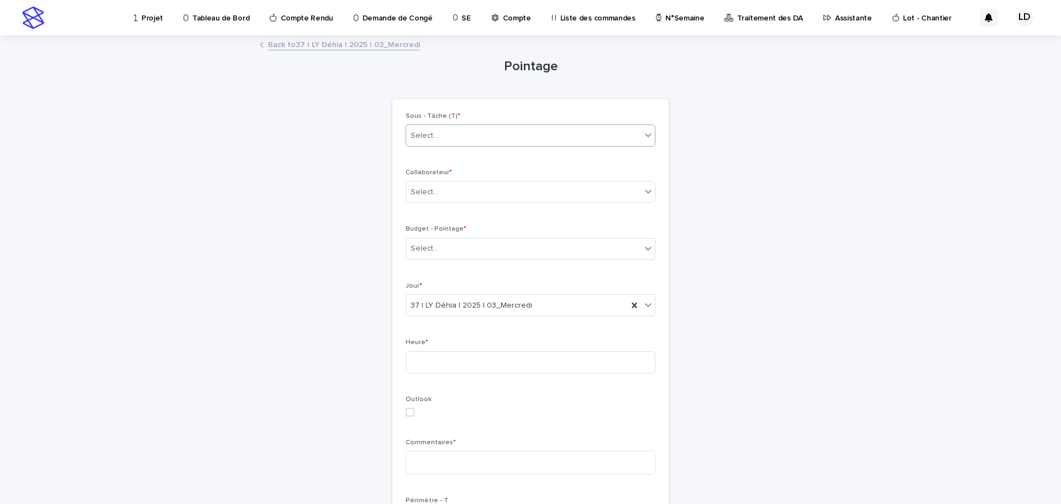
click at [462, 139] on div "Select..." at bounding box center [523, 136] width 235 height 18
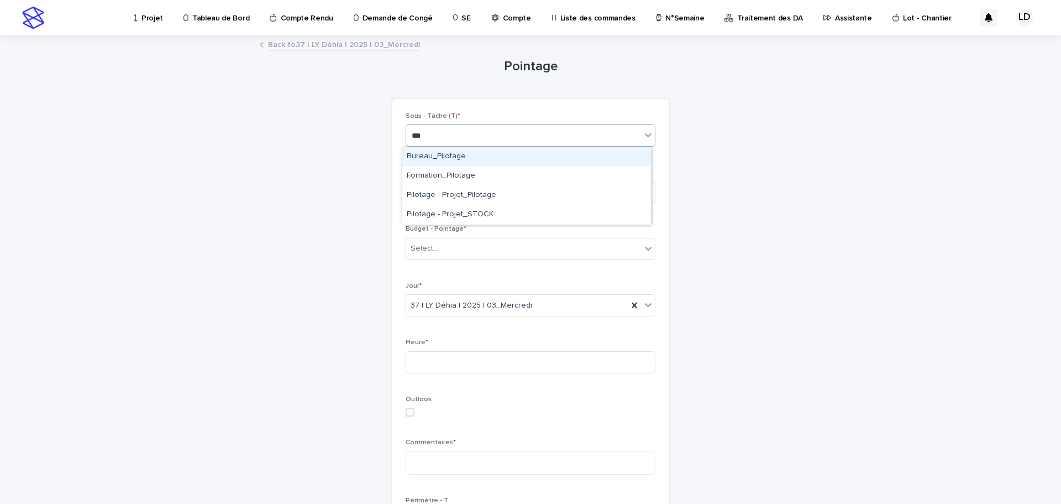
type input "****"
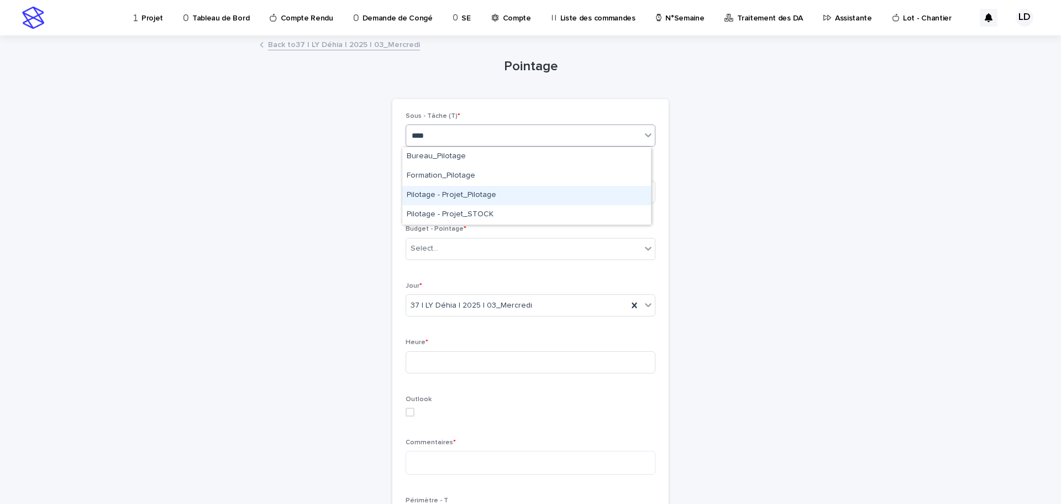
click at [466, 192] on div "Pilotage - Projet_Pilotage" at bounding box center [526, 195] width 249 height 19
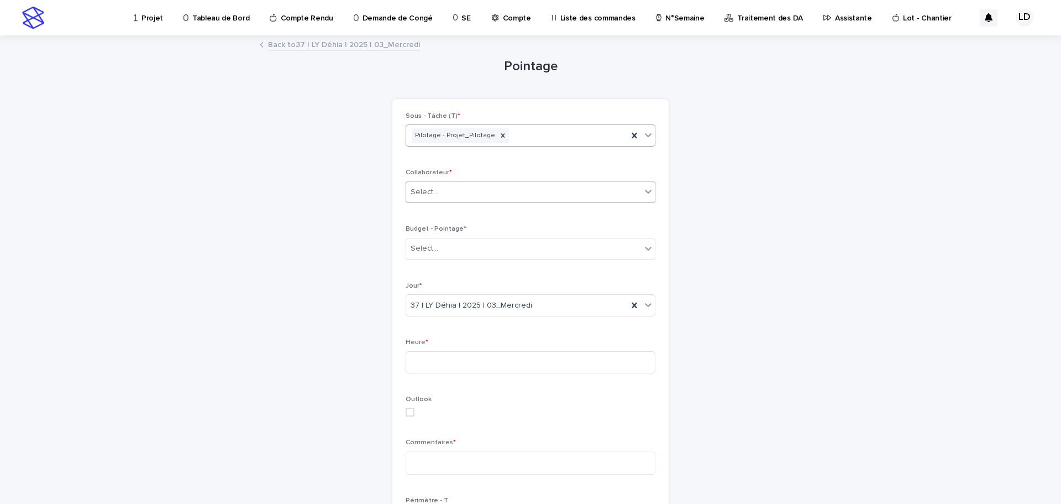
click at [463, 197] on div "Select..." at bounding box center [523, 192] width 235 height 18
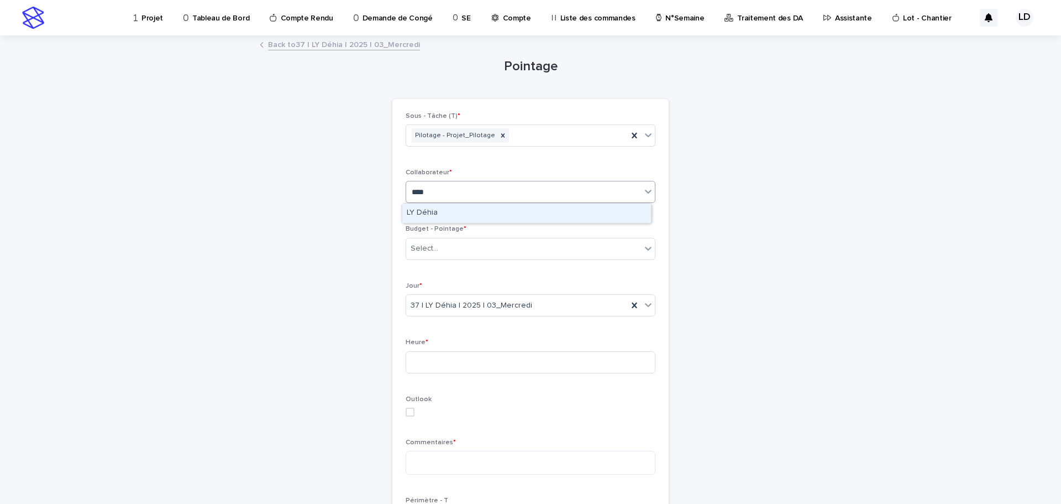
type input "*****"
click at [461, 213] on div "LY Déhia" at bounding box center [526, 212] width 249 height 19
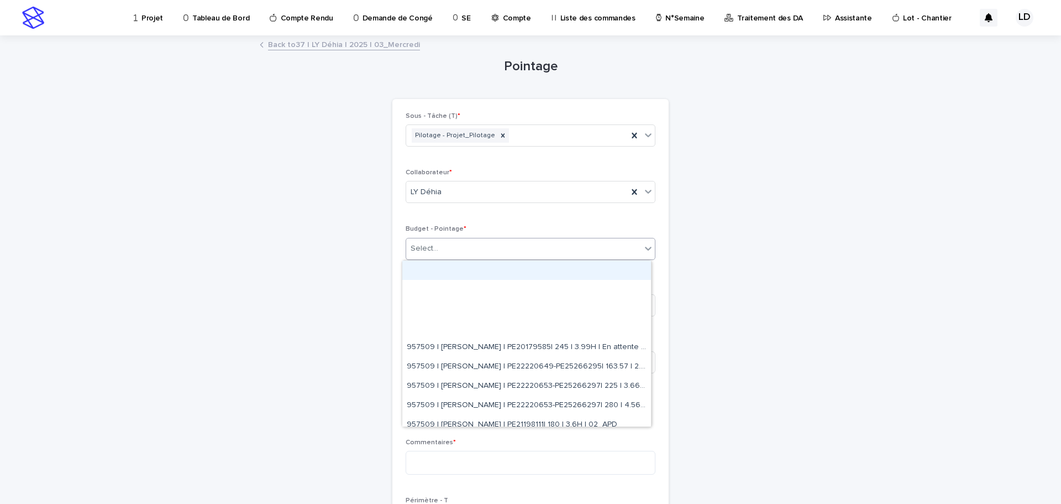
click at [454, 242] on div "Select..." at bounding box center [523, 248] width 235 height 18
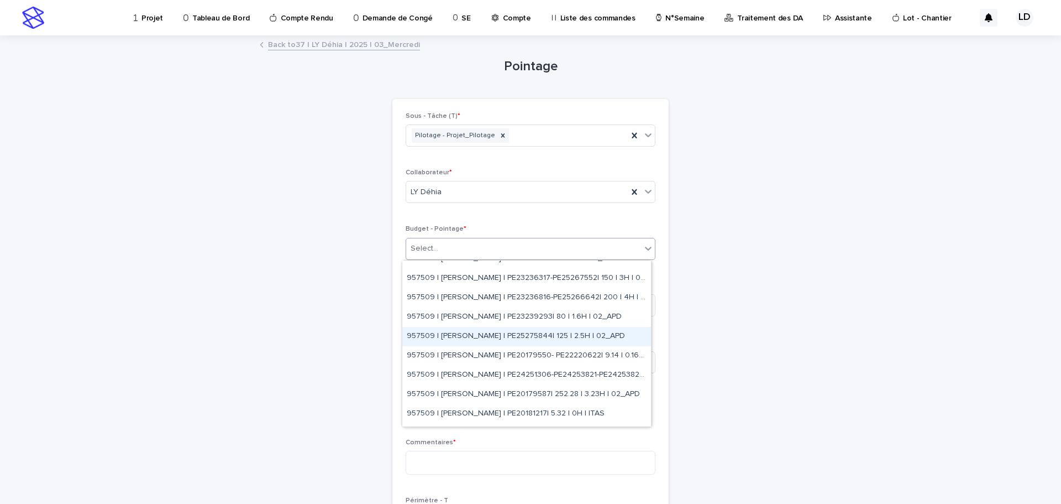
scroll to position [276, 0]
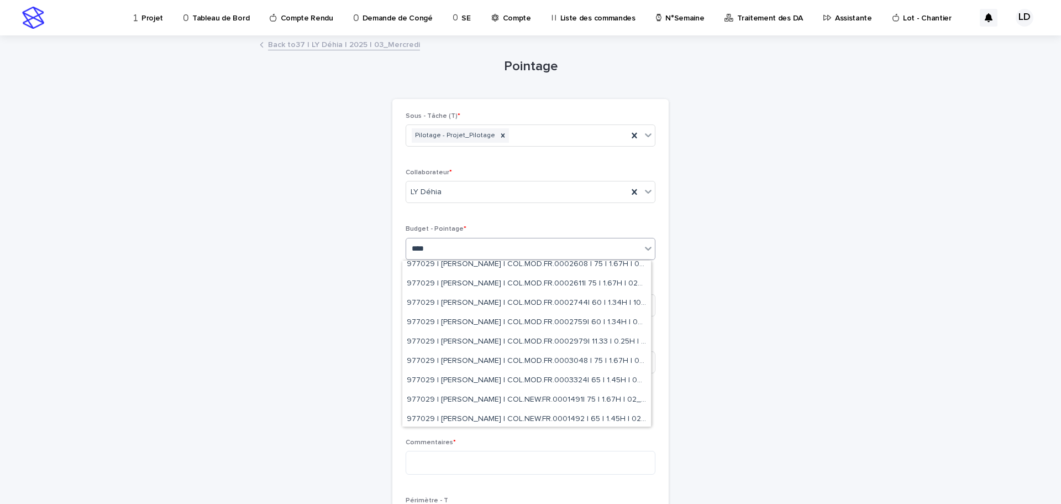
type input "*****"
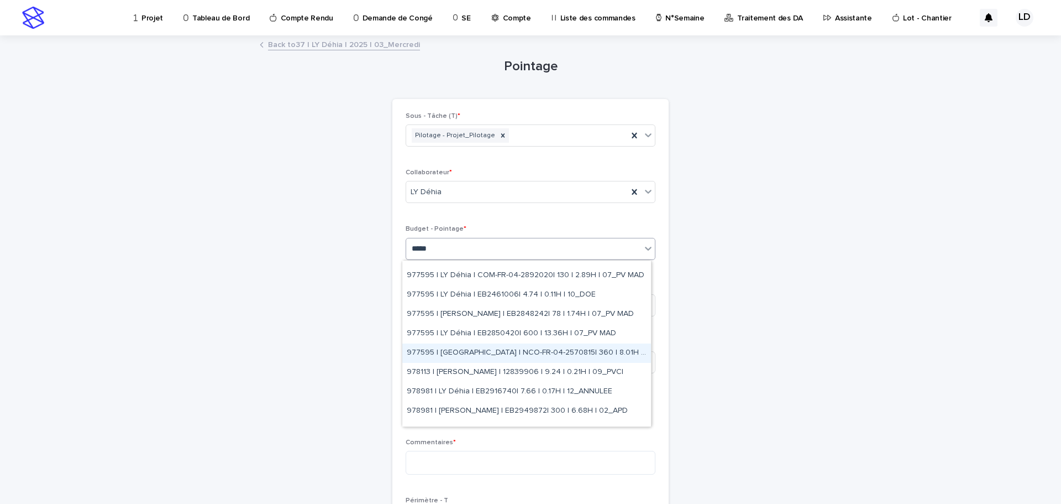
scroll to position [732, 0]
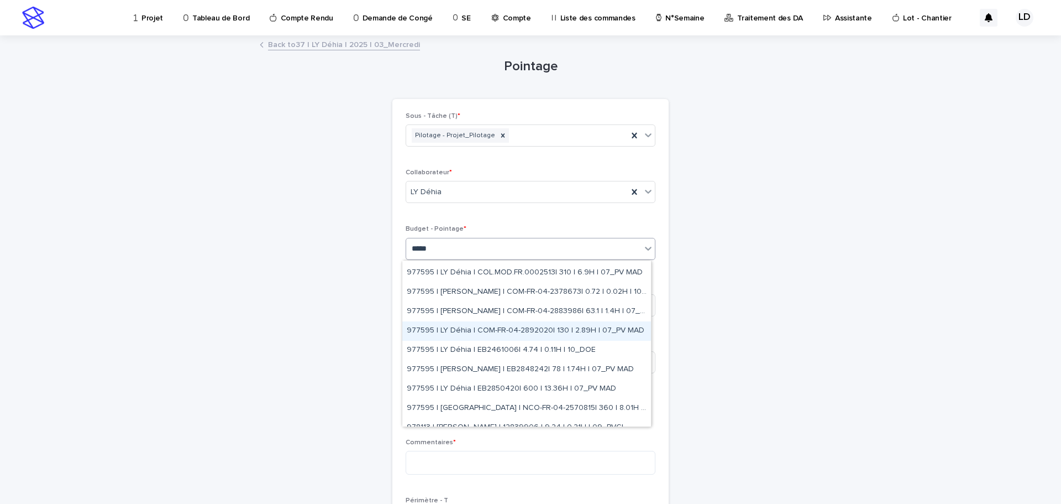
click at [501, 330] on div "977595 | LY Déhia | COM-FR-04-2892020| 130 | 2.89H | 07_PV MAD" at bounding box center [526, 330] width 249 height 19
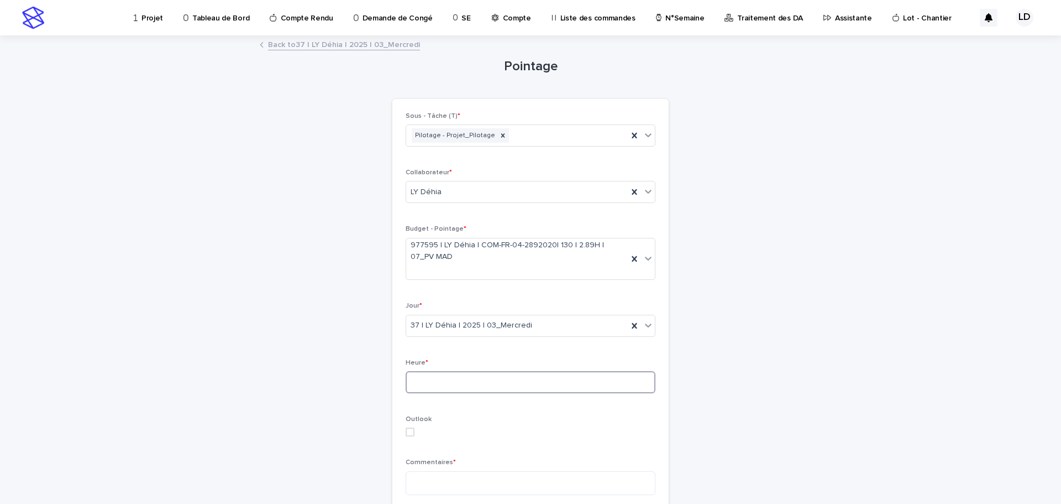
click at [516, 383] on input at bounding box center [531, 382] width 250 height 22
click at [504, 369] on div "Heure *" at bounding box center [531, 380] width 250 height 43
click at [499, 381] on input at bounding box center [531, 382] width 250 height 22
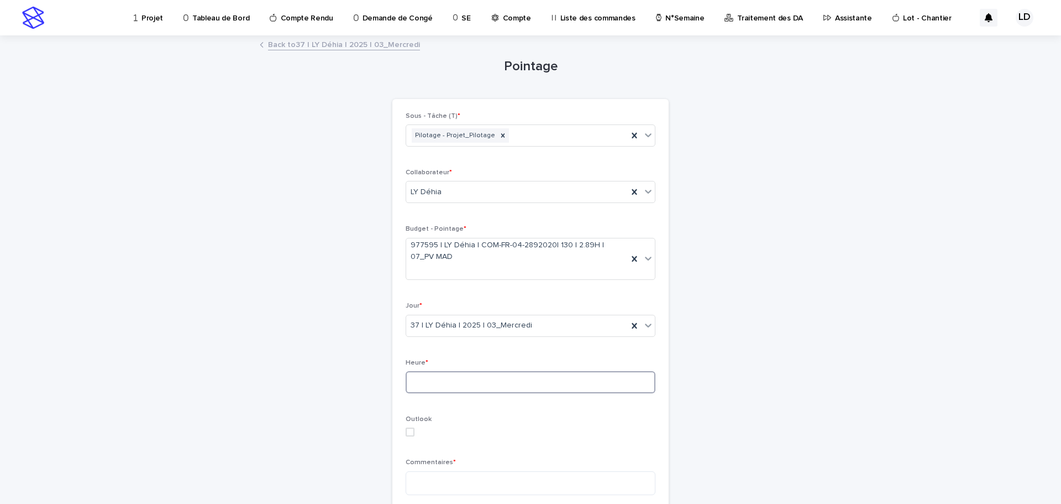
click at [499, 381] on input at bounding box center [531, 382] width 250 height 22
click at [497, 376] on input at bounding box center [531, 382] width 250 height 22
click at [441, 386] on input at bounding box center [531, 382] width 250 height 22
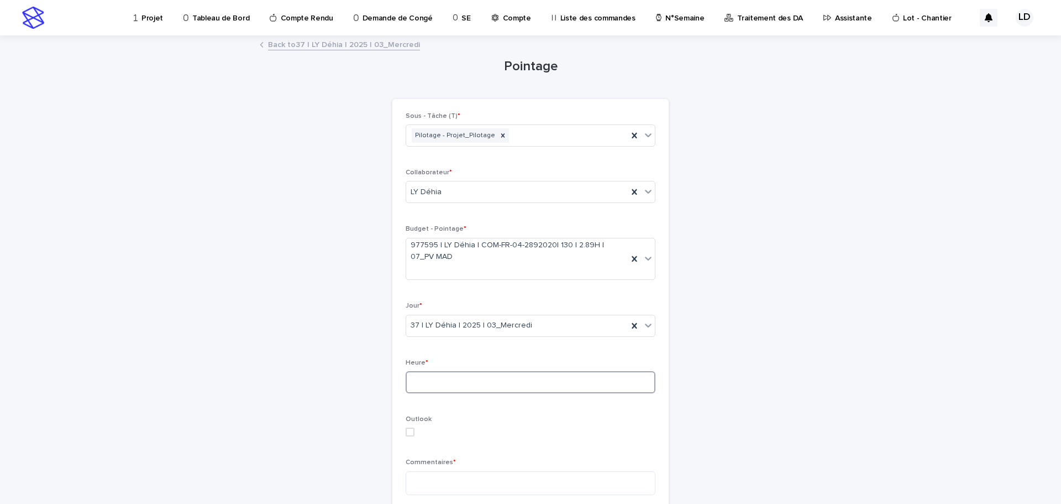
click at [433, 376] on input at bounding box center [531, 382] width 250 height 22
type input "*"
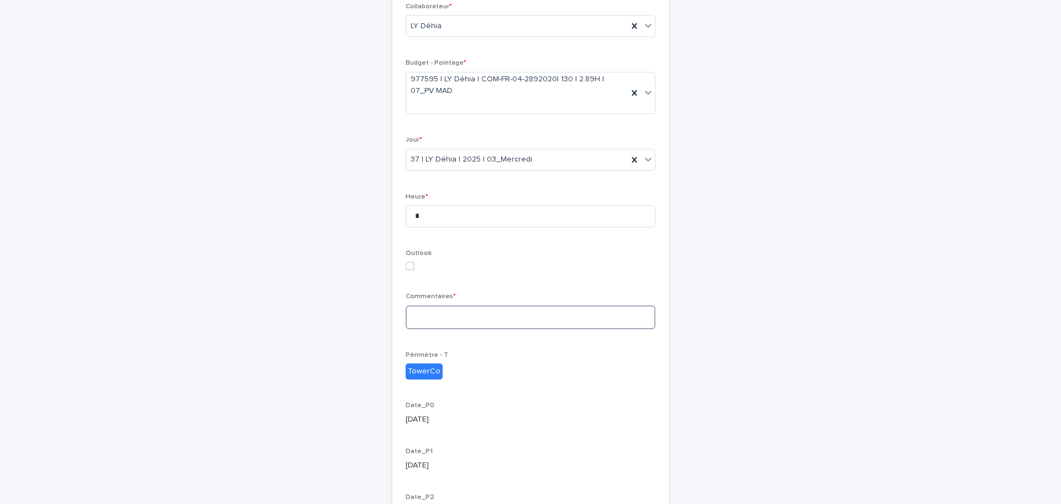
click at [457, 317] on textarea at bounding box center [531, 317] width 250 height 24
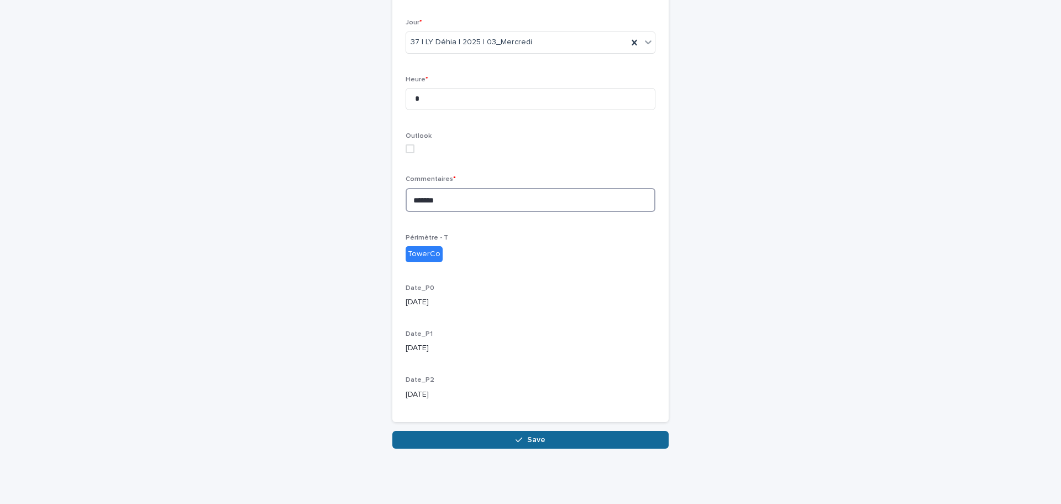
type textarea "*******"
click at [543, 441] on button "Save" at bounding box center [530, 440] width 276 height 18
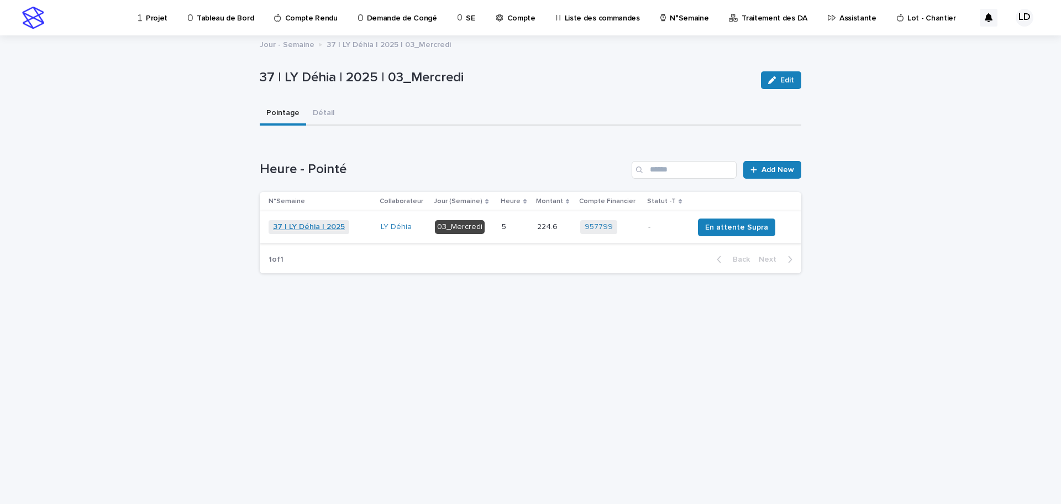
click at [302, 230] on link "37 | LY Déhia | 2025" at bounding box center [309, 226] width 72 height 9
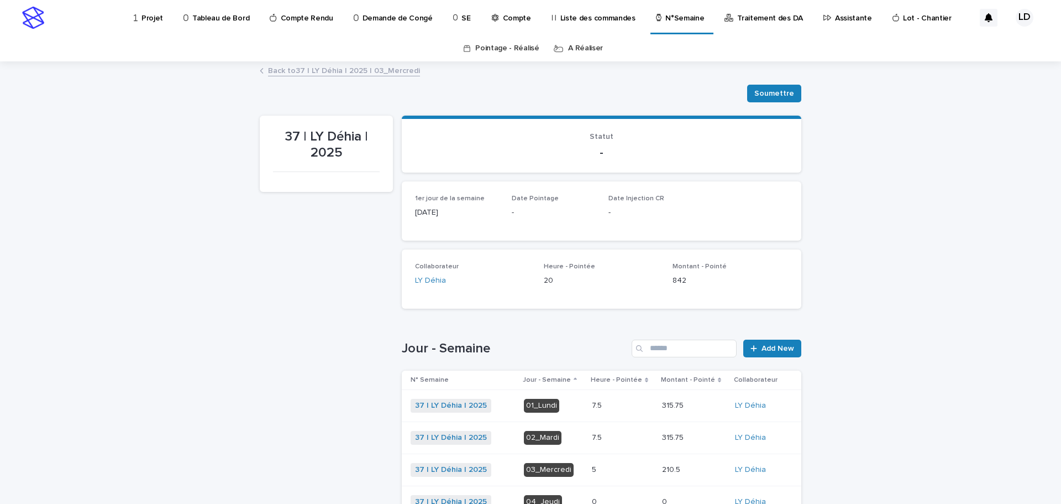
scroll to position [204, 0]
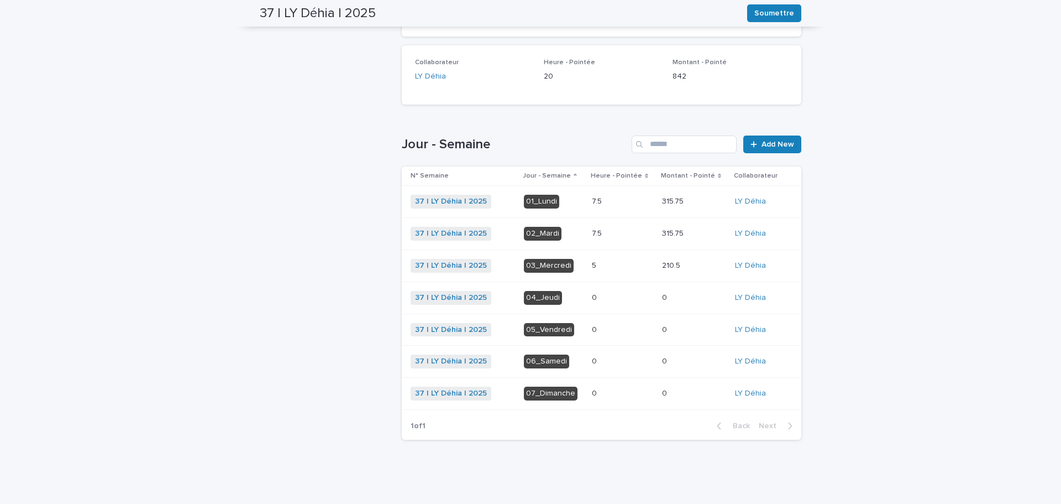
click at [538, 333] on div "05_Vendredi" at bounding box center [549, 330] width 50 height 14
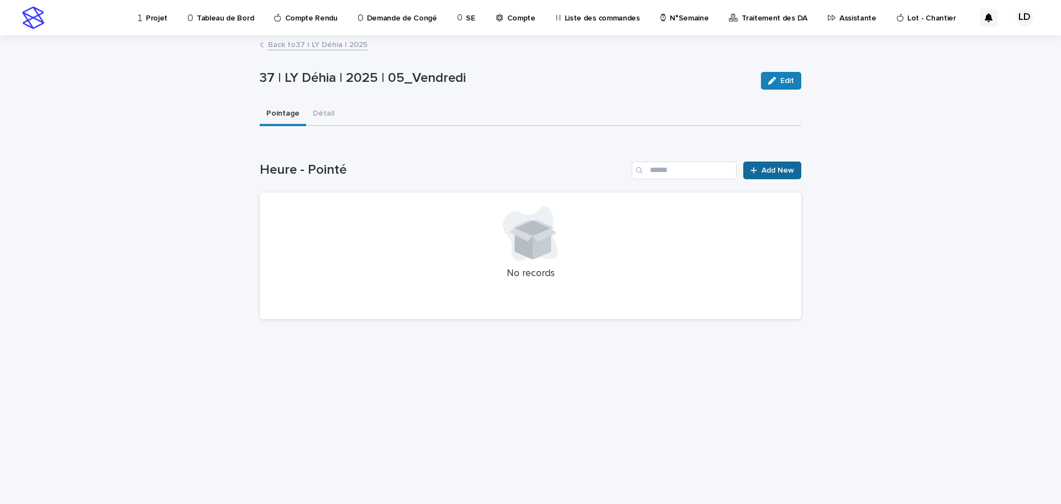
click at [759, 170] on div at bounding box center [756, 170] width 11 height 8
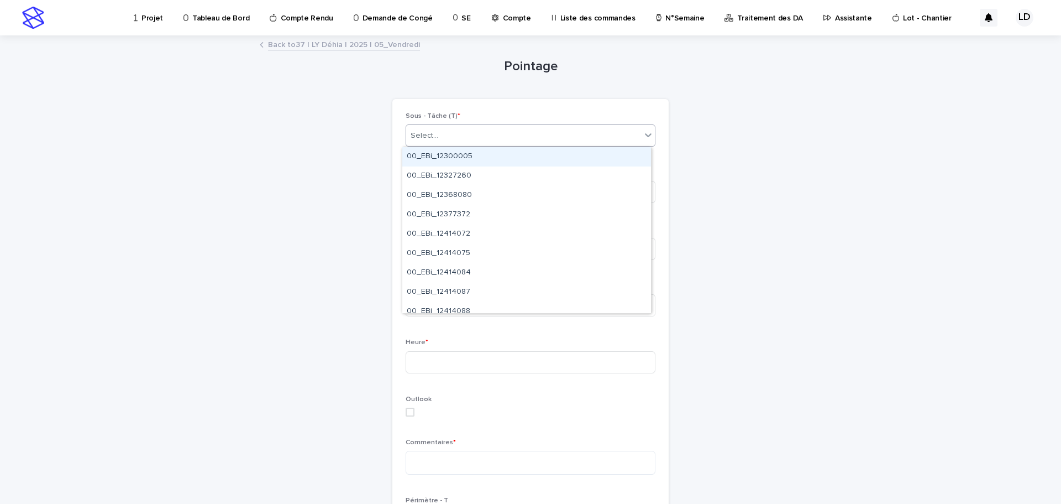
click at [470, 134] on div "Select..." at bounding box center [523, 136] width 235 height 18
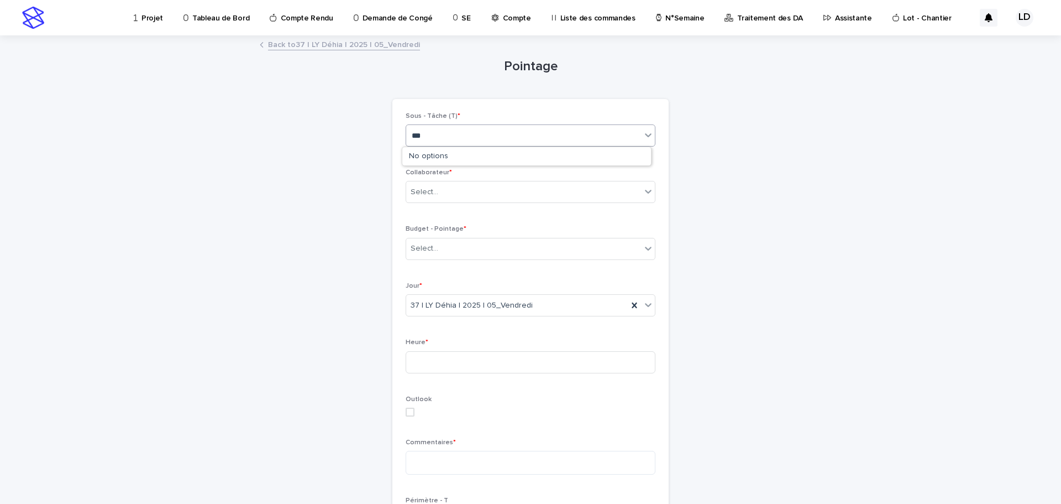
type input "****"
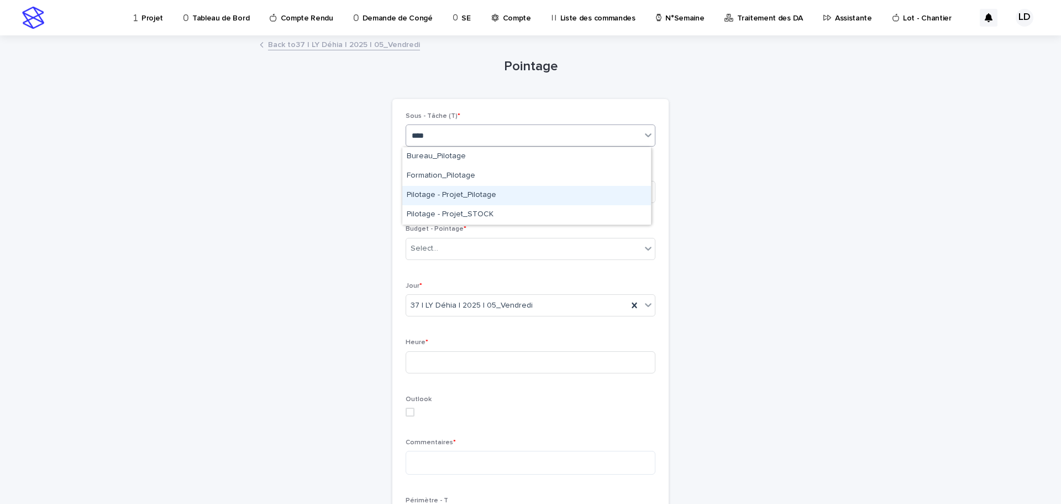
click at [471, 195] on div "Pilotage - Projet_Pilotage" at bounding box center [526, 195] width 249 height 19
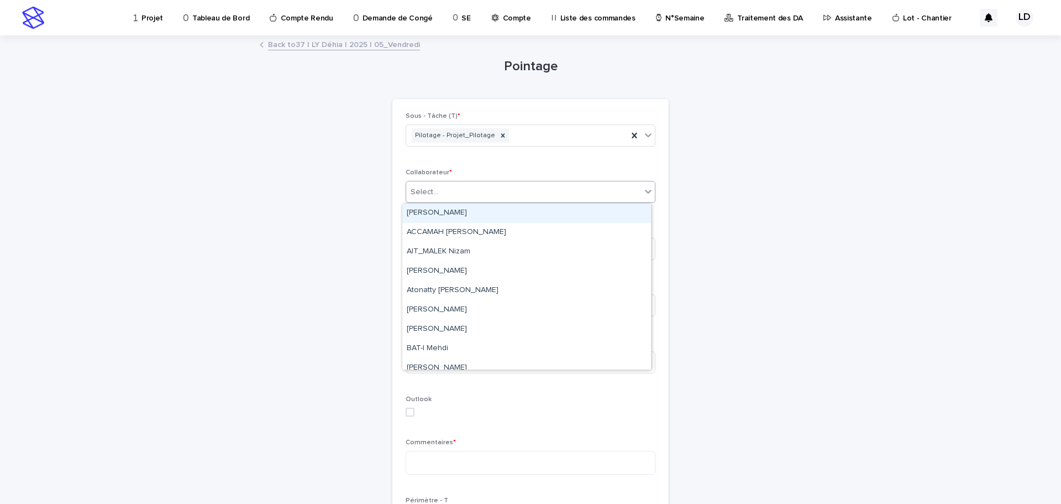
click at [472, 196] on div "Select..." at bounding box center [523, 192] width 235 height 18
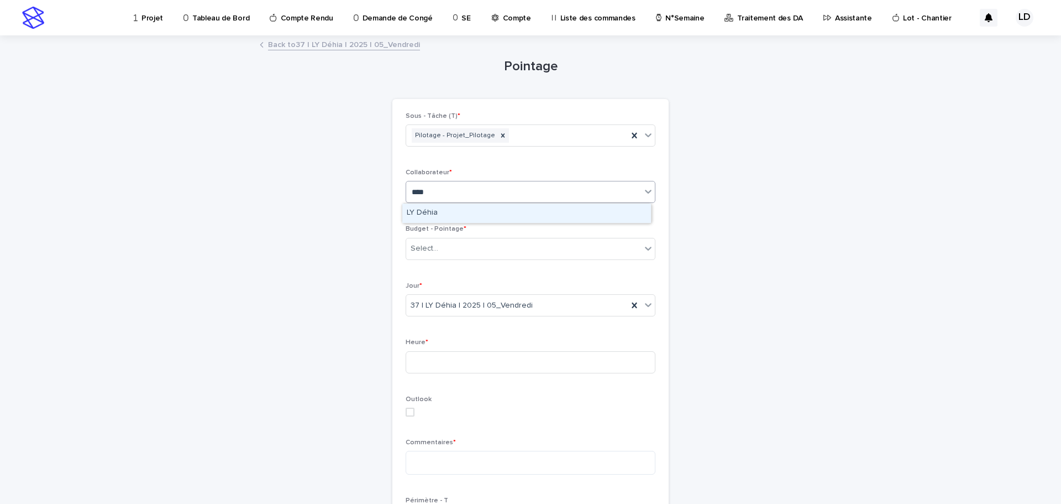
type input "*****"
click at [473, 208] on div "LY Déhia" at bounding box center [526, 212] width 249 height 19
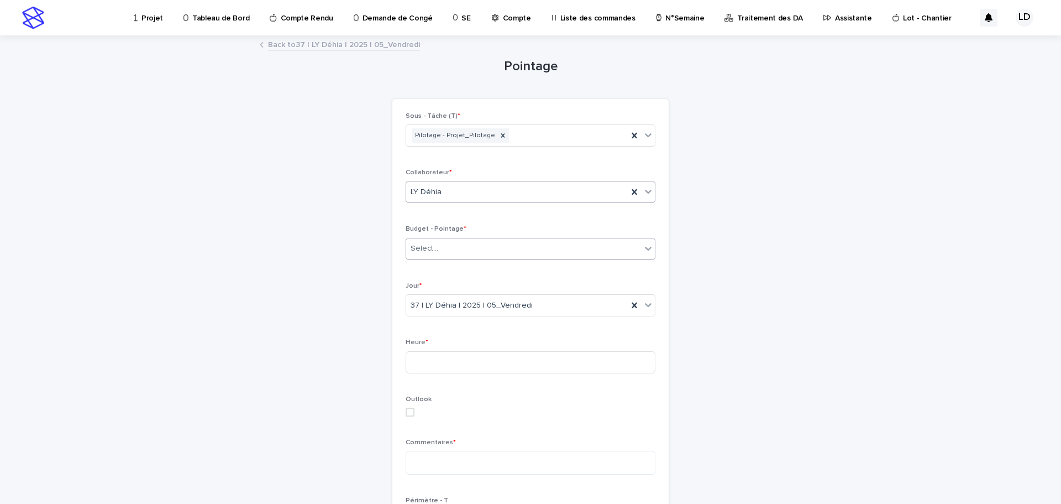
click at [469, 245] on div "Select..." at bounding box center [523, 248] width 235 height 18
type input "*"
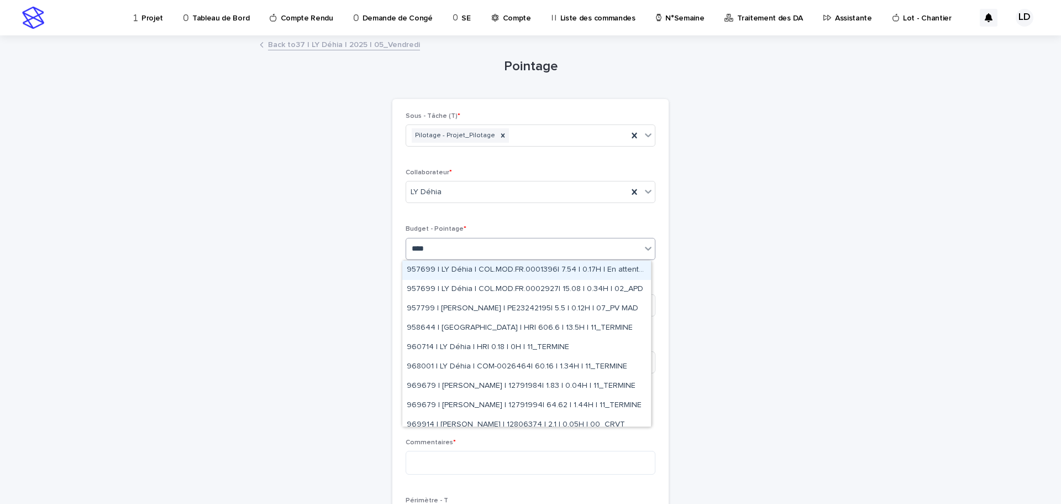
type input "*****"
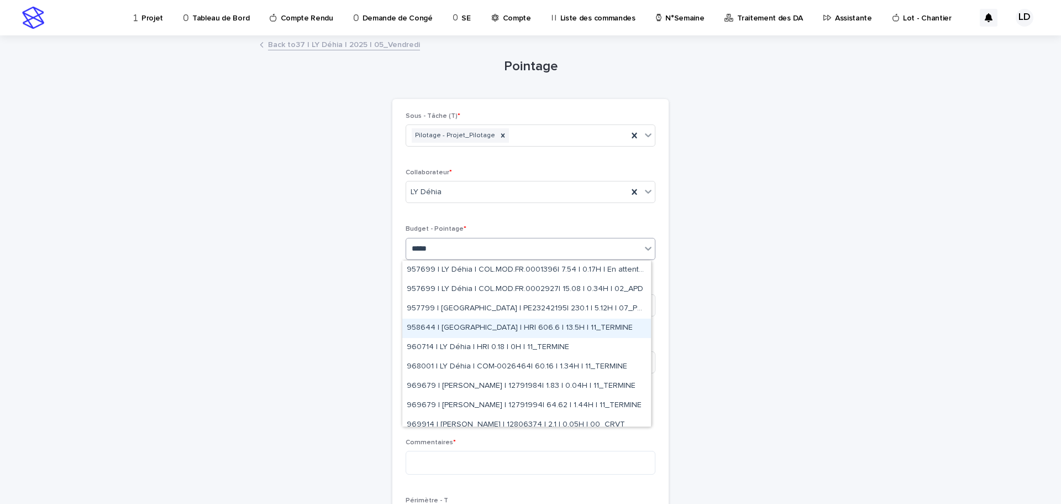
click at [465, 328] on div "958644 | [GEOGRAPHIC_DATA] | HR| 606.6 | 13.5H | 11_TERMINE" at bounding box center [526, 327] width 249 height 19
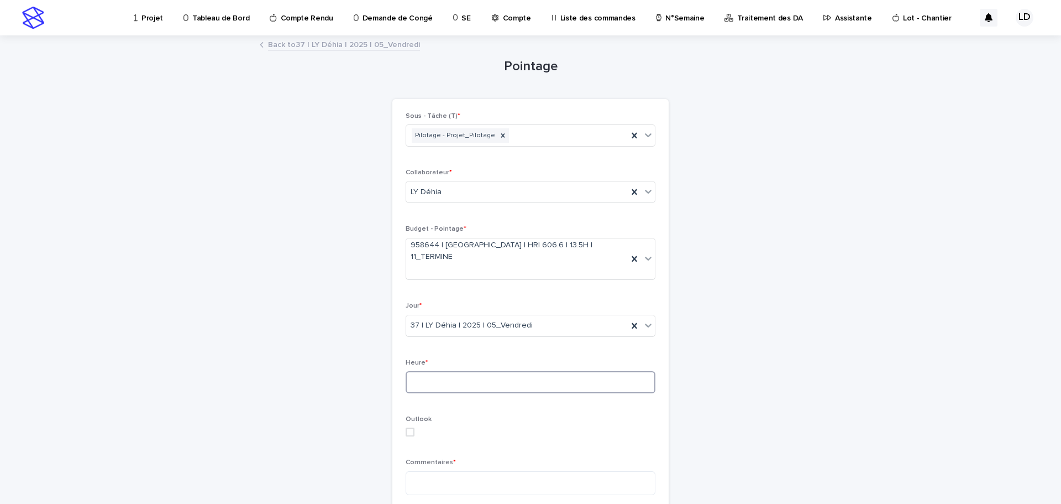
click at [445, 371] on input at bounding box center [531, 382] width 250 height 22
type input "*"
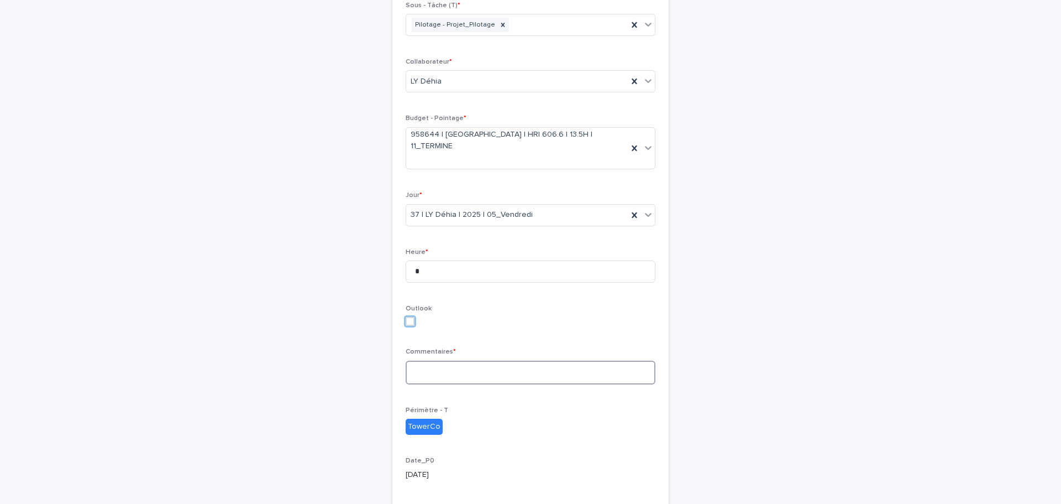
click at [439, 360] on textarea at bounding box center [531, 372] width 250 height 24
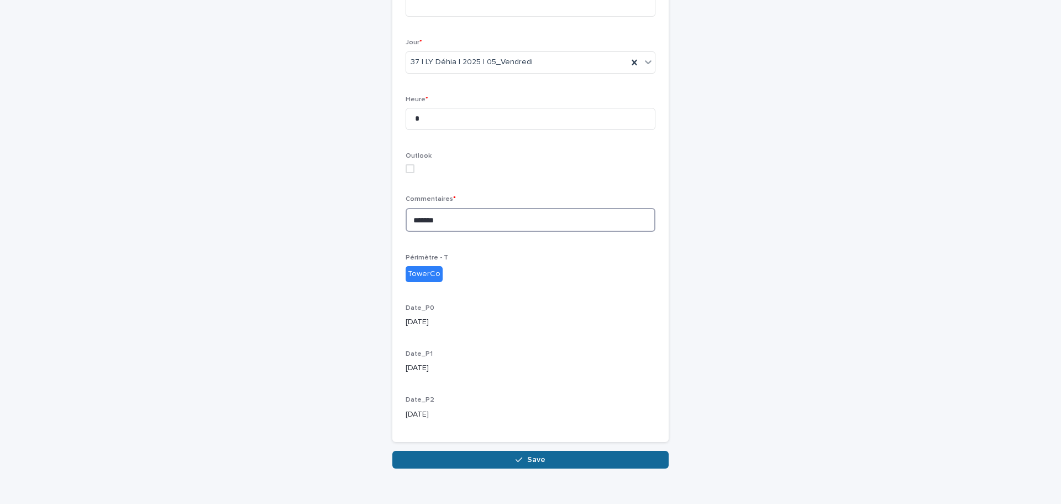
type textarea "*******"
click at [507, 450] on button "Save" at bounding box center [530, 459] width 276 height 18
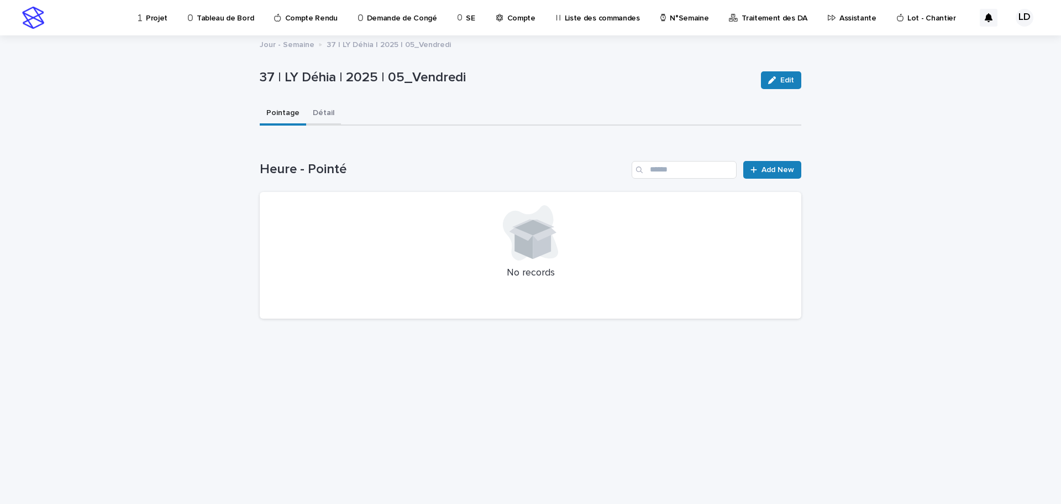
click at [323, 113] on button "Détail" at bounding box center [323, 113] width 35 height 23
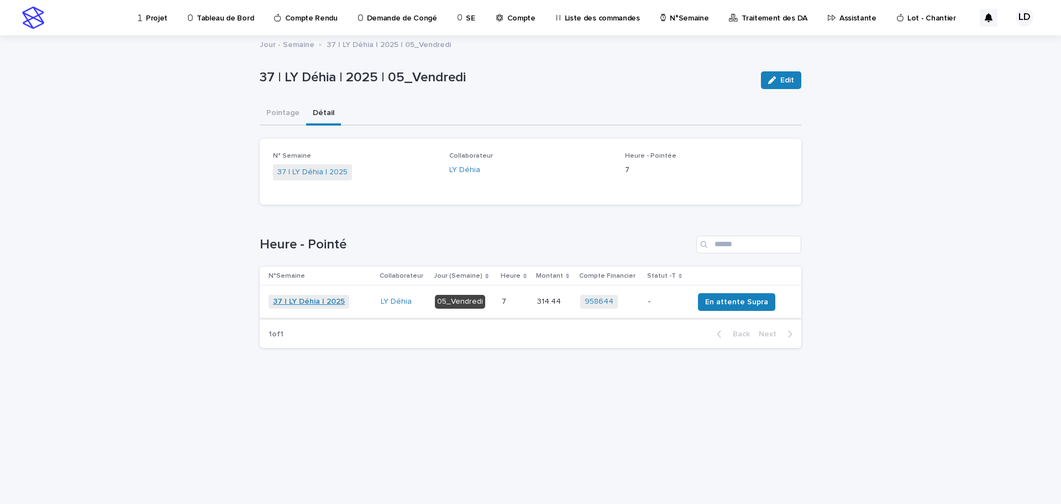
click at [316, 300] on link "37 | LY Déhia | 2025" at bounding box center [309, 301] width 72 height 9
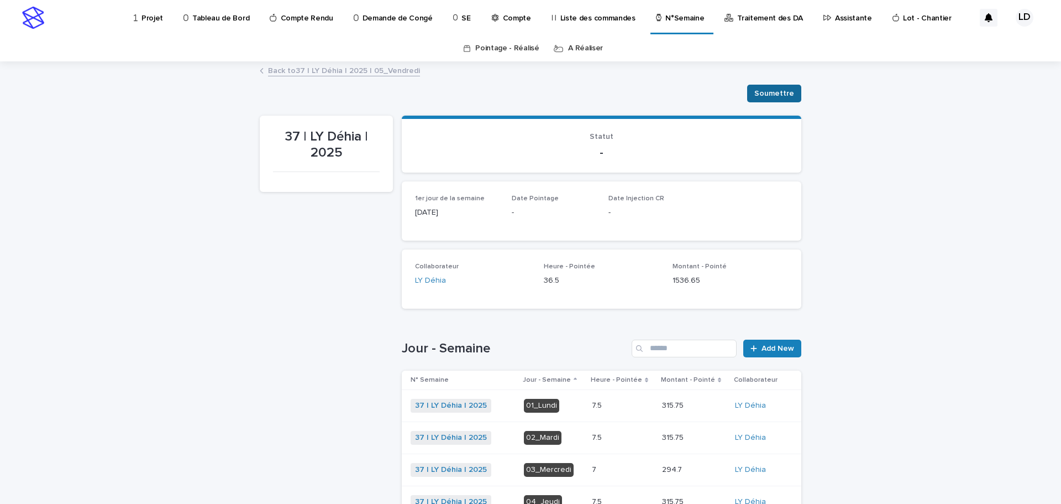
click at [772, 95] on span "Soumettre" at bounding box center [774, 93] width 40 height 11
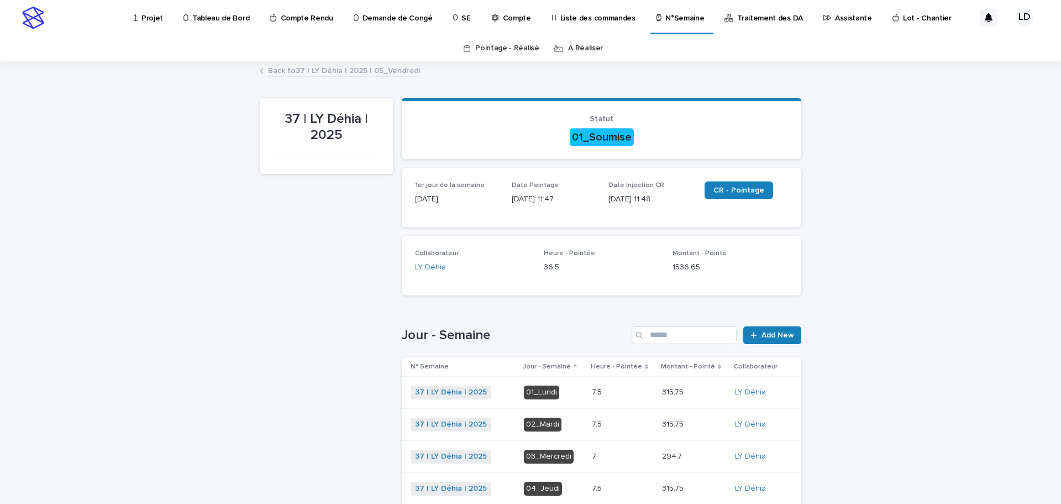
click at [835, 16] on p "Assistante" at bounding box center [853, 11] width 37 height 23
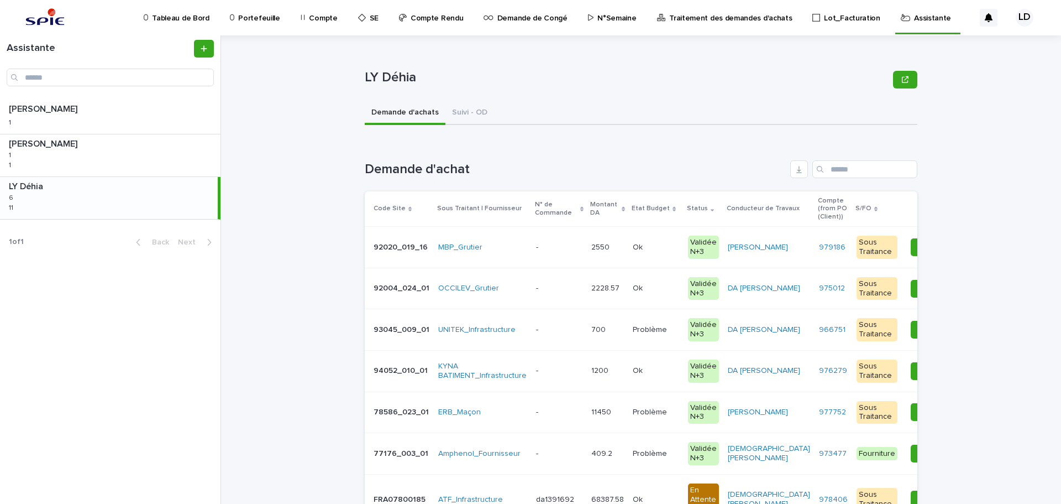
click at [597, 19] on p "N°Semaine" at bounding box center [616, 11] width 39 height 23
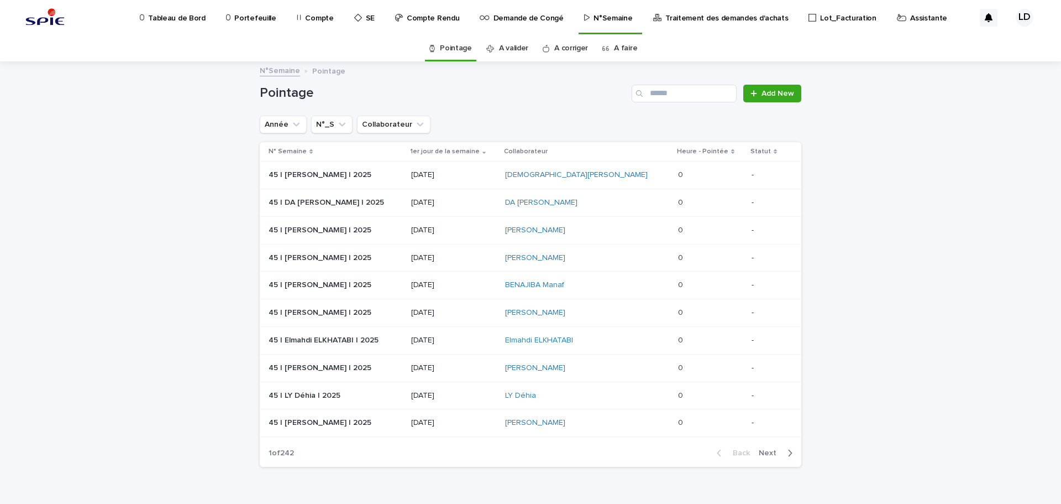
click at [616, 49] on link "A faire" at bounding box center [625, 48] width 23 height 26
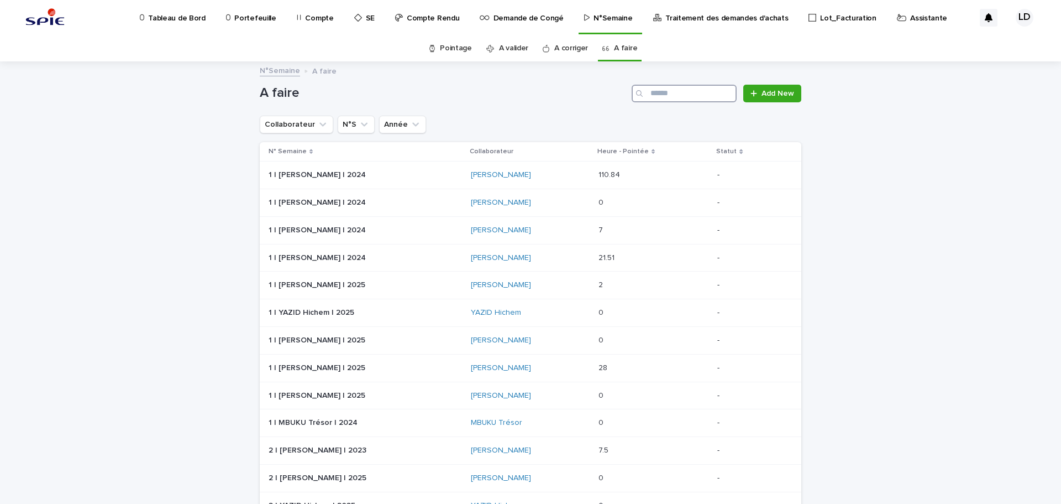
click at [698, 95] on input "Search" at bounding box center [684, 94] width 105 height 18
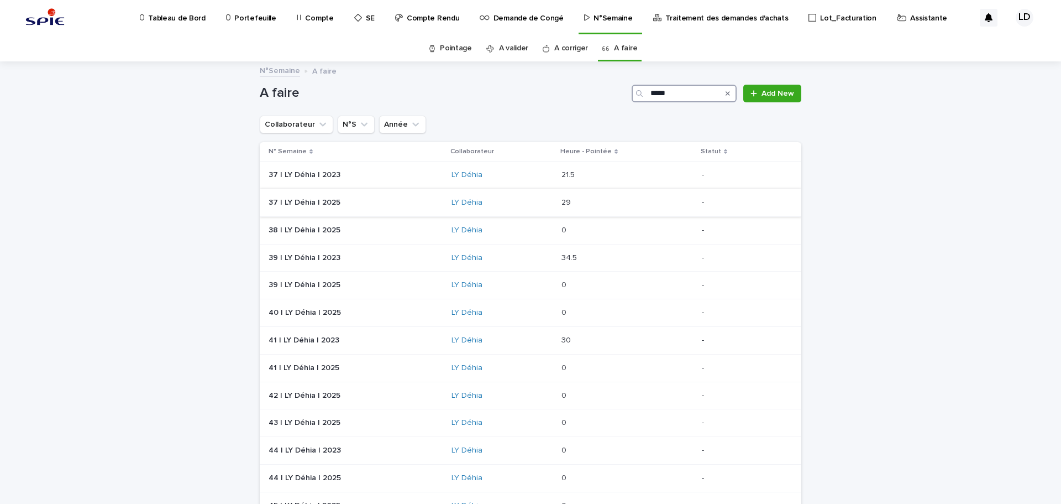
type input "*****"
click at [543, 209] on div "LY Déhia" at bounding box center [502, 202] width 101 height 18
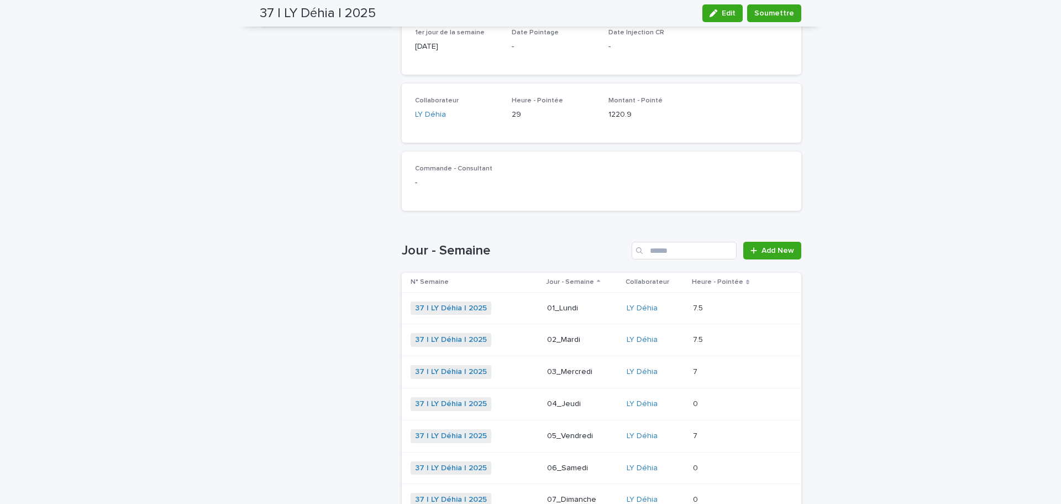
scroll to position [221, 0]
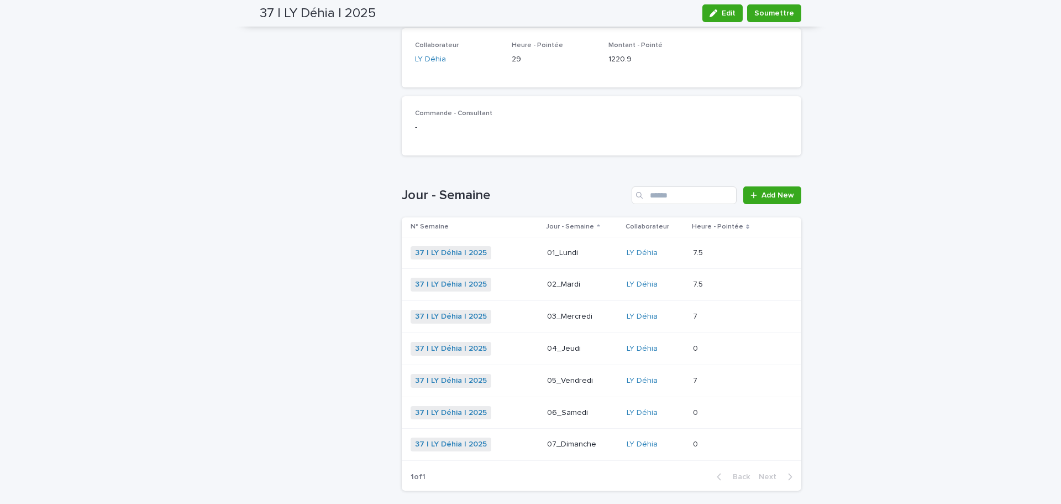
click at [550, 349] on p "04_Jeudi" at bounding box center [582, 348] width 71 height 9
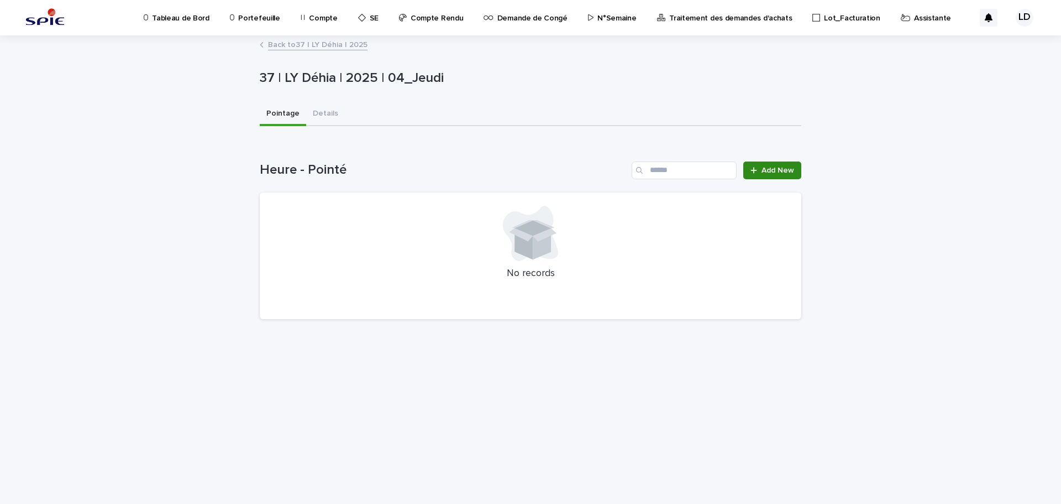
click at [764, 171] on span "Add New" at bounding box center [778, 170] width 33 height 8
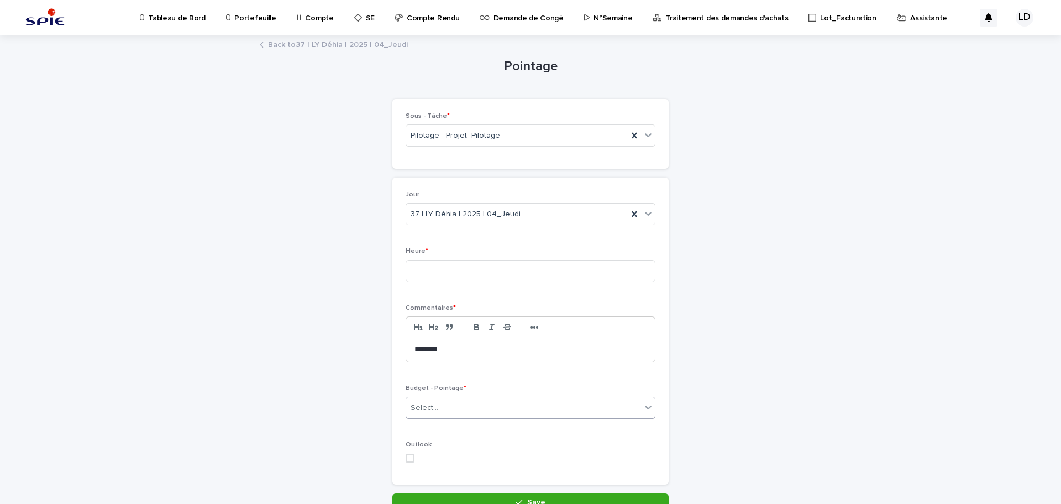
click at [476, 407] on div "Select..." at bounding box center [523, 408] width 235 height 18
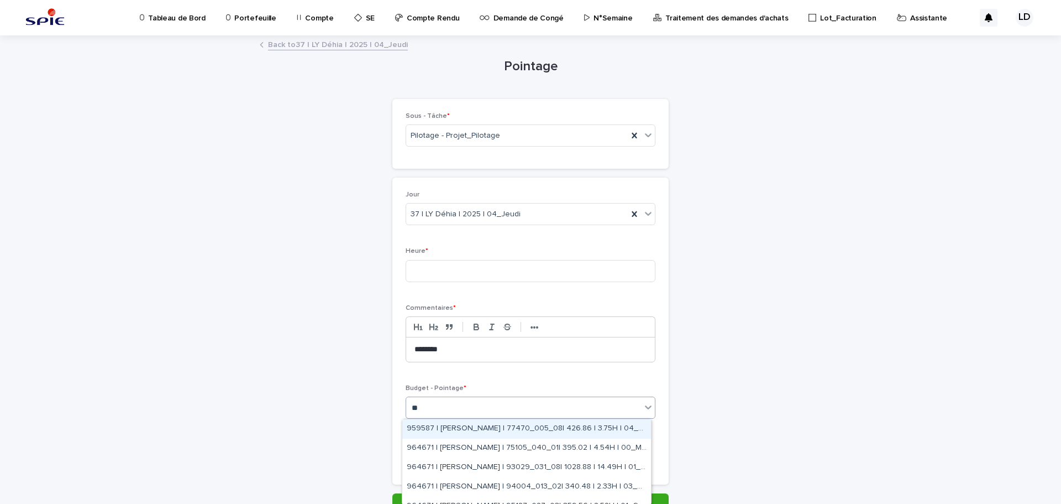
type input "*"
type input "********"
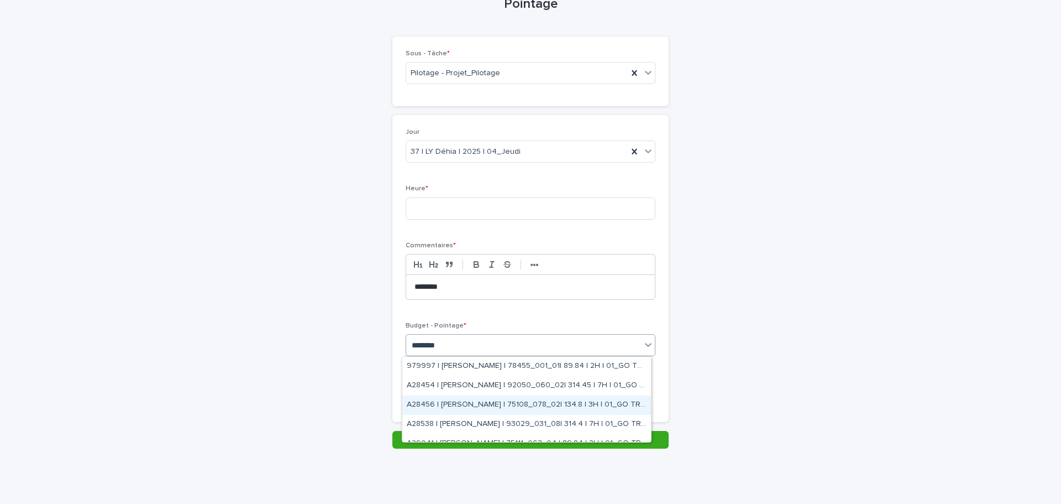
scroll to position [31, 0]
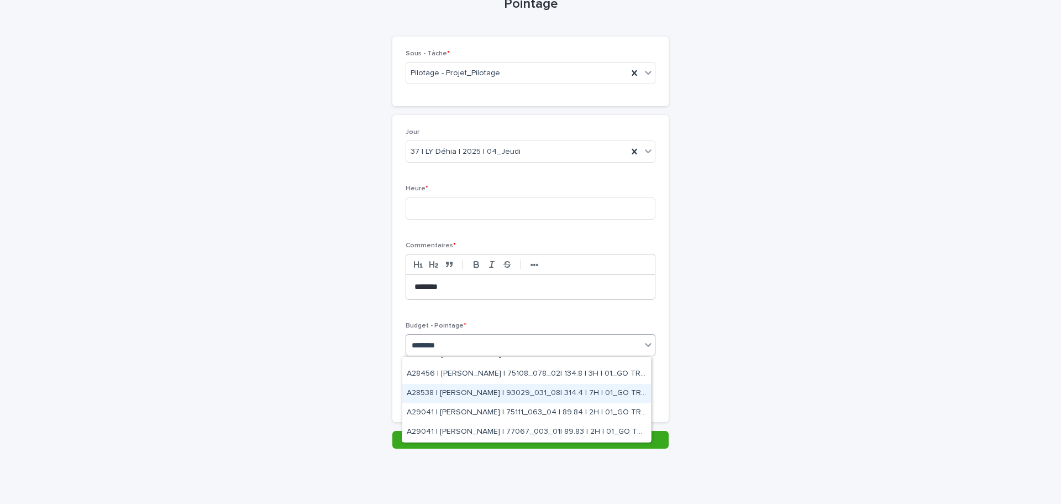
click at [463, 392] on div "A28538 | WATEL Sandrine | 93029_031_08| 314.4 | 7H | 01_GO TRAVAUX" at bounding box center [526, 393] width 249 height 19
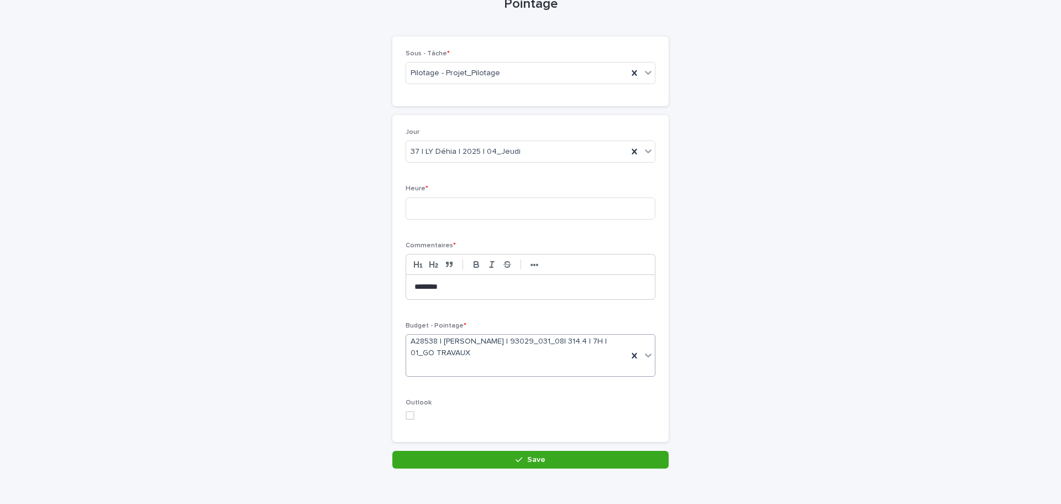
scroll to position [73, 0]
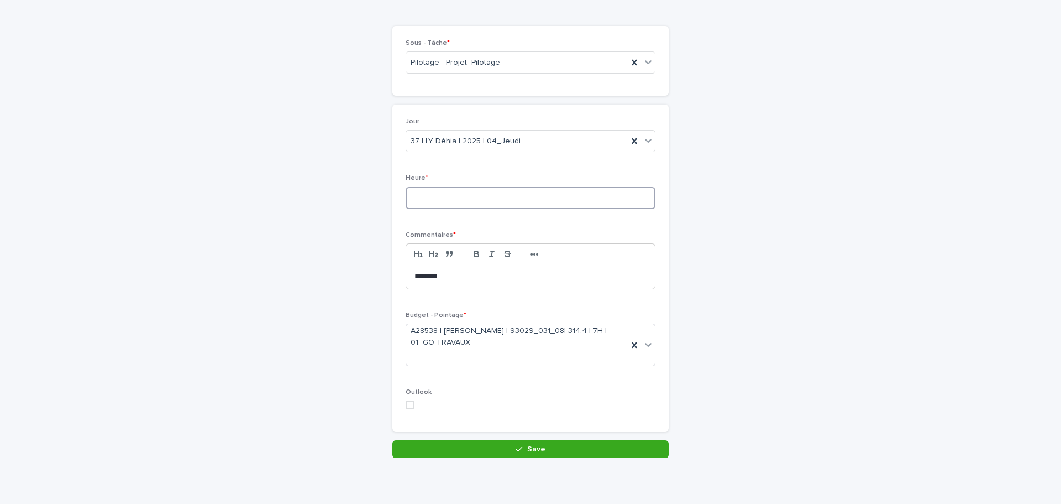
click at [481, 199] on input at bounding box center [531, 198] width 250 height 22
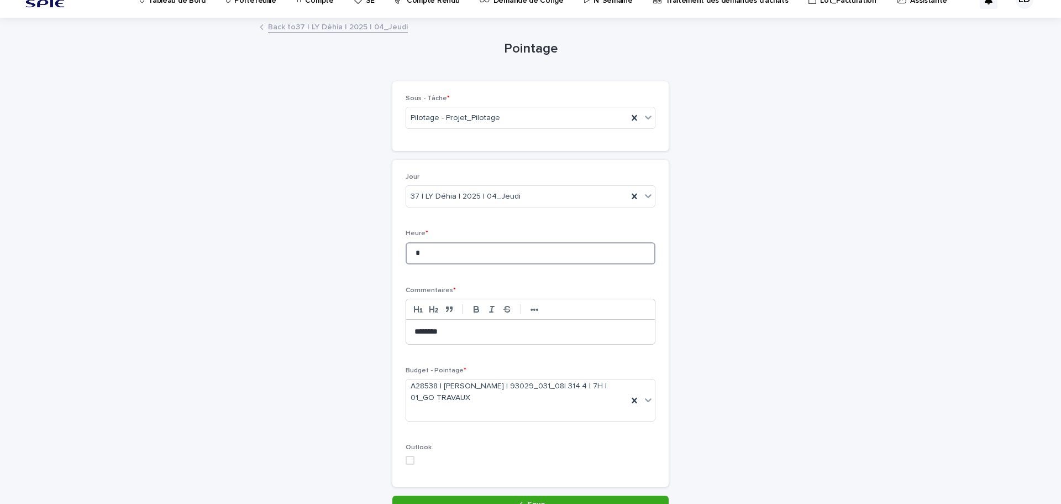
type input "*"
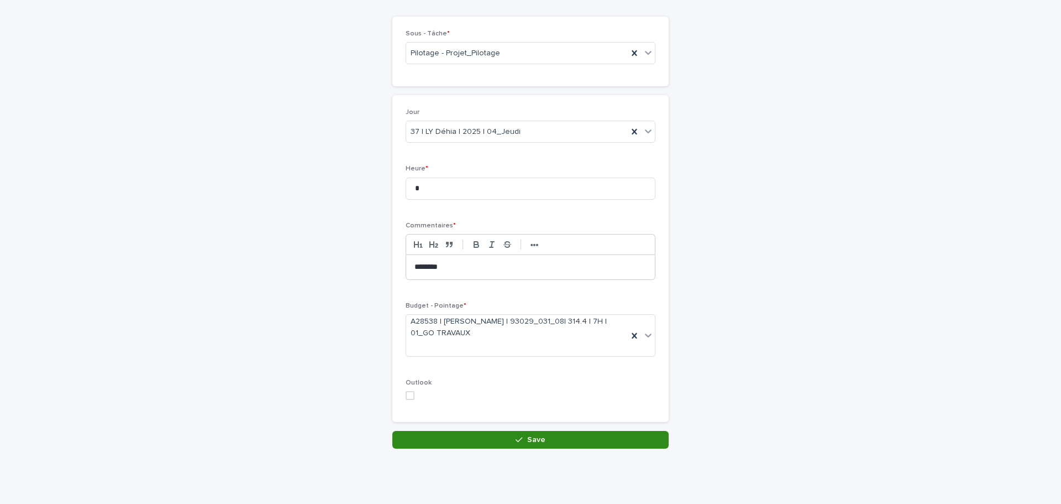
click at [510, 440] on button "Save" at bounding box center [530, 440] width 276 height 18
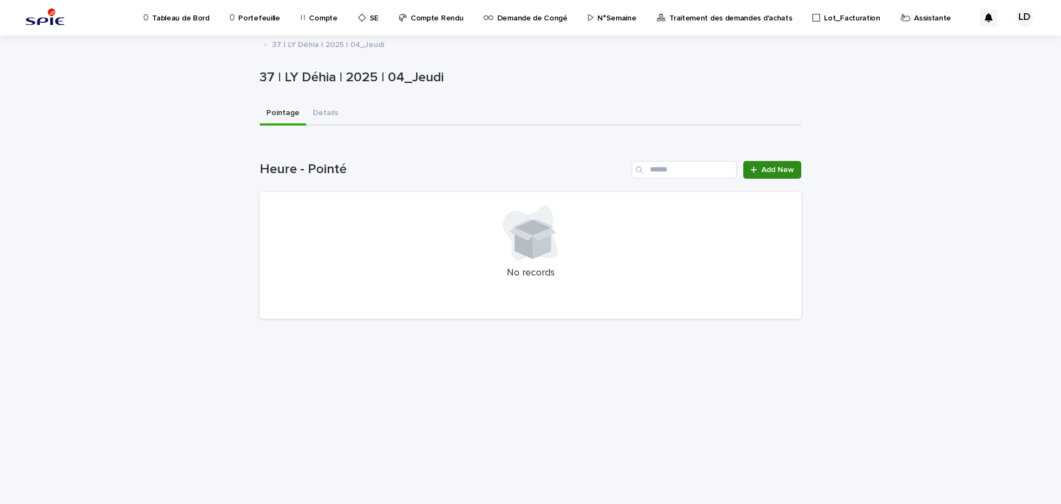
click at [785, 168] on span "Add New" at bounding box center [778, 170] width 33 height 8
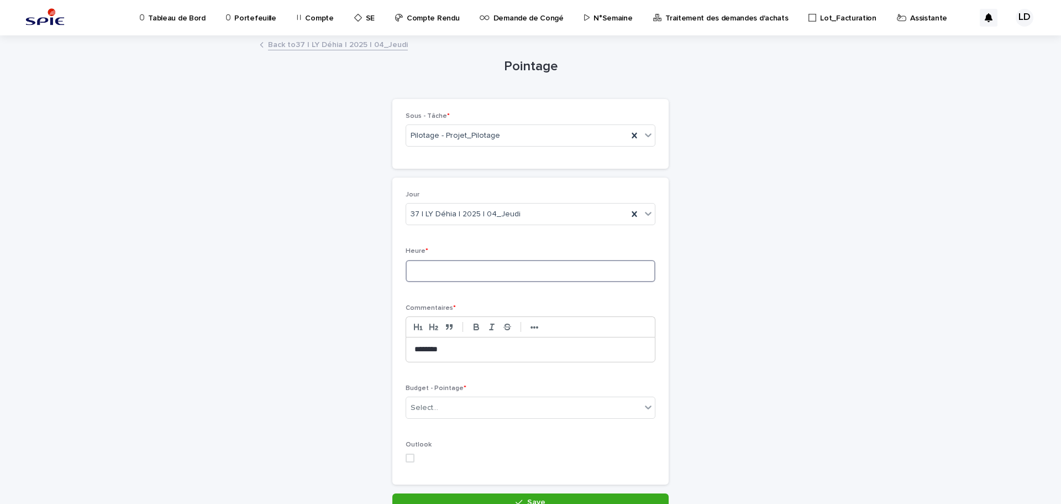
click at [452, 274] on input at bounding box center [531, 271] width 250 height 22
type input "***"
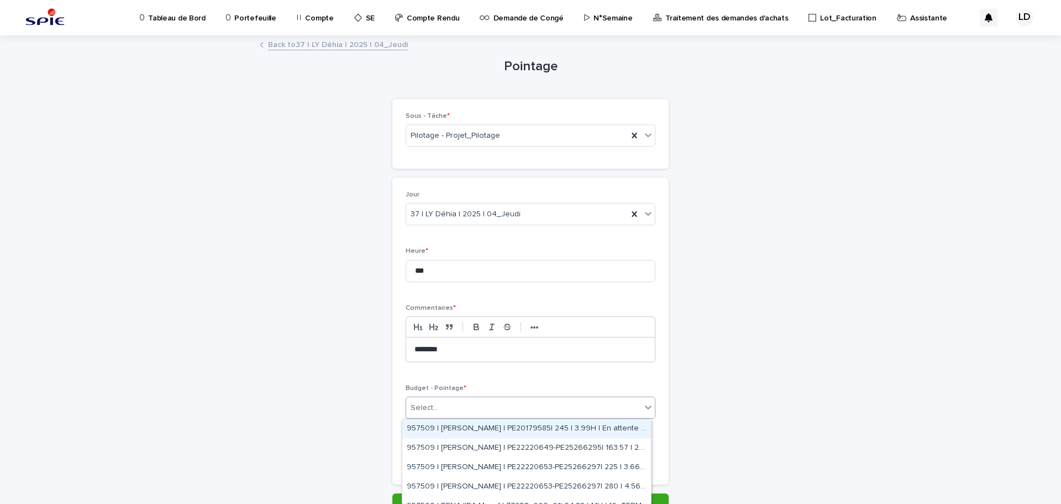
click at [433, 401] on div "Select..." at bounding box center [523, 408] width 235 height 18
type input "******"
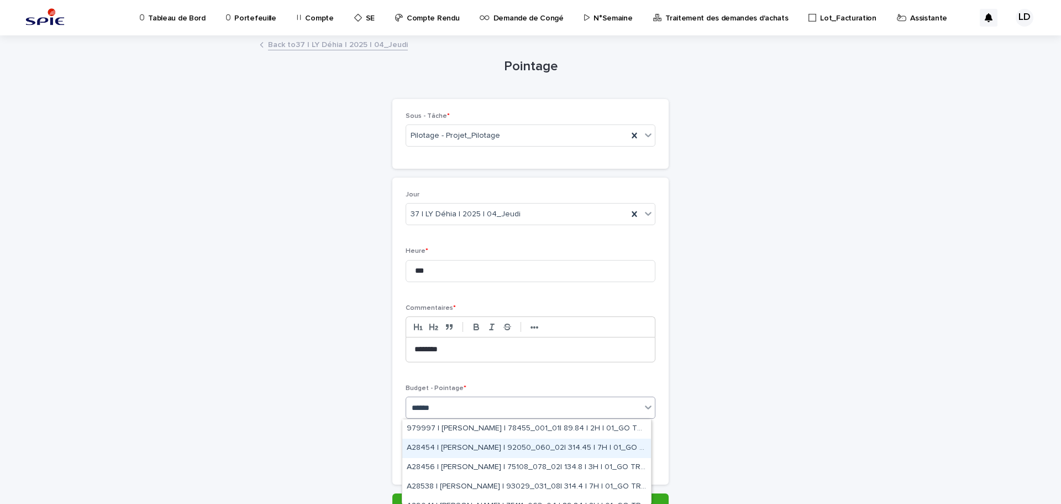
scroll to position [31, 0]
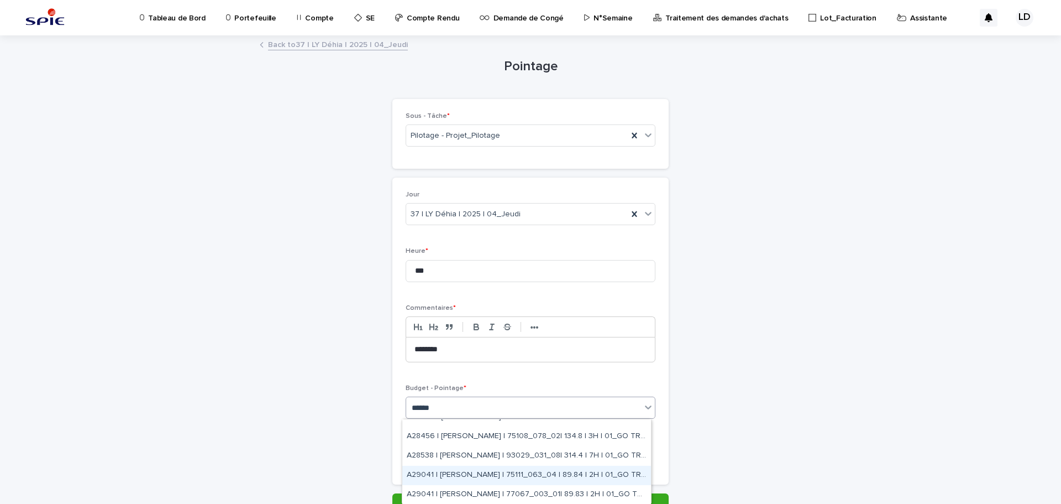
click at [461, 469] on div "A29041 | WATEL Sandrine | 75111_063_04 | 89.84 | 2H | 01_GO TRAVAUX" at bounding box center [526, 474] width 249 height 19
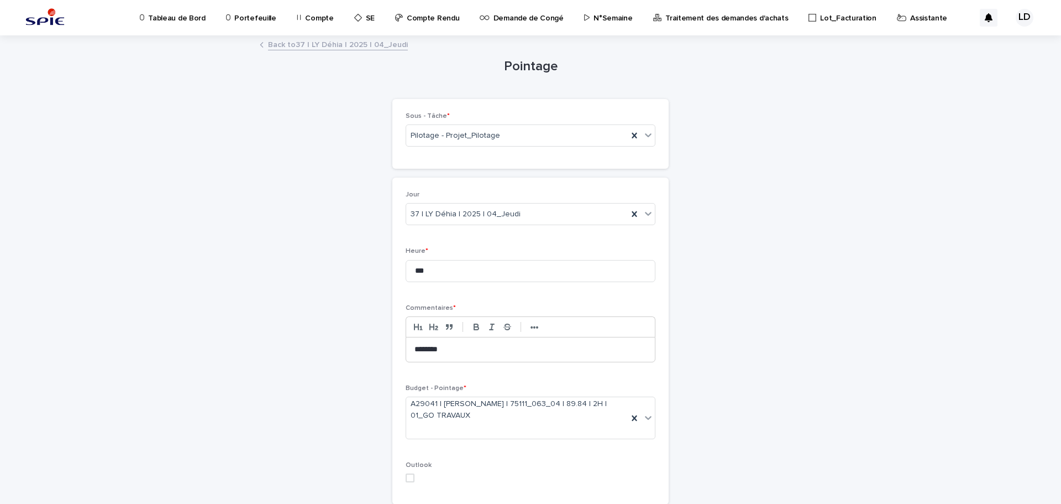
scroll to position [82, 0]
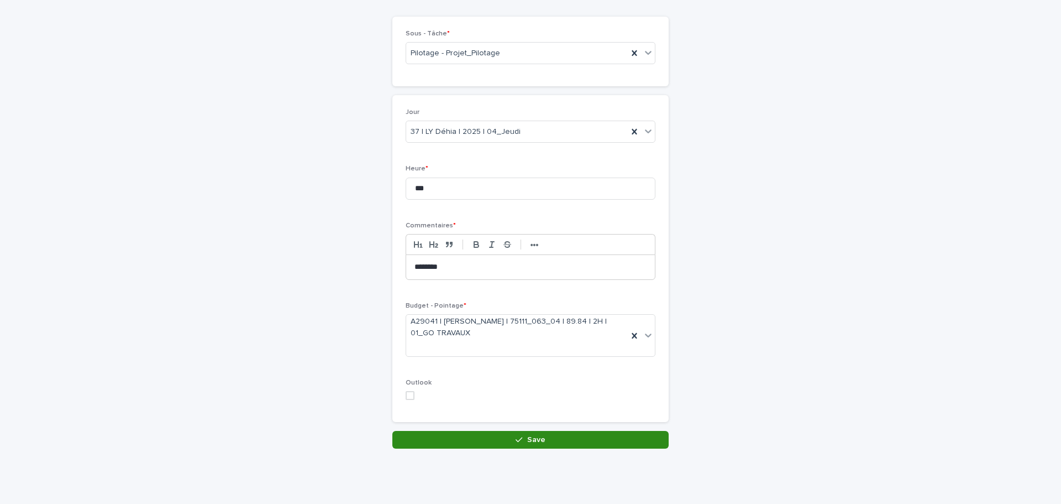
click at [508, 441] on button "Save" at bounding box center [530, 440] width 276 height 18
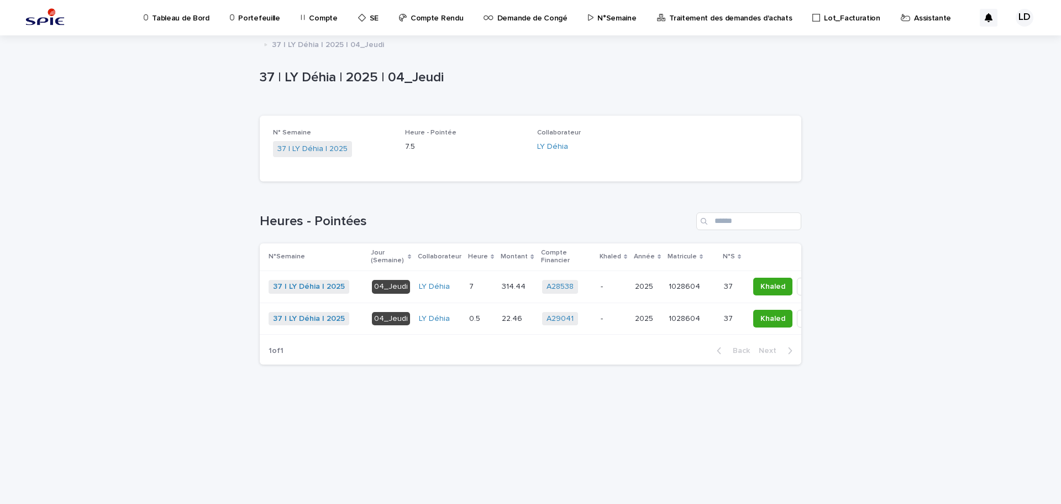
click at [914, 16] on p "Assistante" at bounding box center [932, 11] width 37 height 23
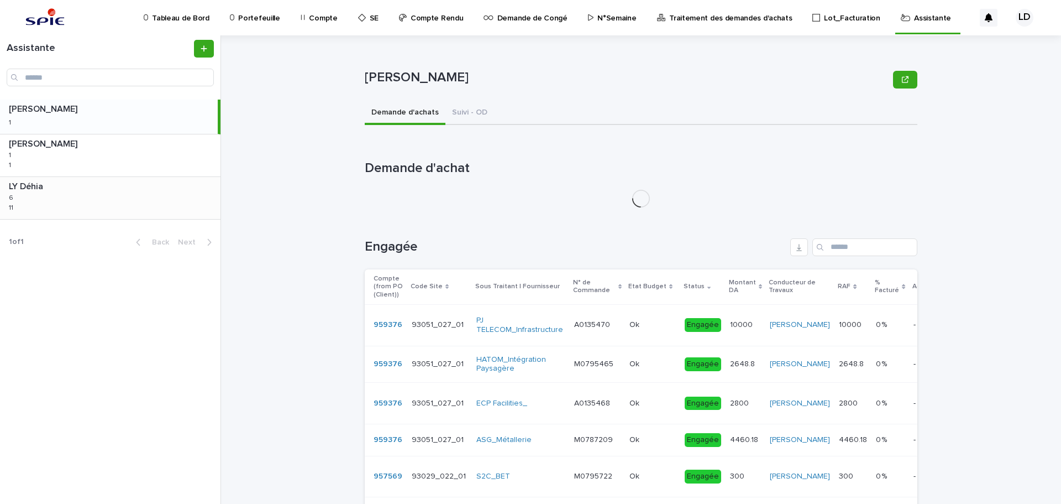
click at [82, 197] on div "LY Déhia LY Déhia 6 6 11 11" at bounding box center [110, 198] width 221 height 42
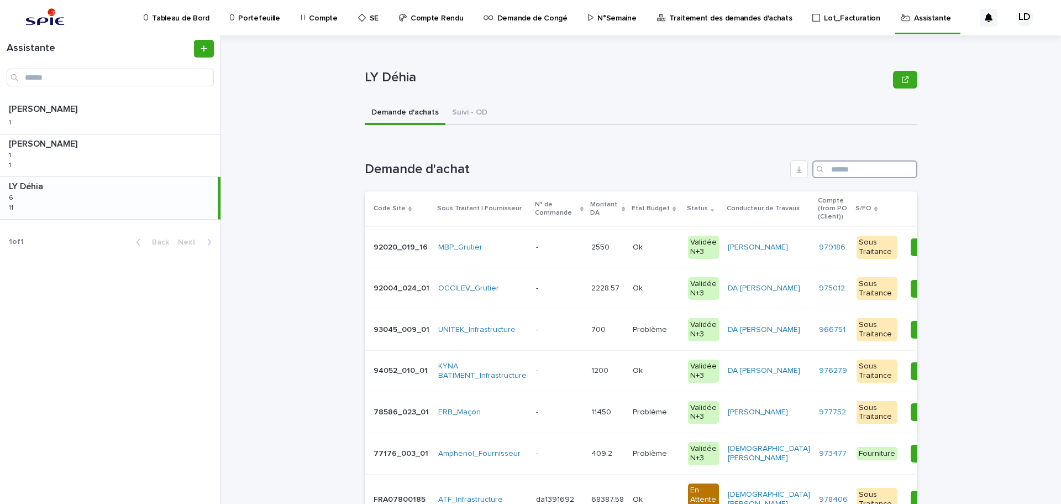
click at [861, 167] on input "Search" at bounding box center [864, 169] width 105 height 18
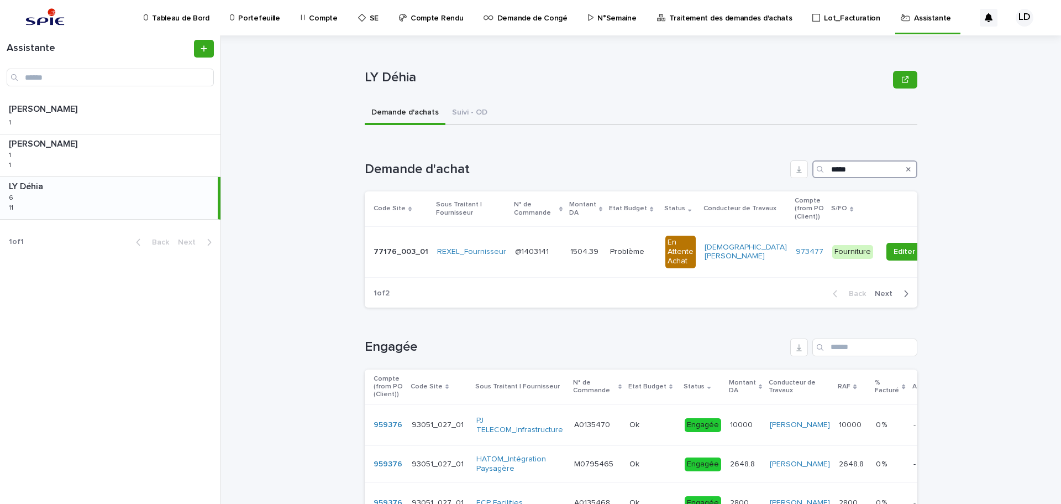
type input "*****"
